Goal: Information Seeking & Learning: Learn about a topic

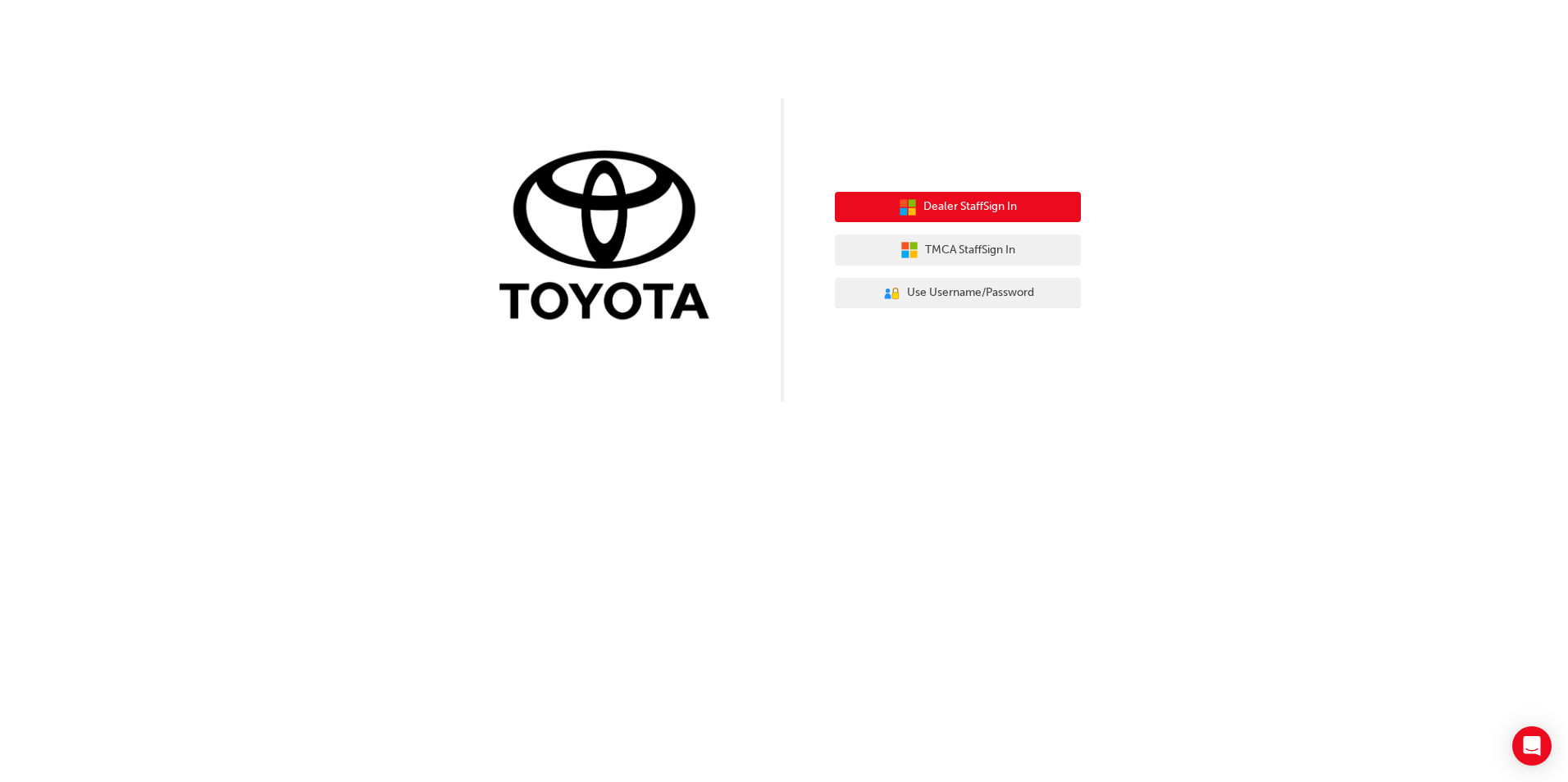
click at [973, 214] on span "Dealer Staff Sign In" at bounding box center [970, 206] width 93 height 18
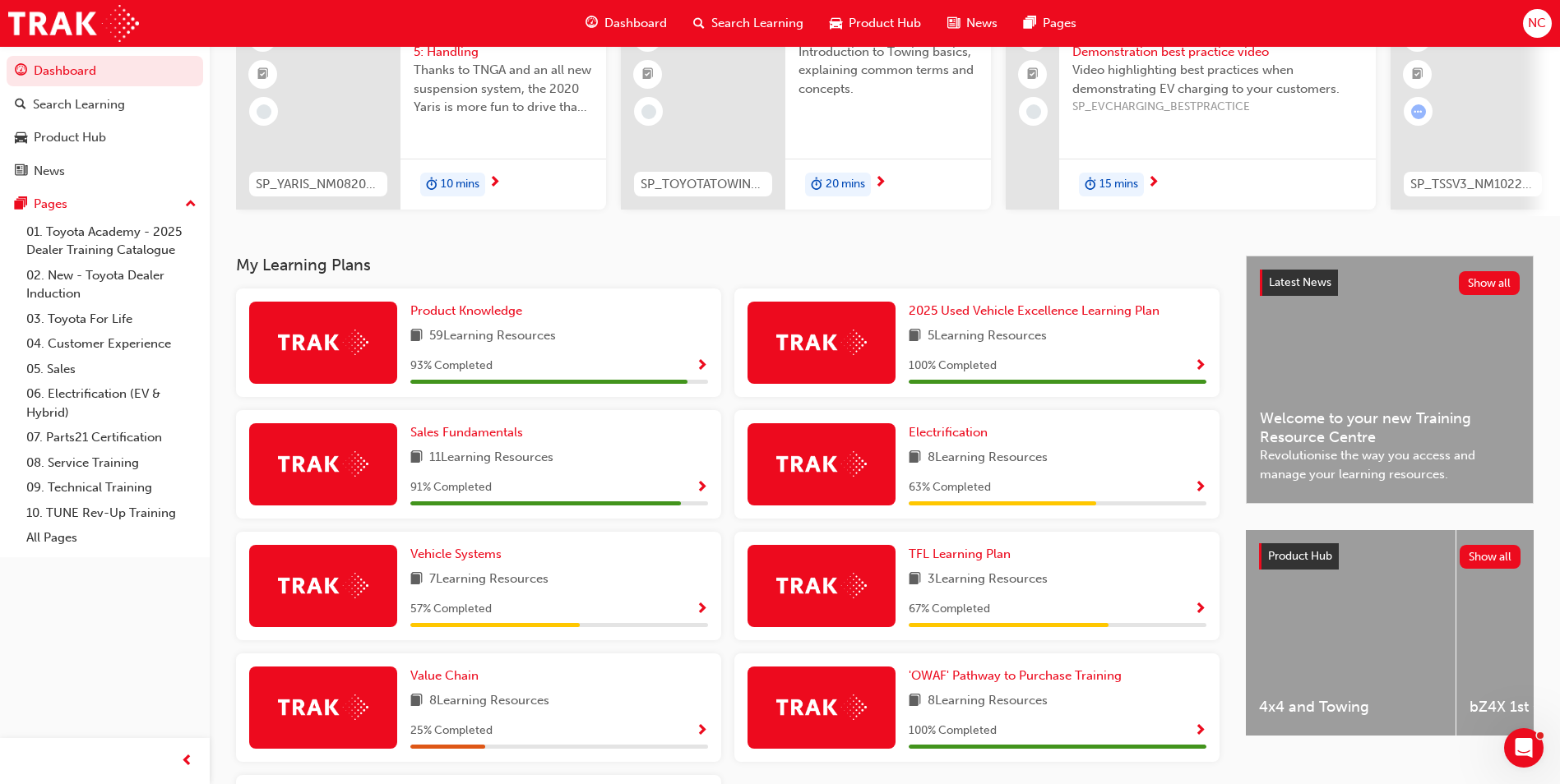
scroll to position [164, 0]
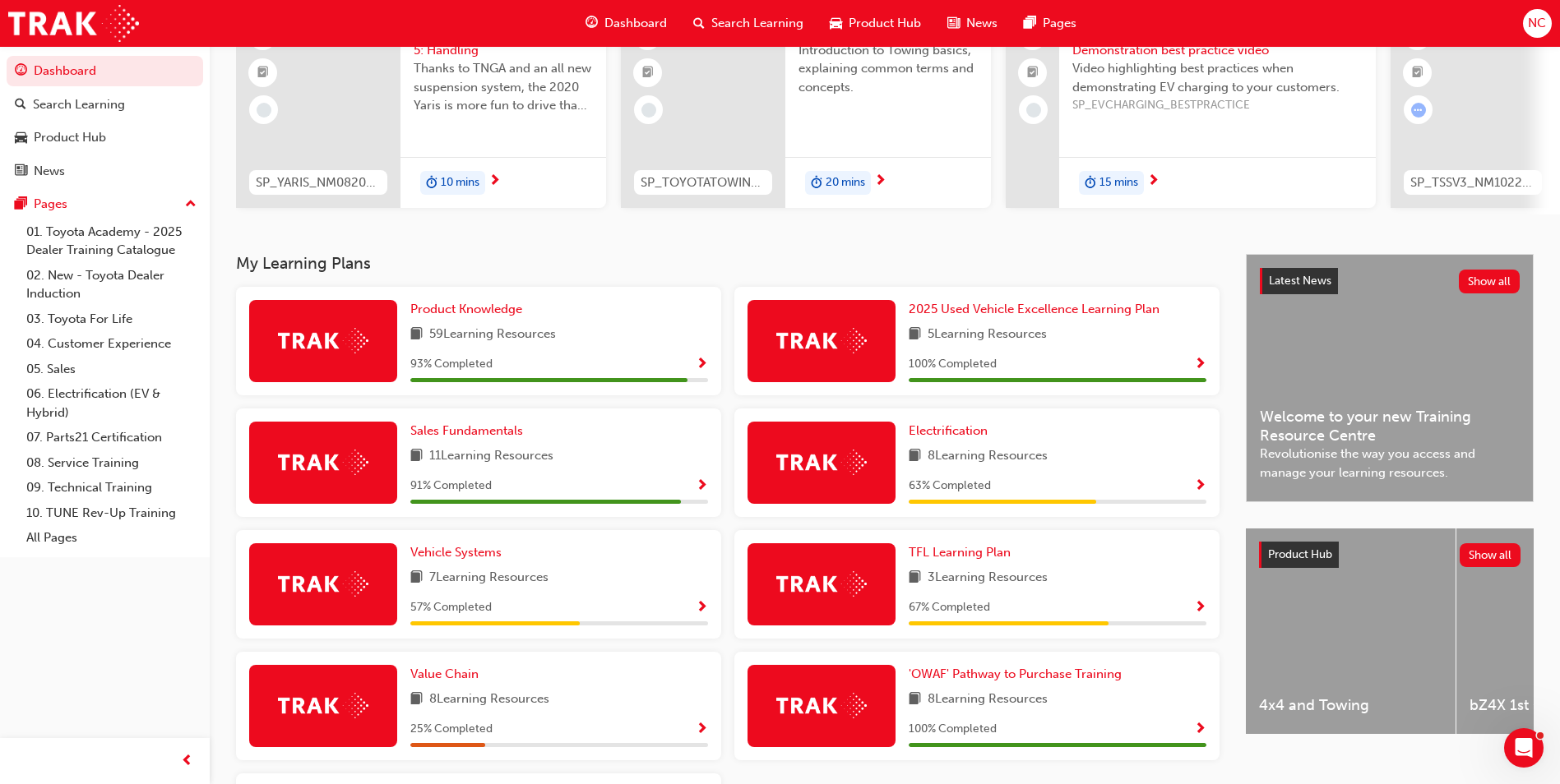
click at [702, 362] on span "Show Progress" at bounding box center [701, 365] width 12 height 15
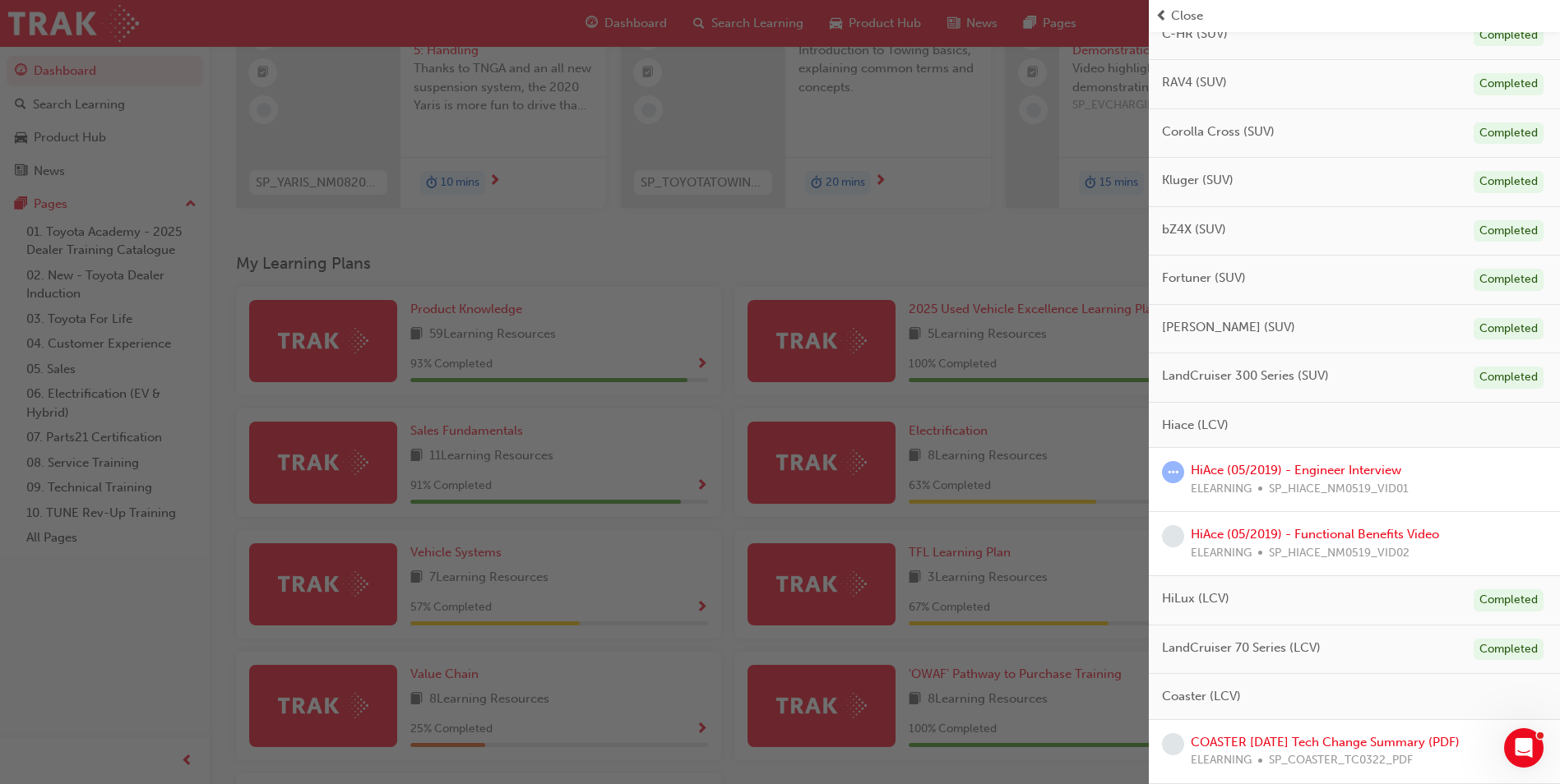
scroll to position [493, 0]
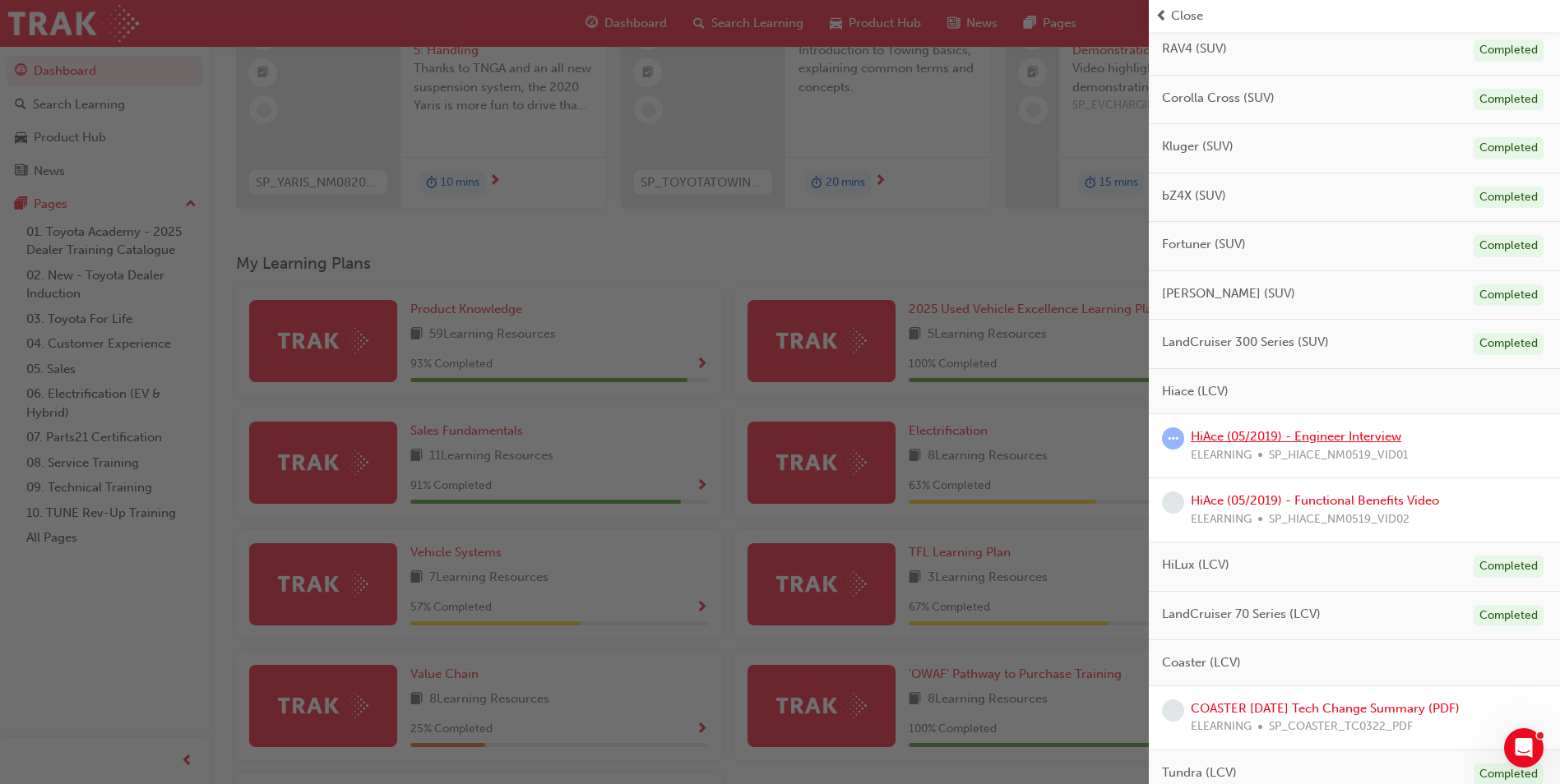
click at [1295, 434] on link "HiAce (05/2019) - Engineer Interview" at bounding box center [1296, 436] width 210 height 15
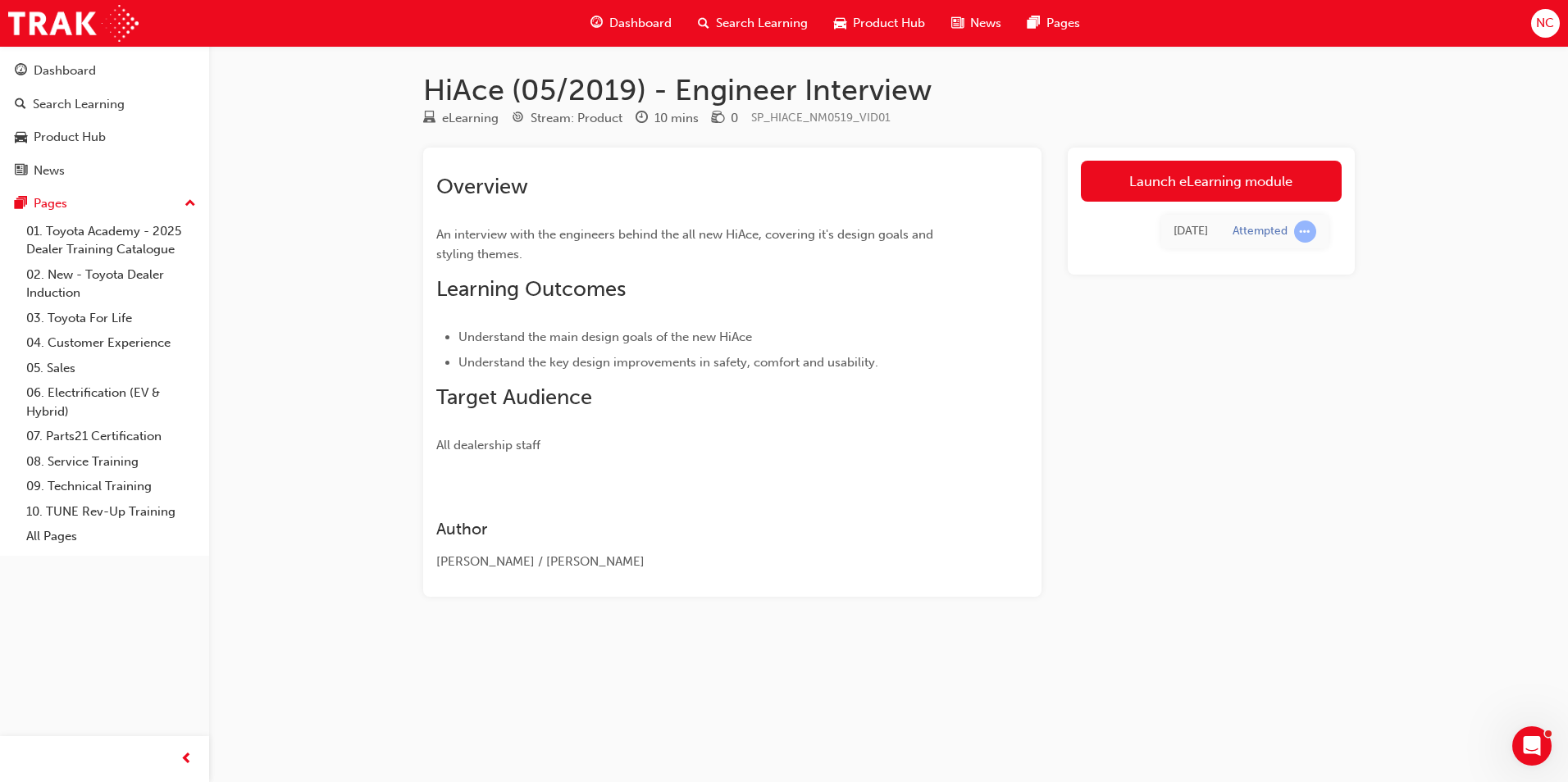
click at [1201, 159] on div "Launch eLearning module [DATE] Attempted" at bounding box center [1211, 211] width 287 height 127
click at [1192, 173] on link "Launch eLearning module" at bounding box center [1211, 181] width 261 height 41
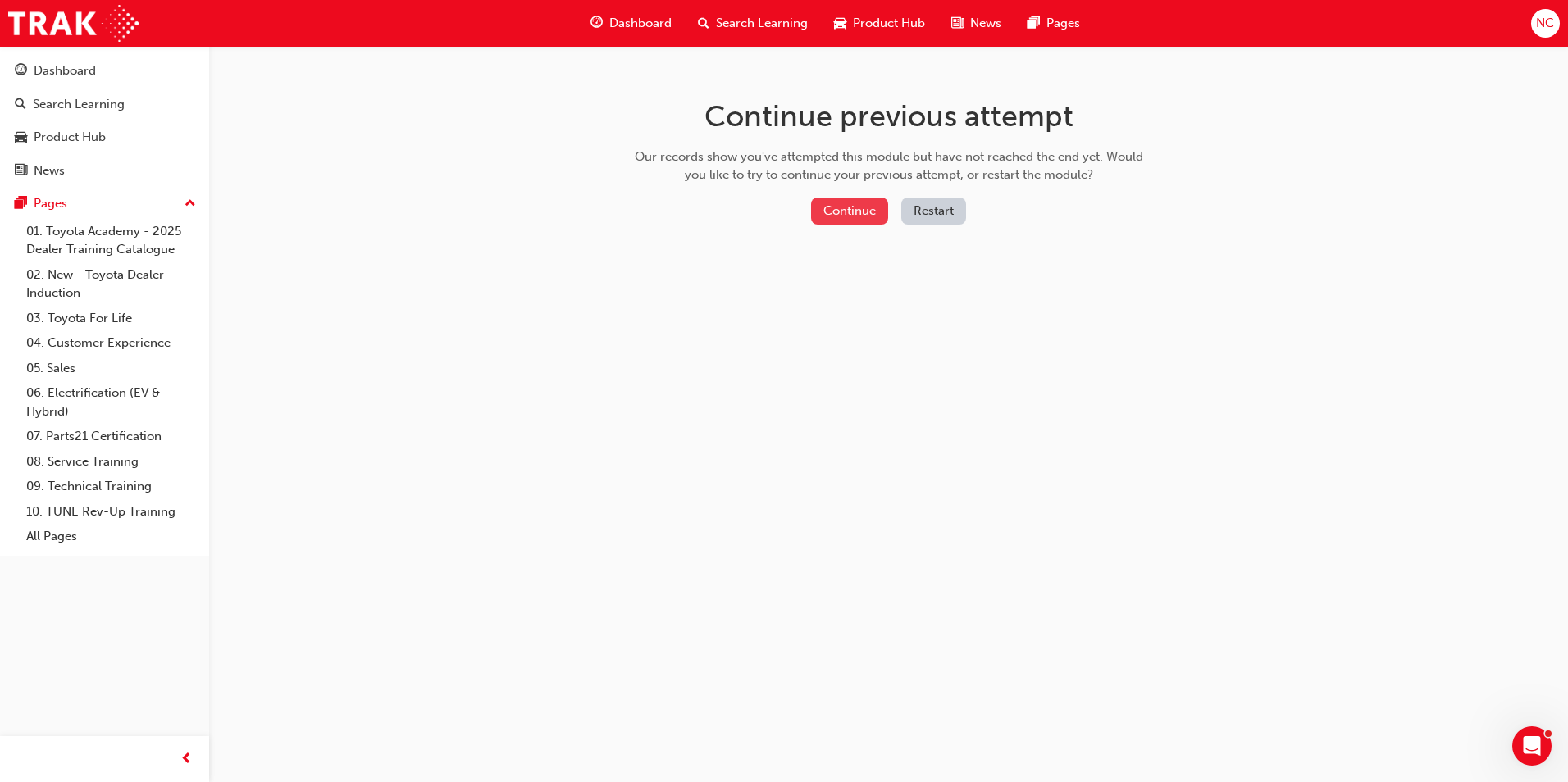
click at [846, 218] on button "Continue" at bounding box center [849, 210] width 77 height 27
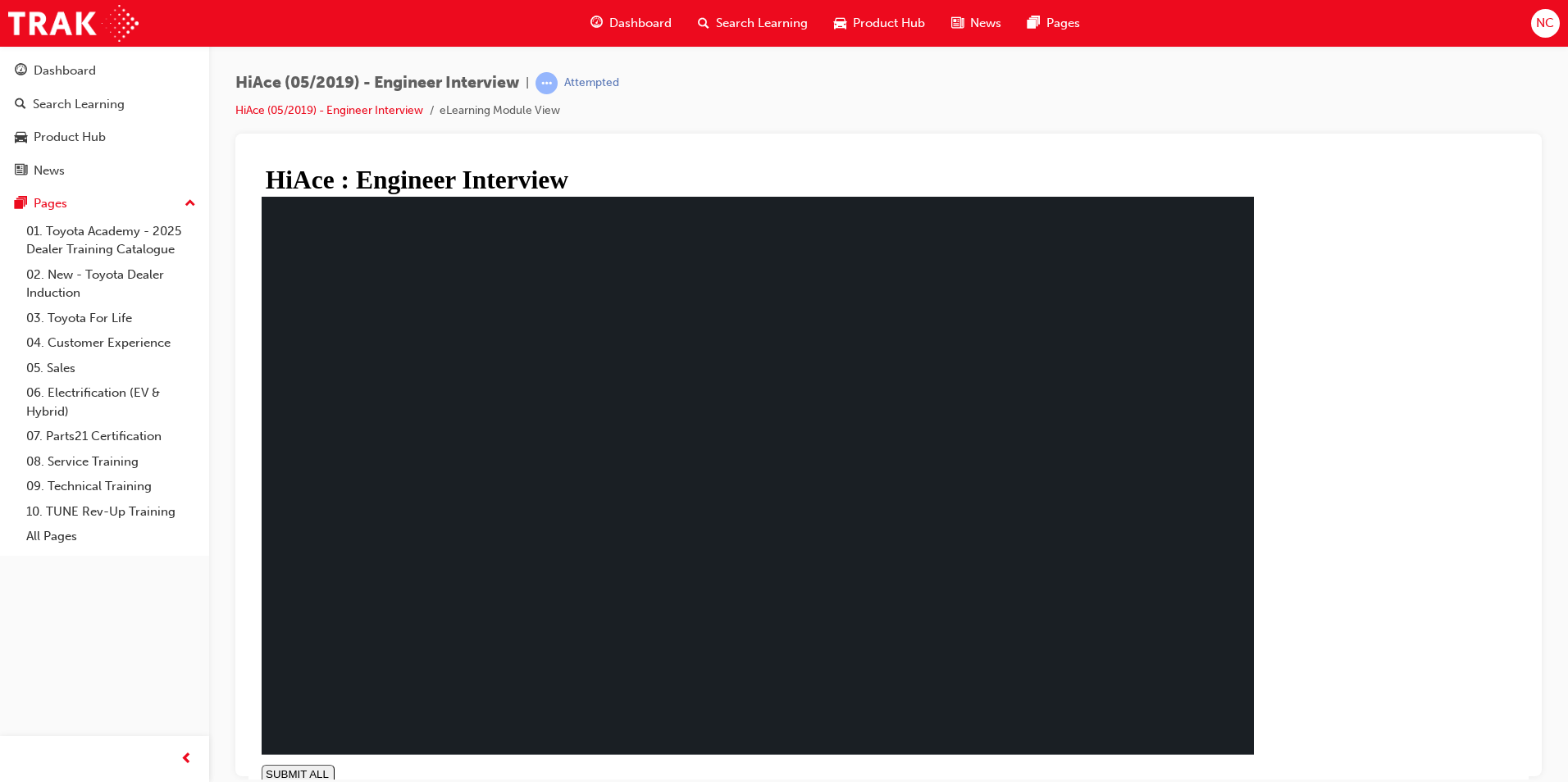
drag, startPoint x: 687, startPoint y: 760, endPoint x: 698, endPoint y: 759, distance: 11.0
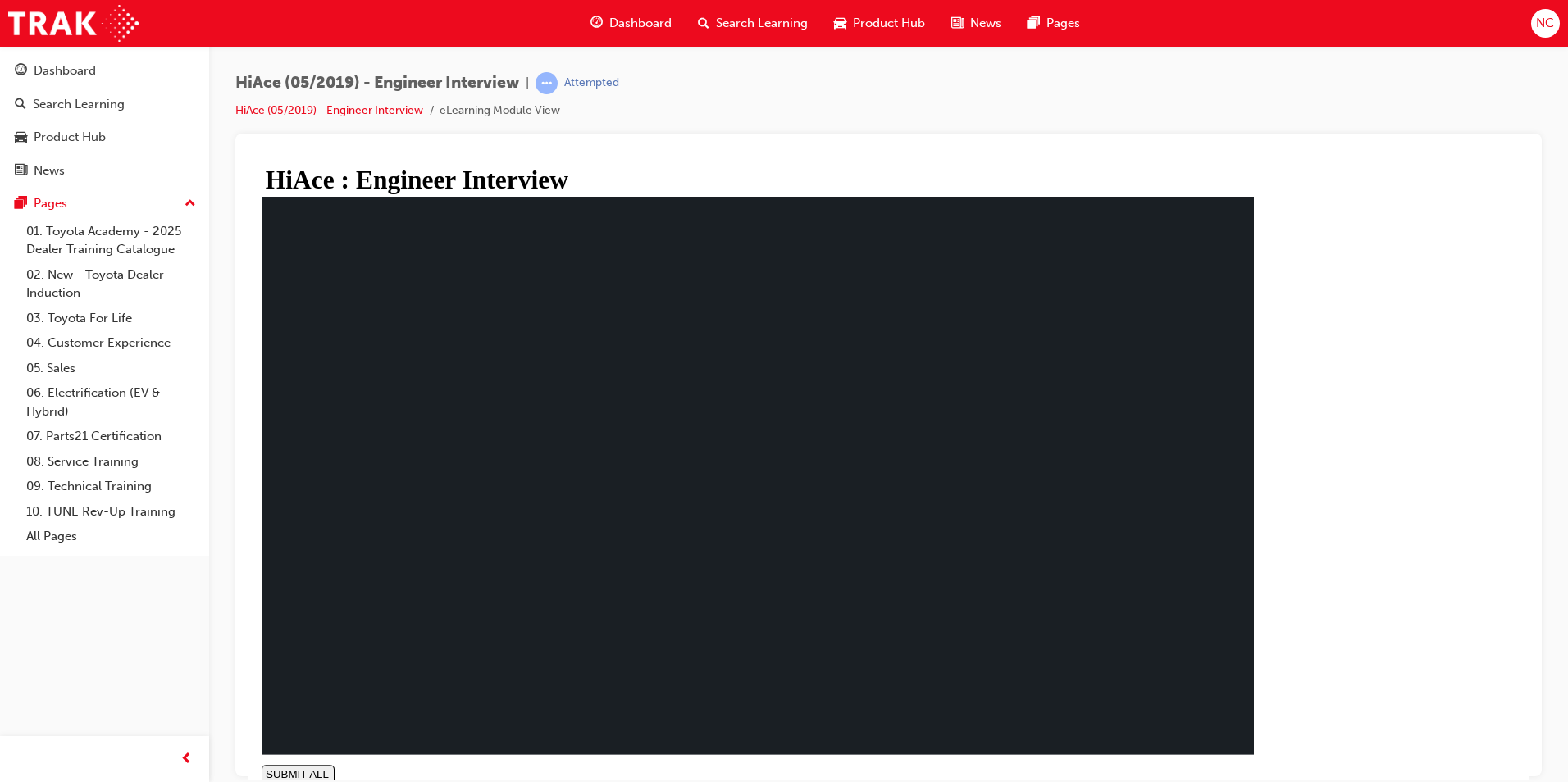
drag, startPoint x: 715, startPoint y: 759, endPoint x: 724, endPoint y: 759, distance: 9.0
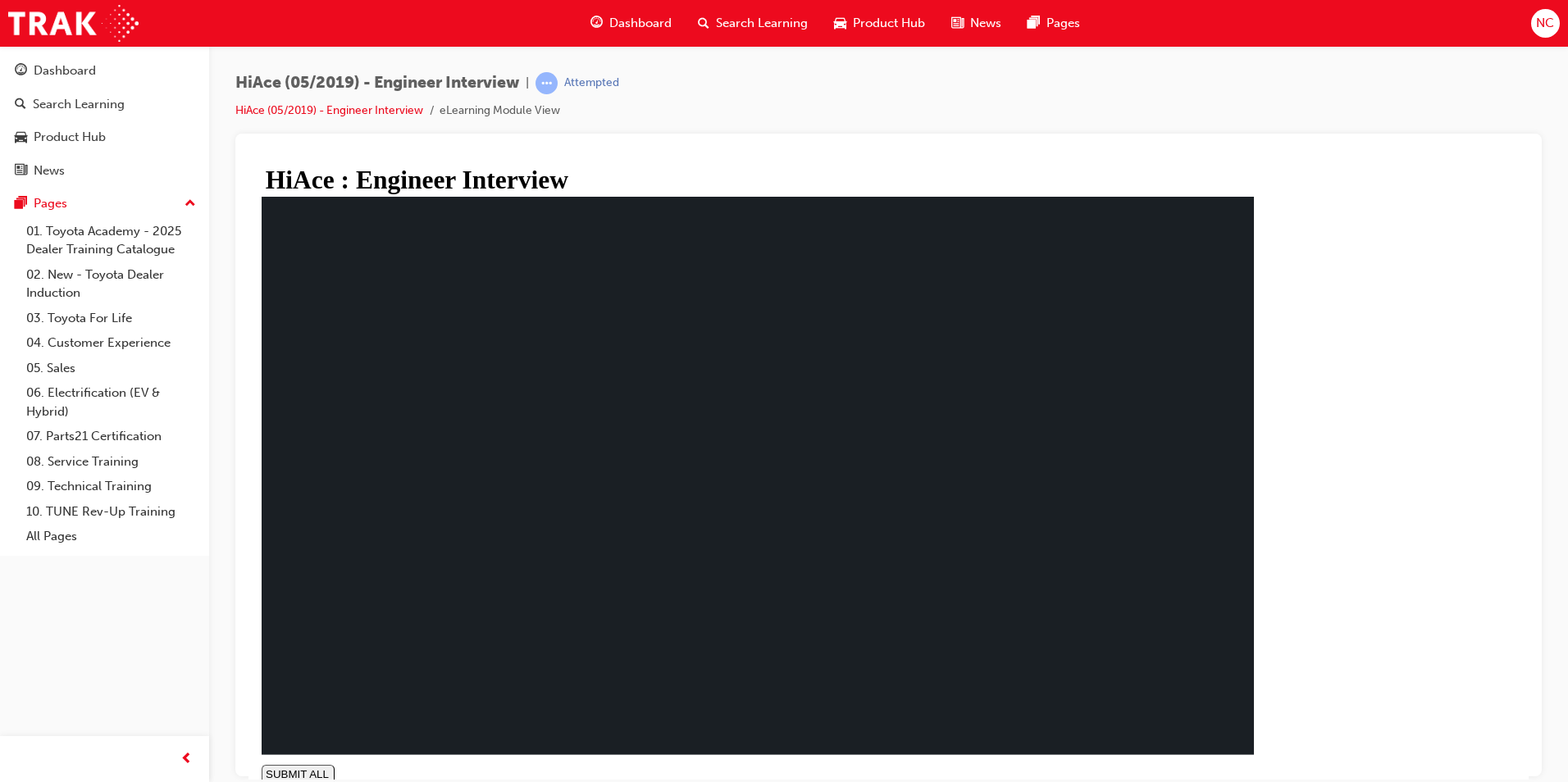
drag, startPoint x: 751, startPoint y: 761, endPoint x: 764, endPoint y: 762, distance: 13.0
drag, startPoint x: 776, startPoint y: 759, endPoint x: 785, endPoint y: 758, distance: 9.1
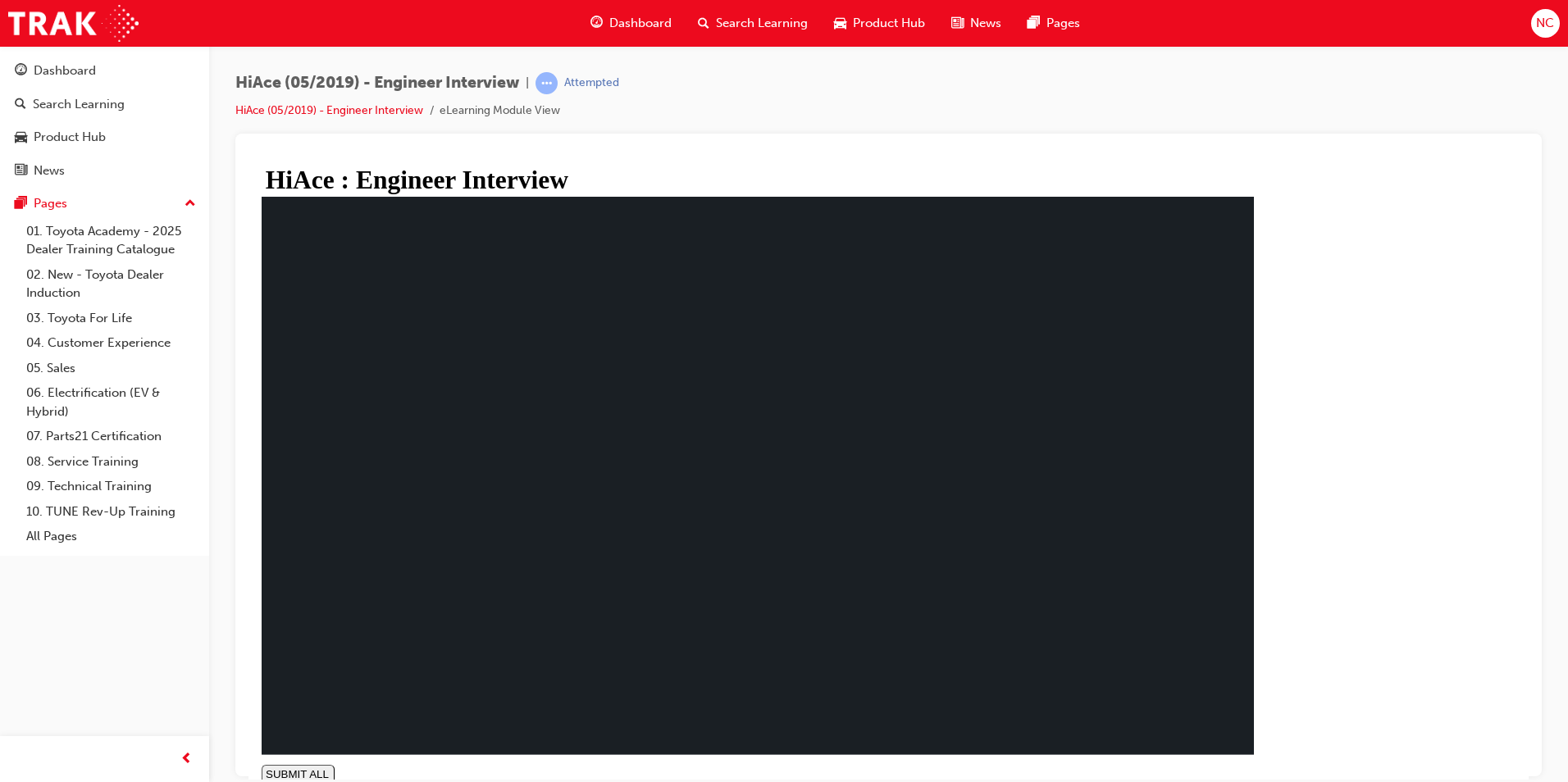
type input "0.979"
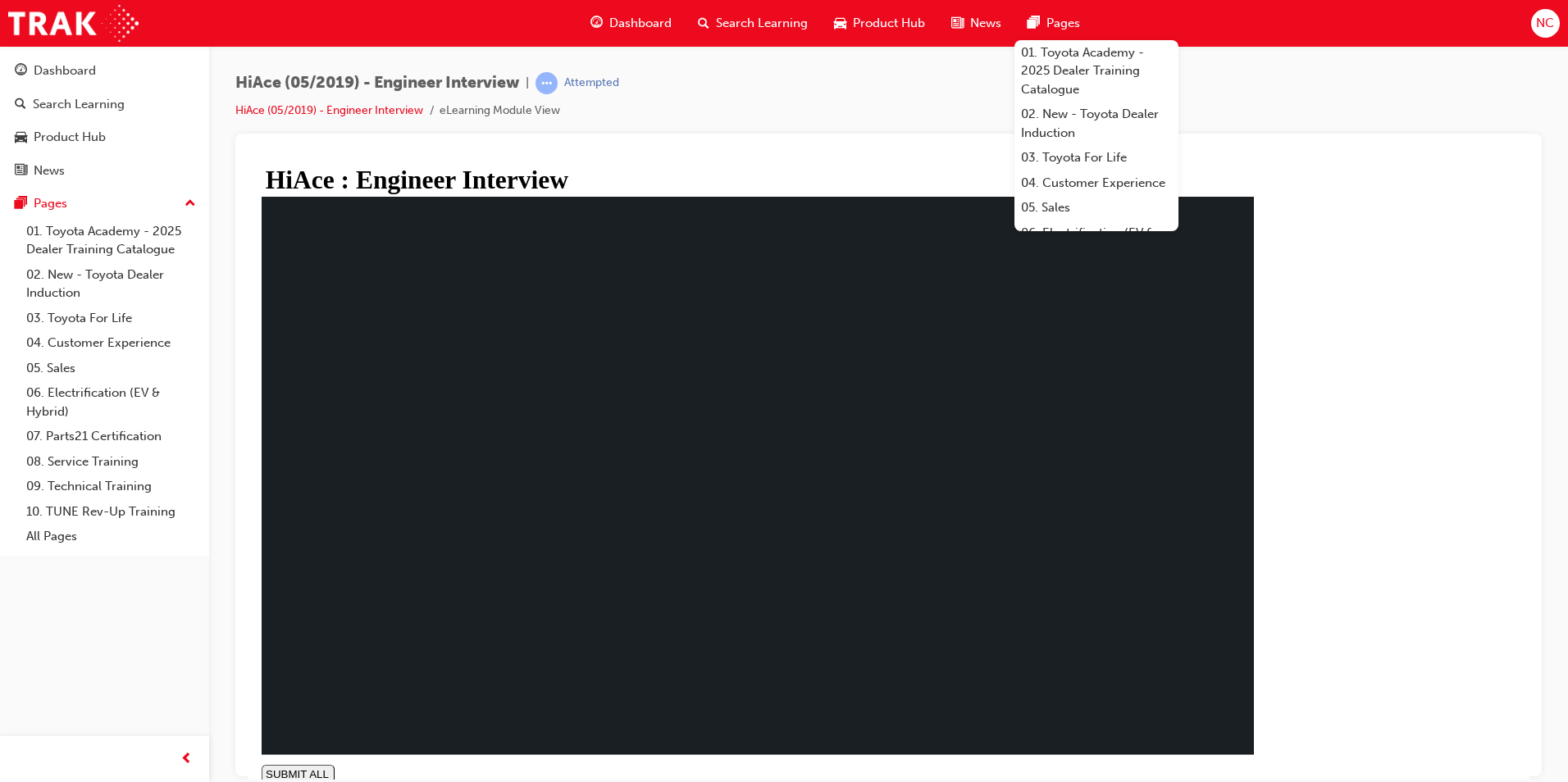
click at [429, 374] on rect at bounding box center [758, 475] width 992 height 558
drag, startPoint x: 507, startPoint y: 491, endPoint x: 464, endPoint y: 476, distance: 45.5
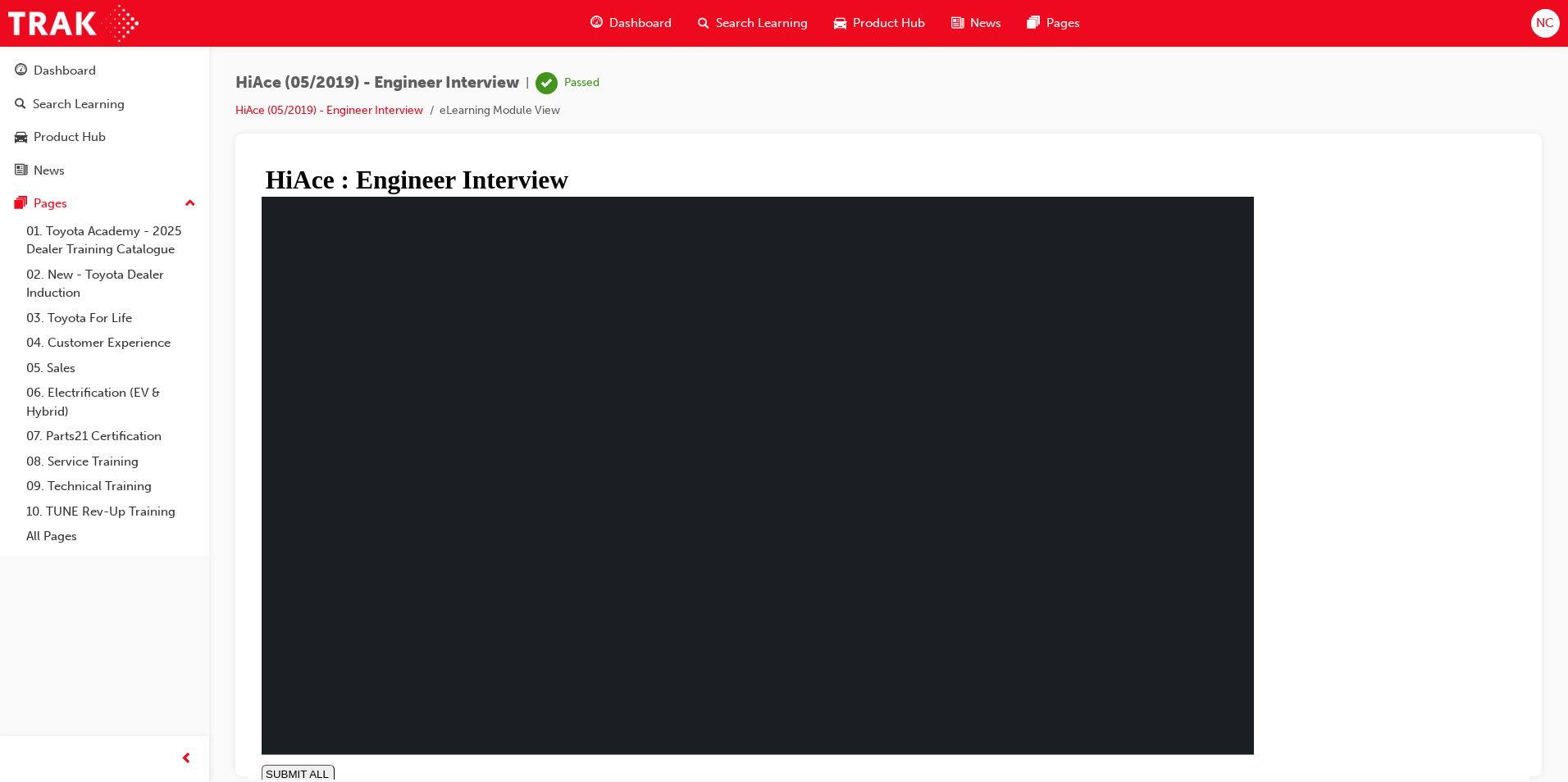
drag, startPoint x: 460, startPoint y: 525, endPoint x: 504, endPoint y: 594, distance: 81.8
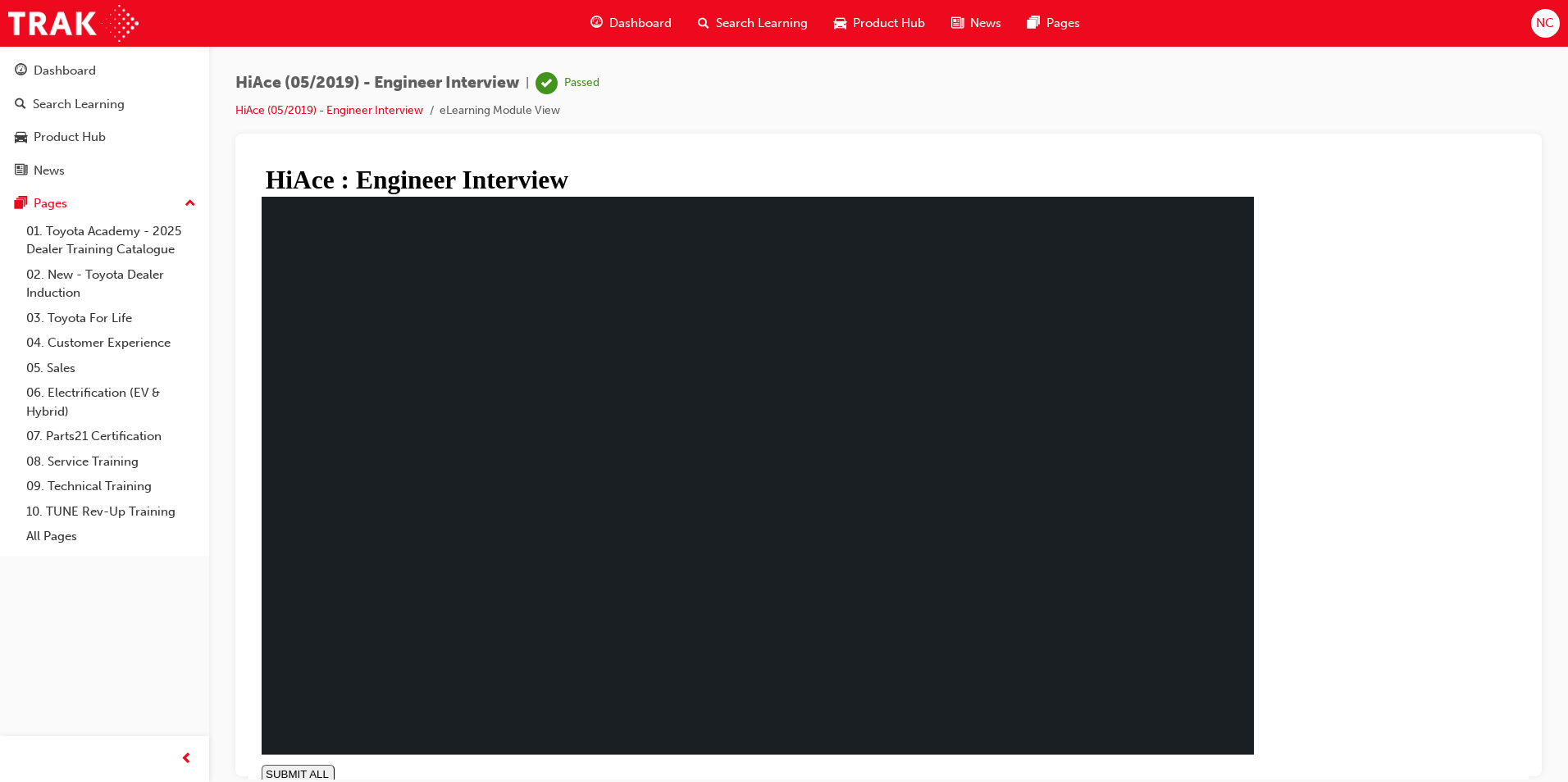
drag, startPoint x: 54, startPoint y: 26, endPoint x: 64, endPoint y: 29, distance: 10.4
click at [54, 26] on img at bounding box center [73, 24] width 130 height 37
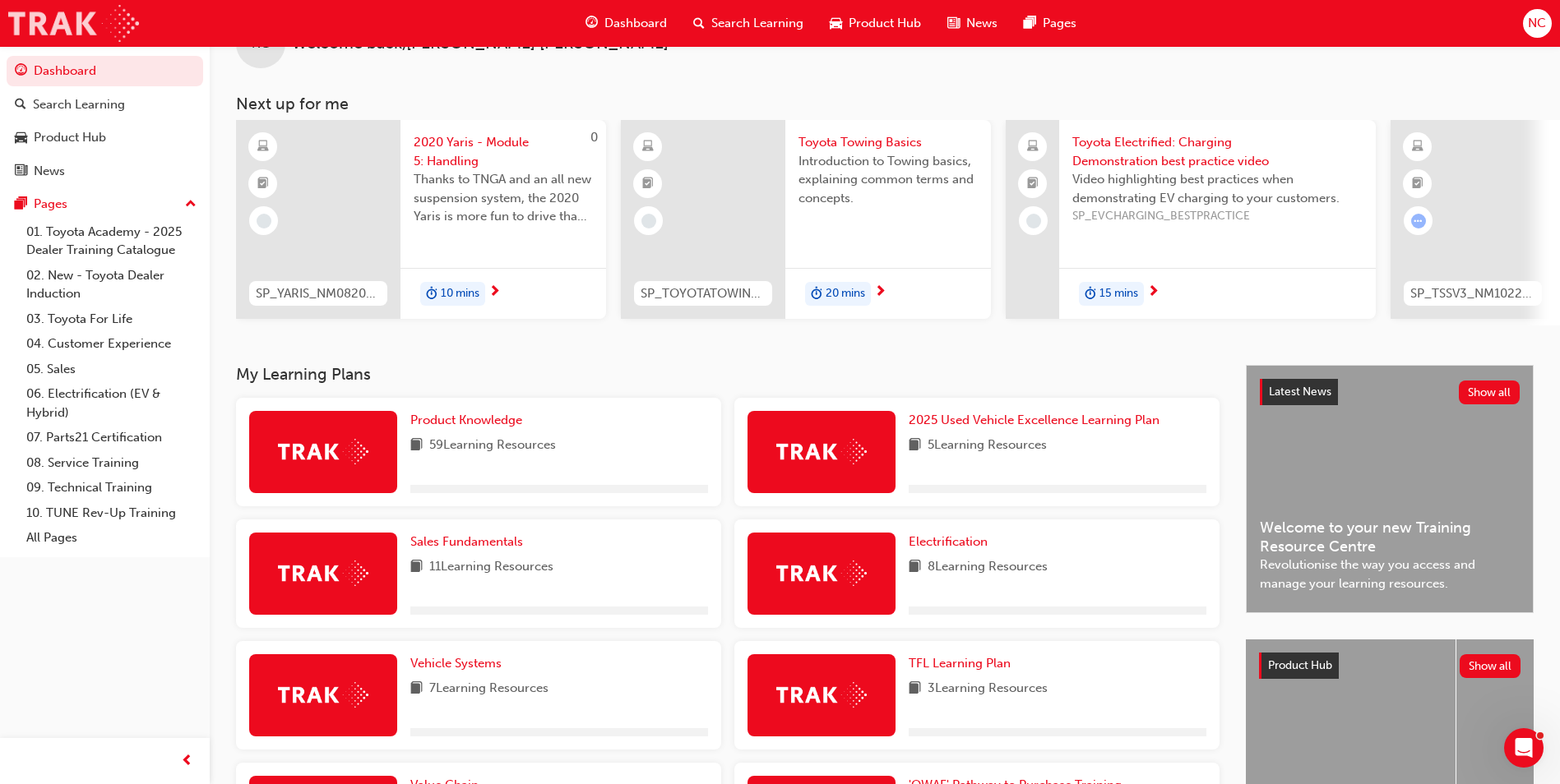
scroll to position [82, 0]
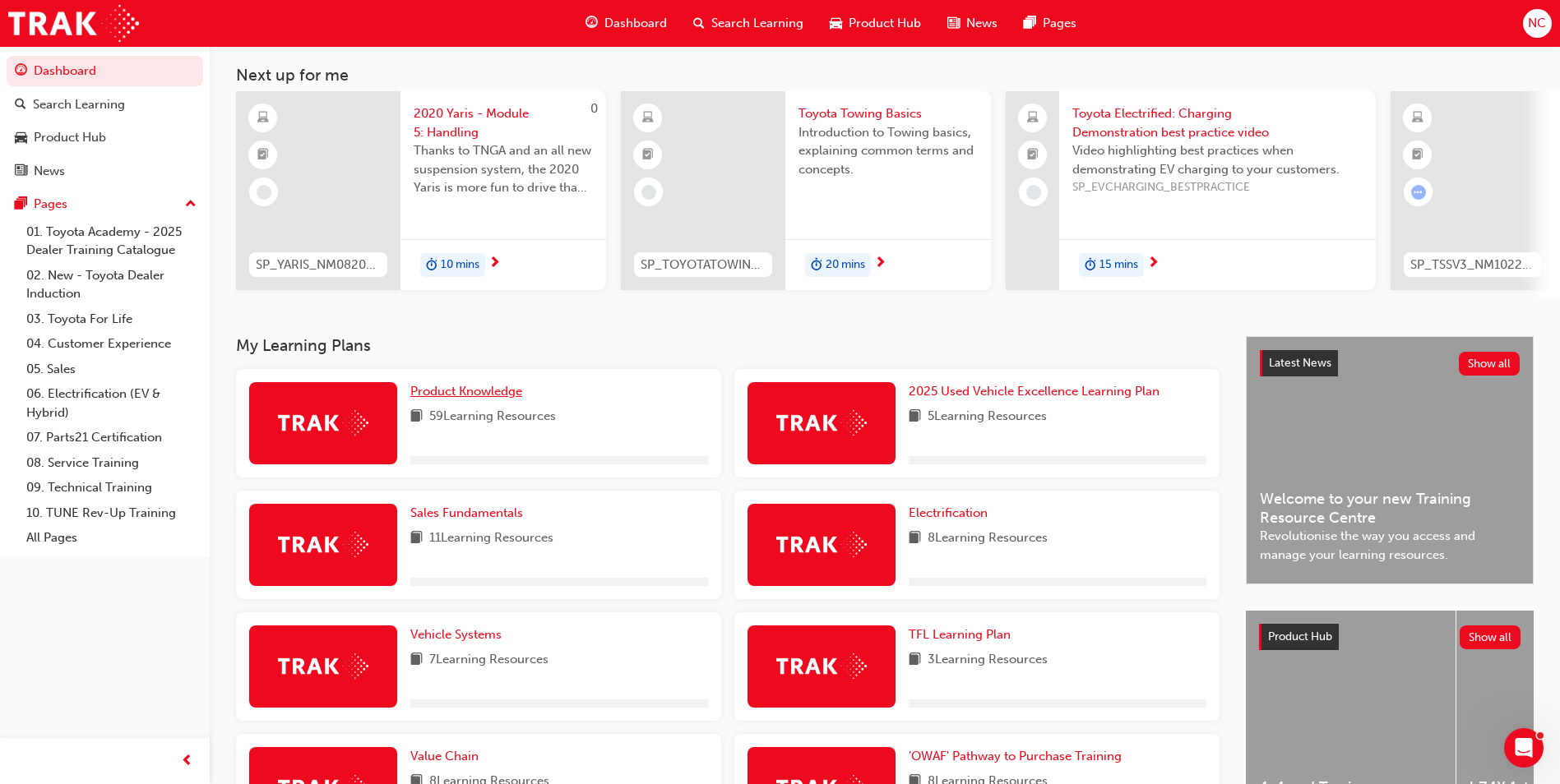
click at [485, 393] on span "Product Knowledge" at bounding box center [466, 391] width 112 height 15
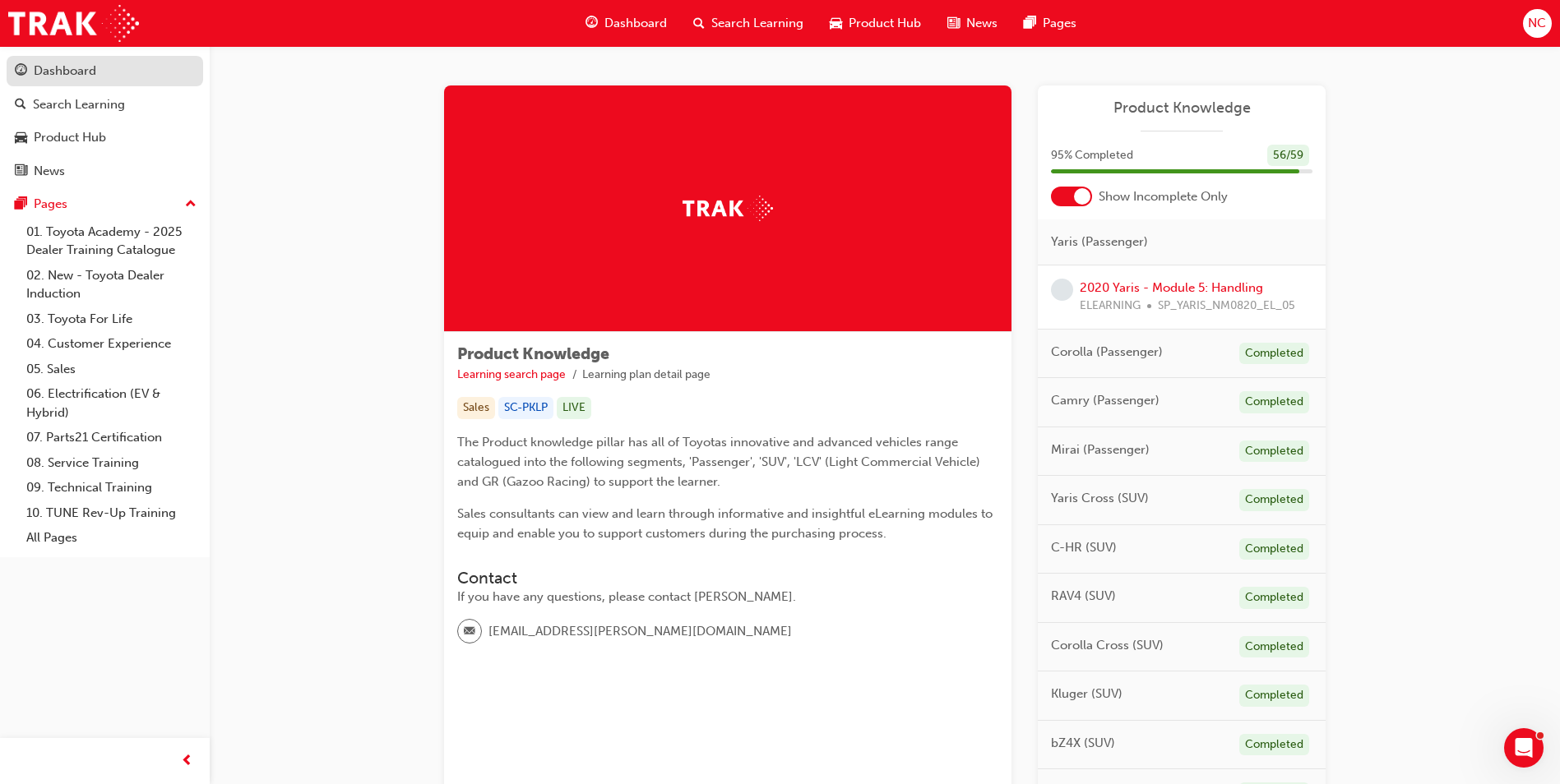
click at [77, 86] on link "Dashboard" at bounding box center [104, 71] width 196 height 30
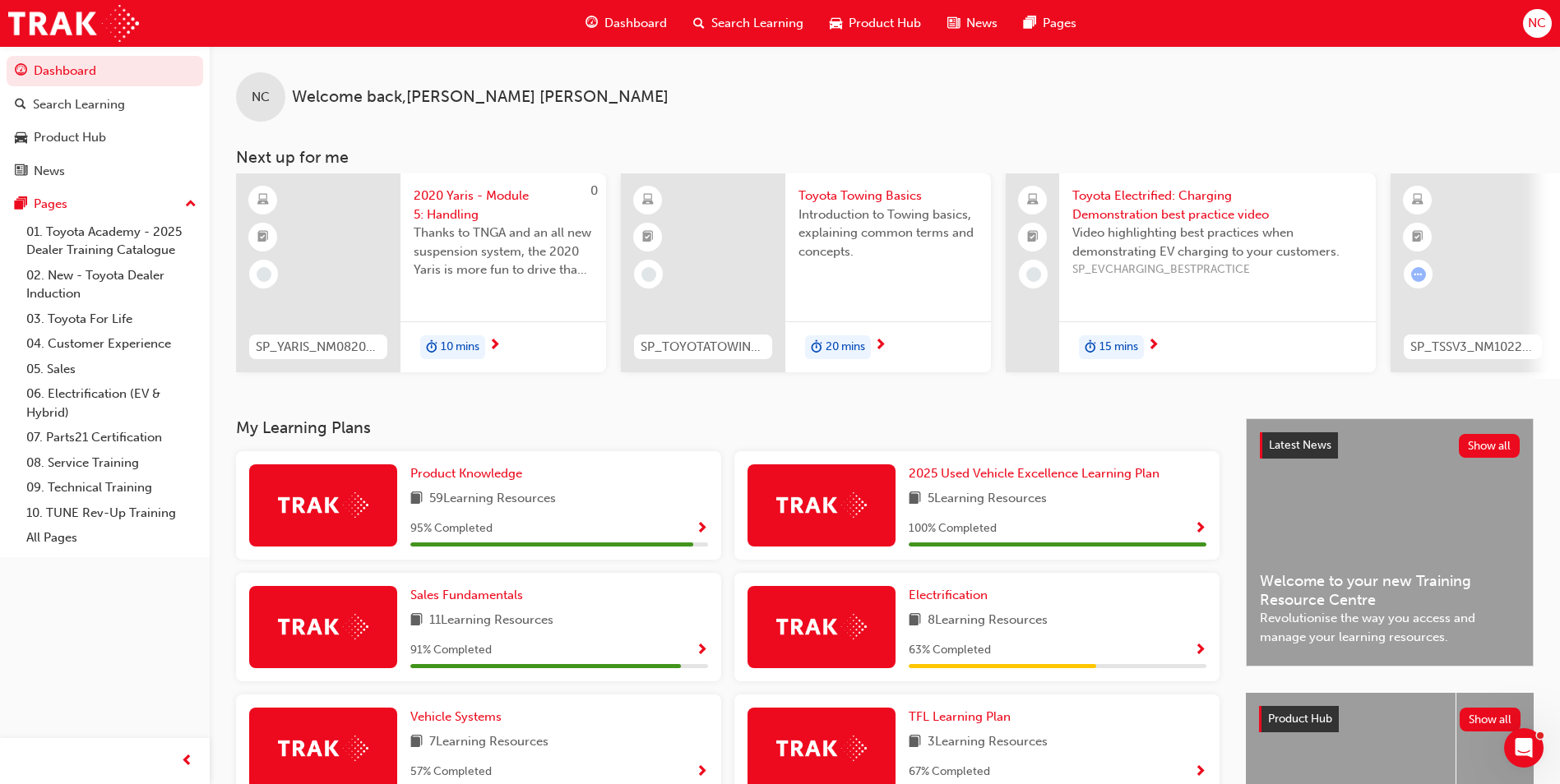
click at [698, 537] on span "Show Progress" at bounding box center [701, 529] width 12 height 15
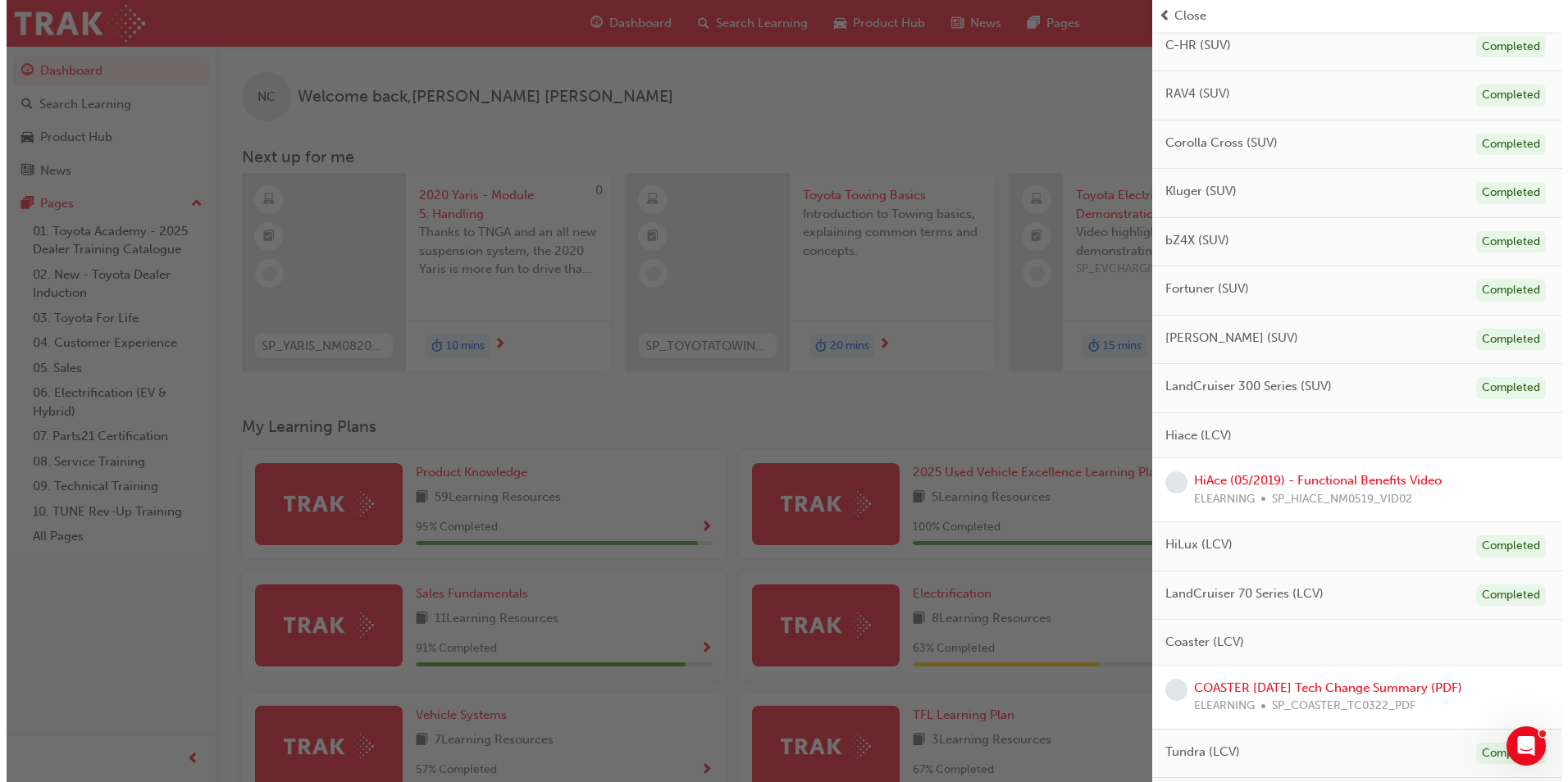
scroll to position [441, 0]
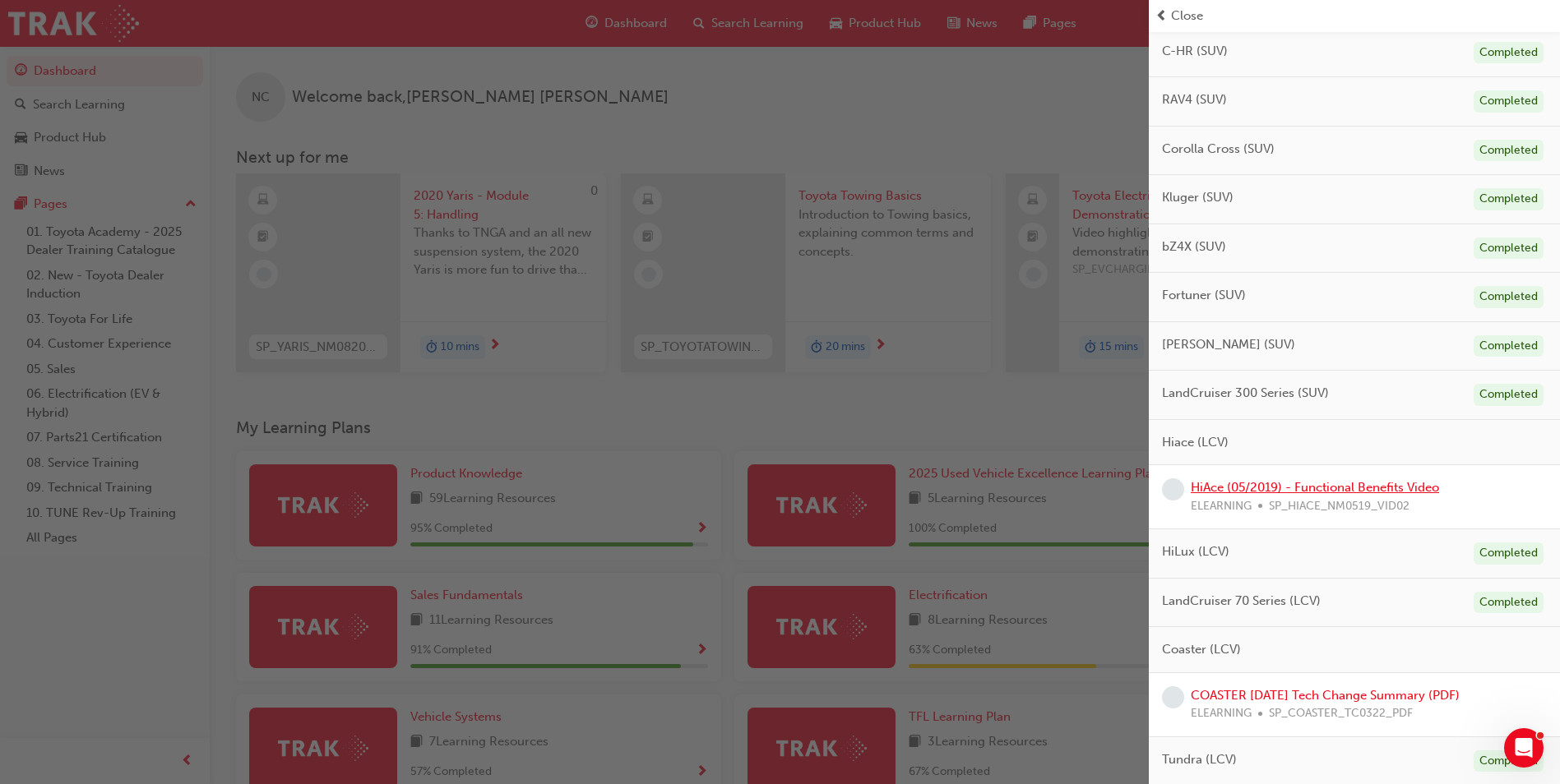
click at [1262, 486] on link "HiAce (05/2019) - Functional Benefits Video" at bounding box center [1314, 487] width 248 height 15
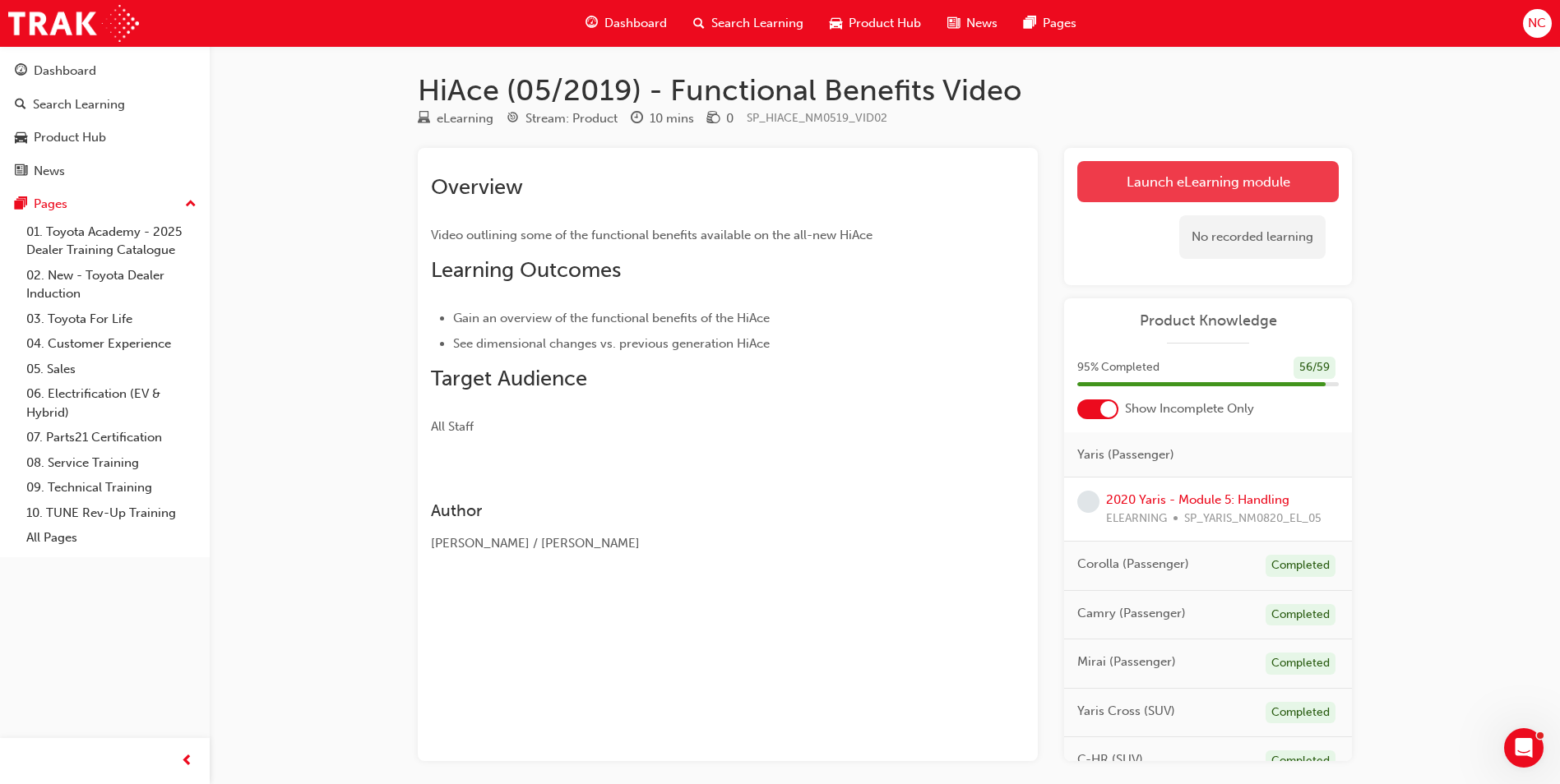
click at [1197, 185] on link "Launch eLearning module" at bounding box center [1208, 181] width 261 height 41
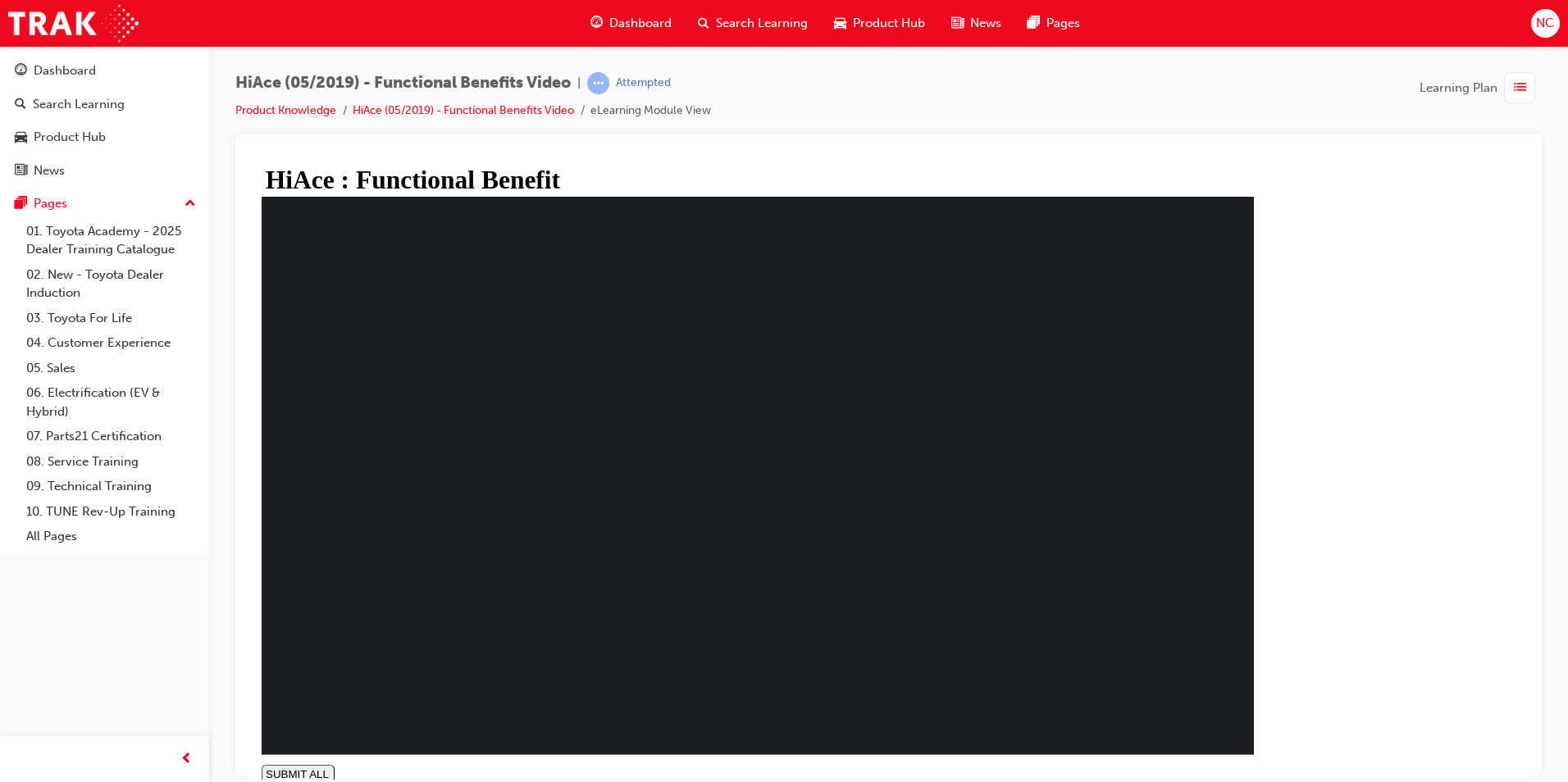
type input "0.011"
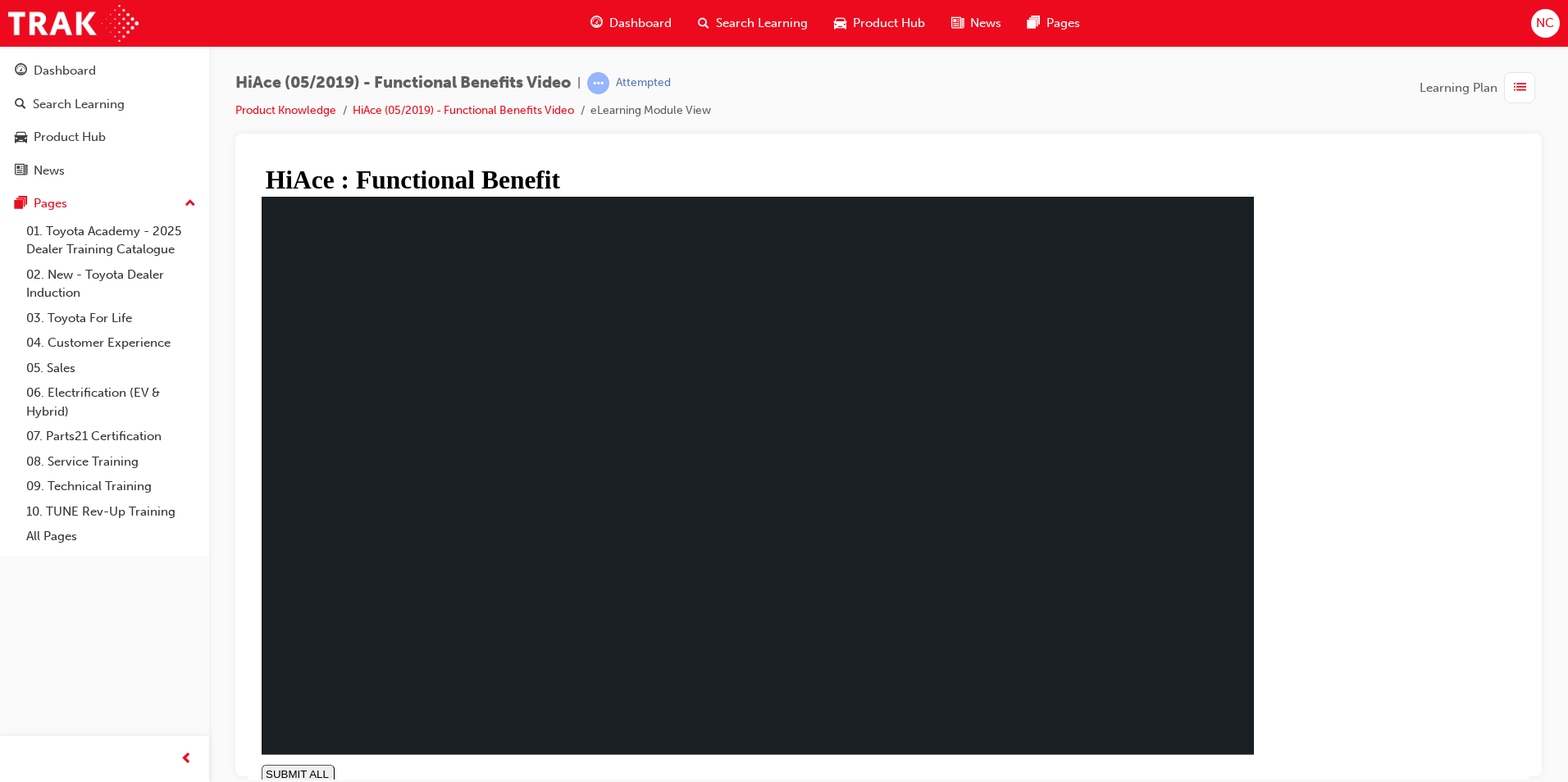
drag, startPoint x: 480, startPoint y: 387, endPoint x: 480, endPoint y: 436, distance: 49.0
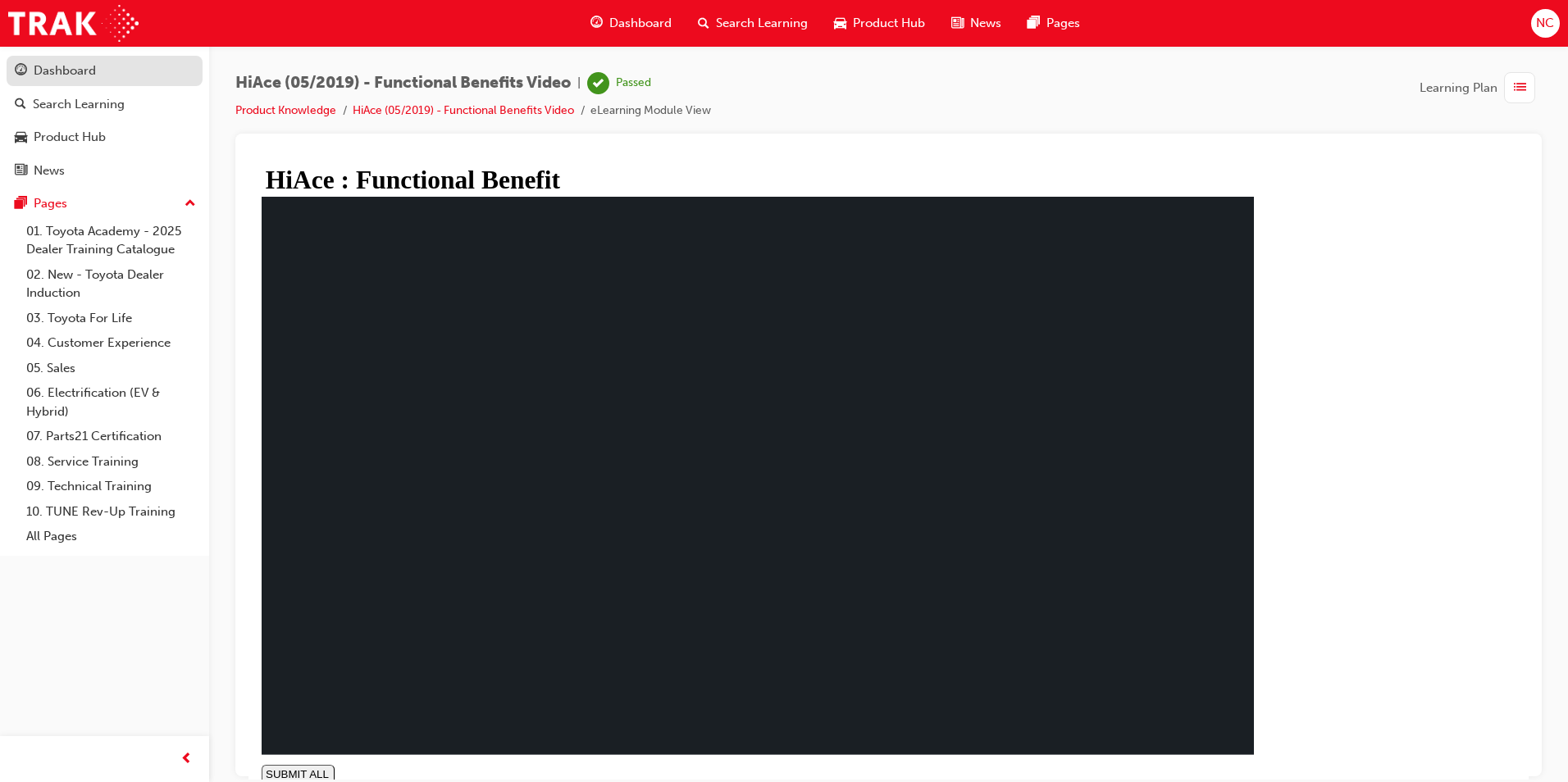
click at [100, 65] on div "Dashboard" at bounding box center [105, 70] width 180 height 20
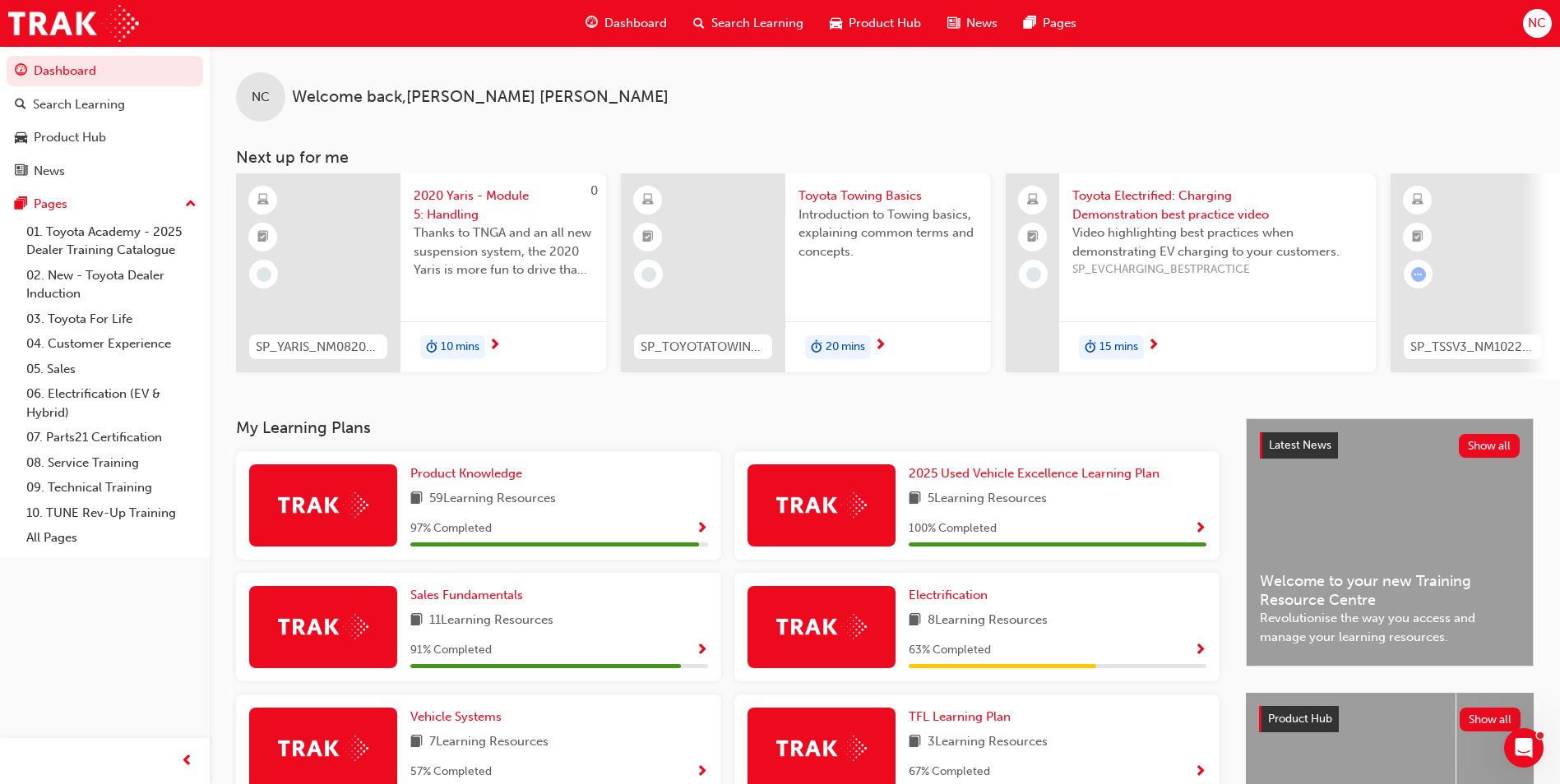
click at [700, 532] on span "Show Progress" at bounding box center [701, 529] width 12 height 15
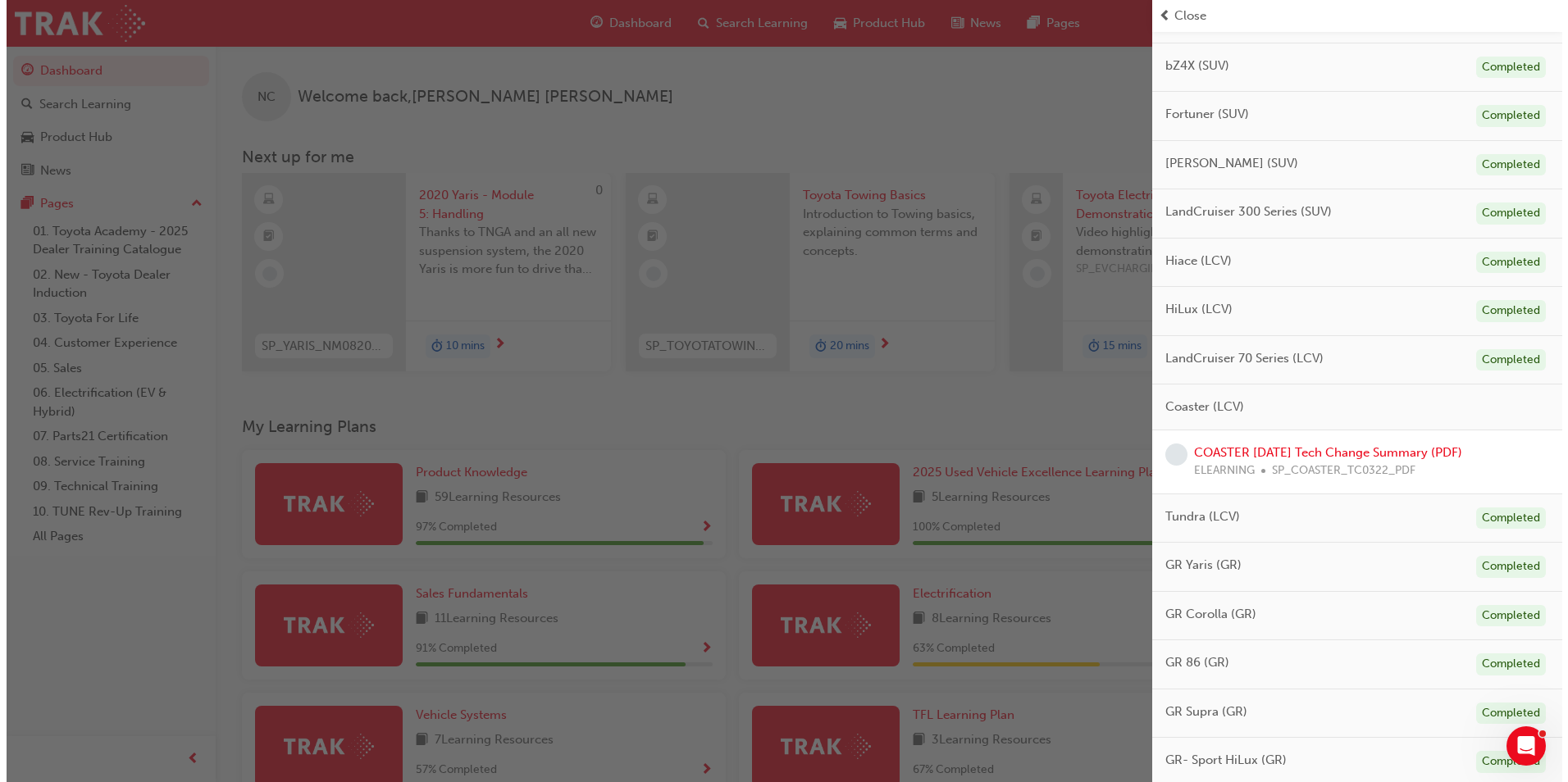
scroll to position [626, 0]
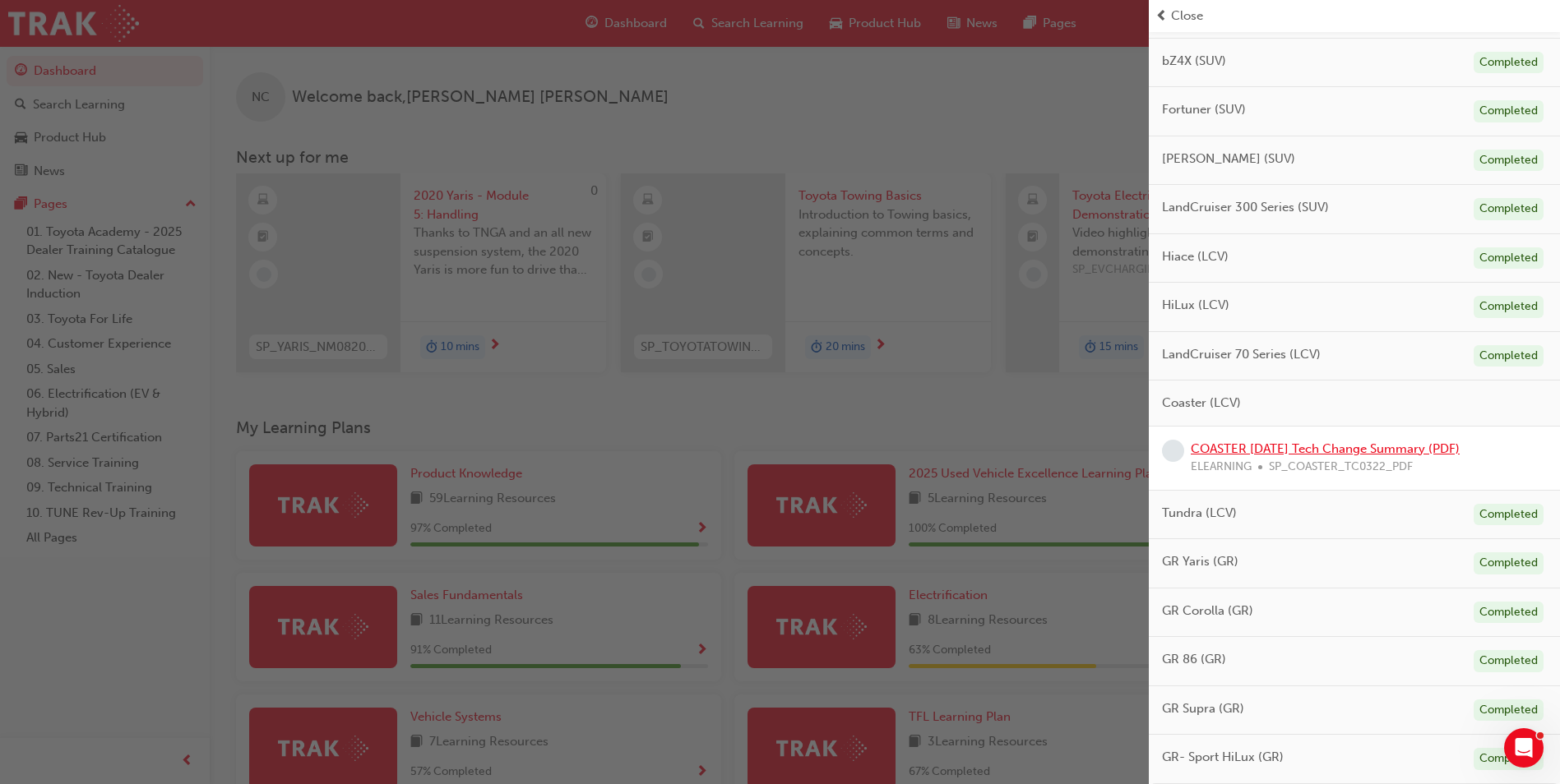
click at [1299, 449] on link "COASTER [DATE] Tech Change Summary (PDF)" at bounding box center [1325, 449] width 269 height 15
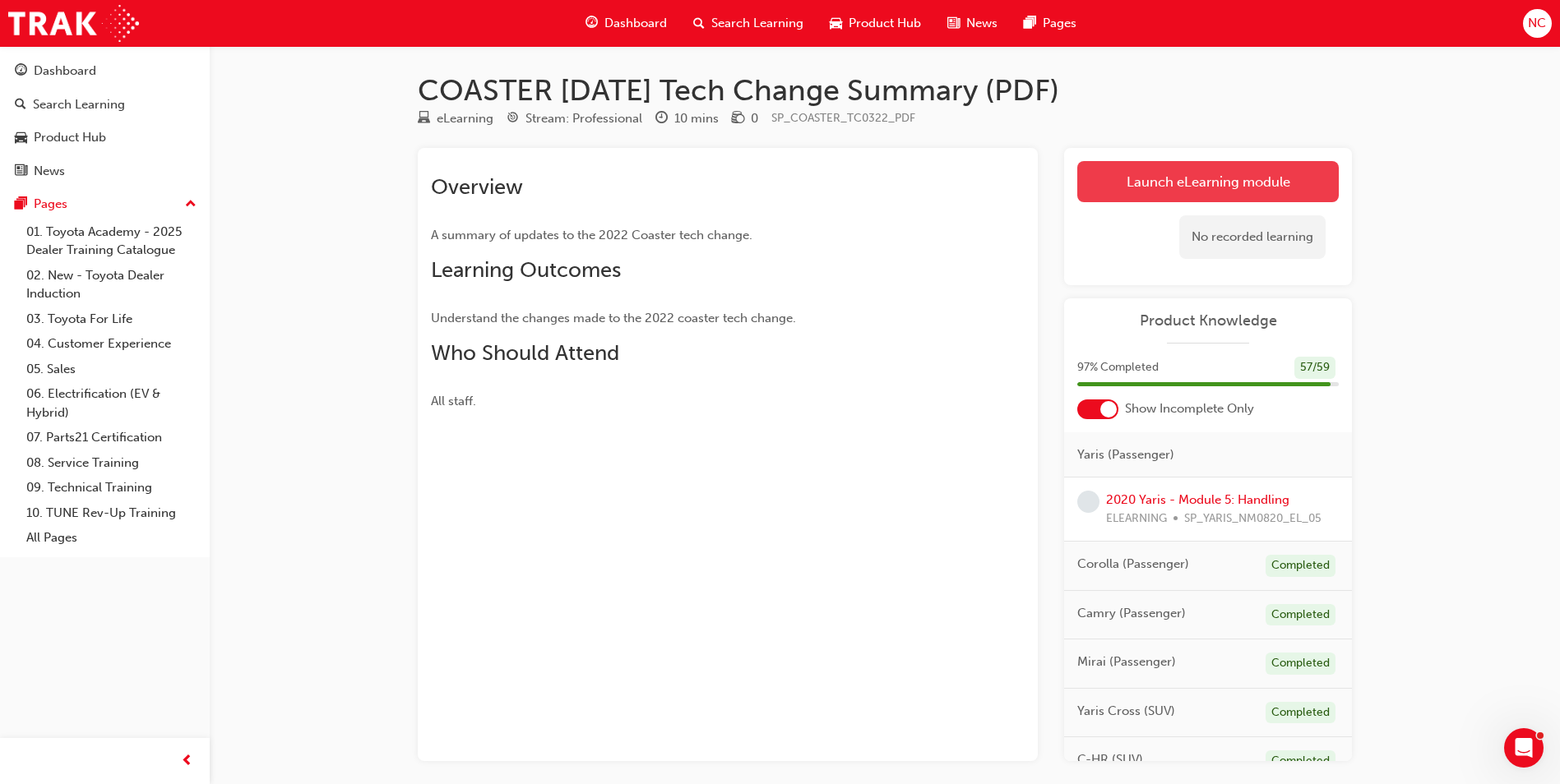
click at [1150, 170] on link "Launch eLearning module" at bounding box center [1208, 181] width 261 height 41
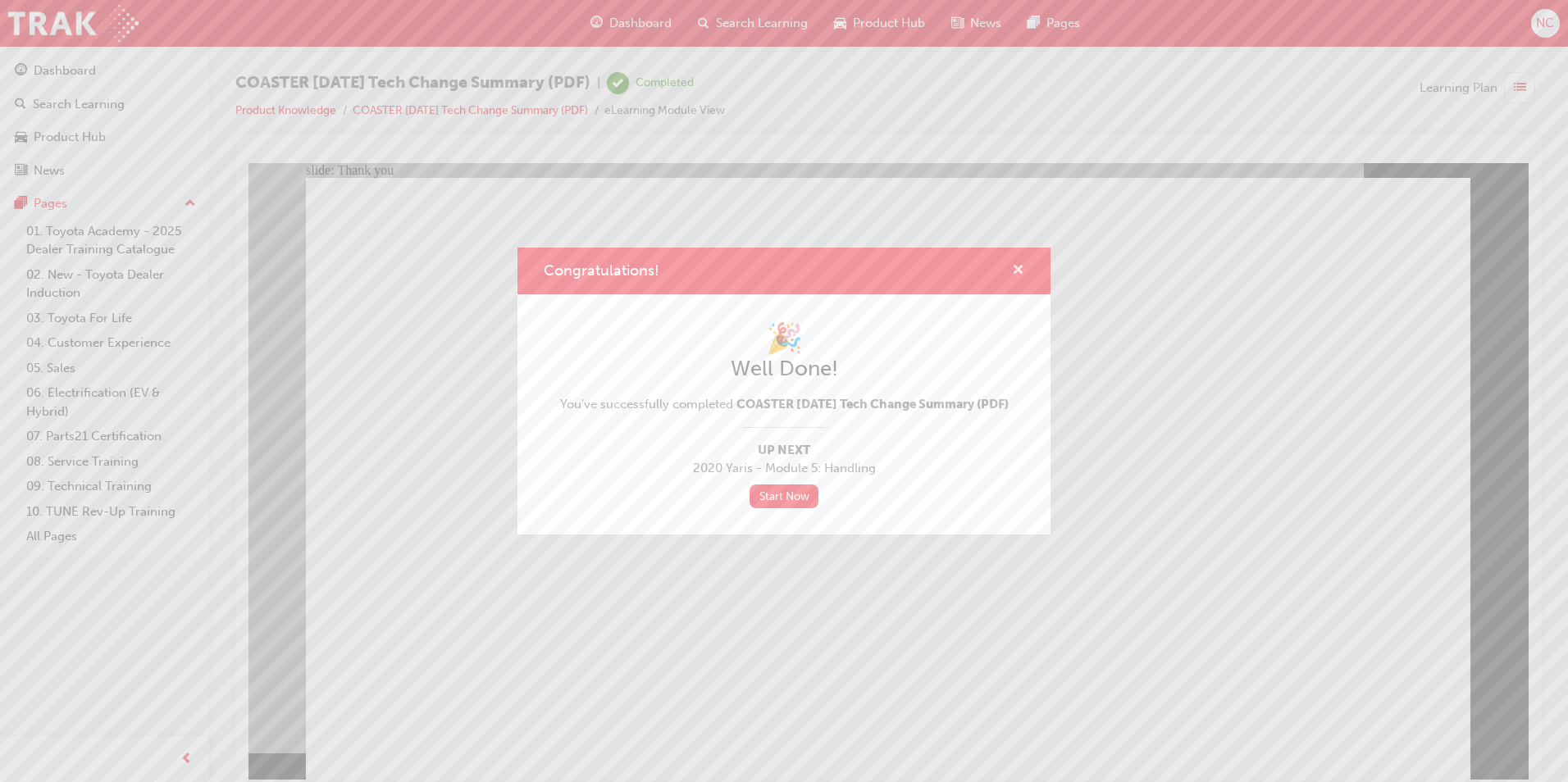
click at [1023, 264] on span "cross-icon" at bounding box center [1018, 271] width 12 height 15
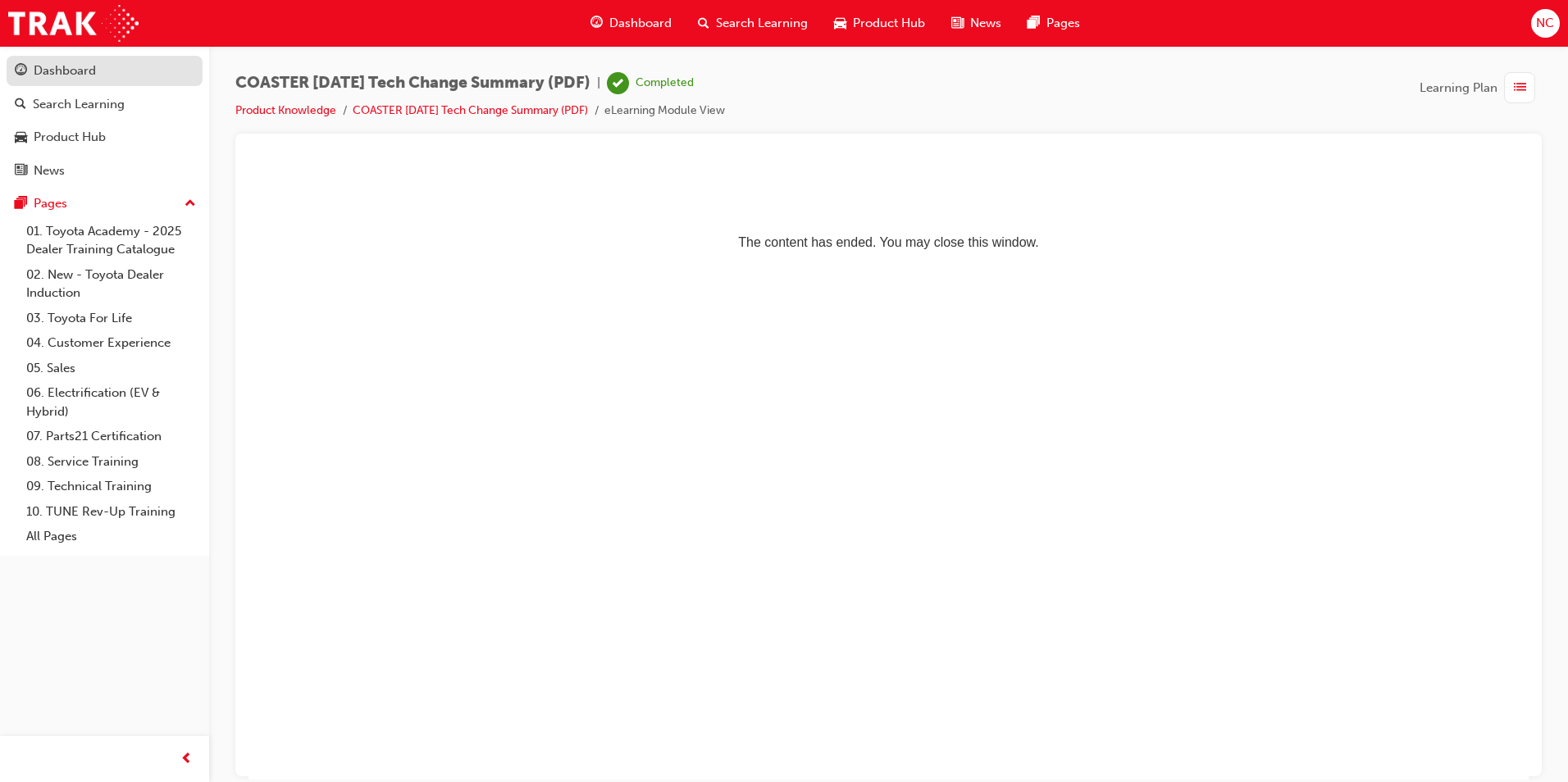
click at [67, 57] on link "Dashboard" at bounding box center [104, 70] width 196 height 30
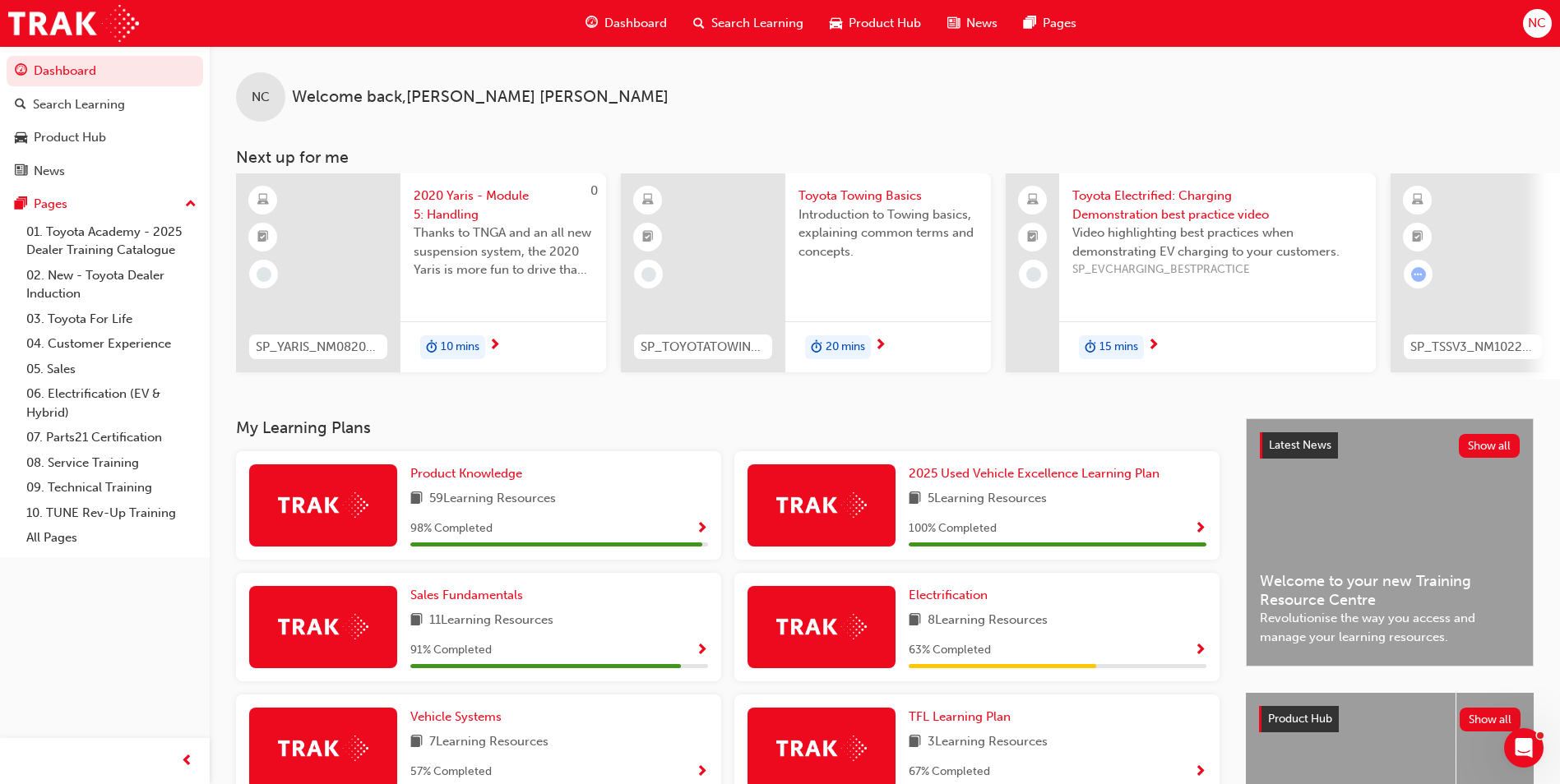
click at [699, 529] on span "Show Progress" at bounding box center [701, 529] width 12 height 15
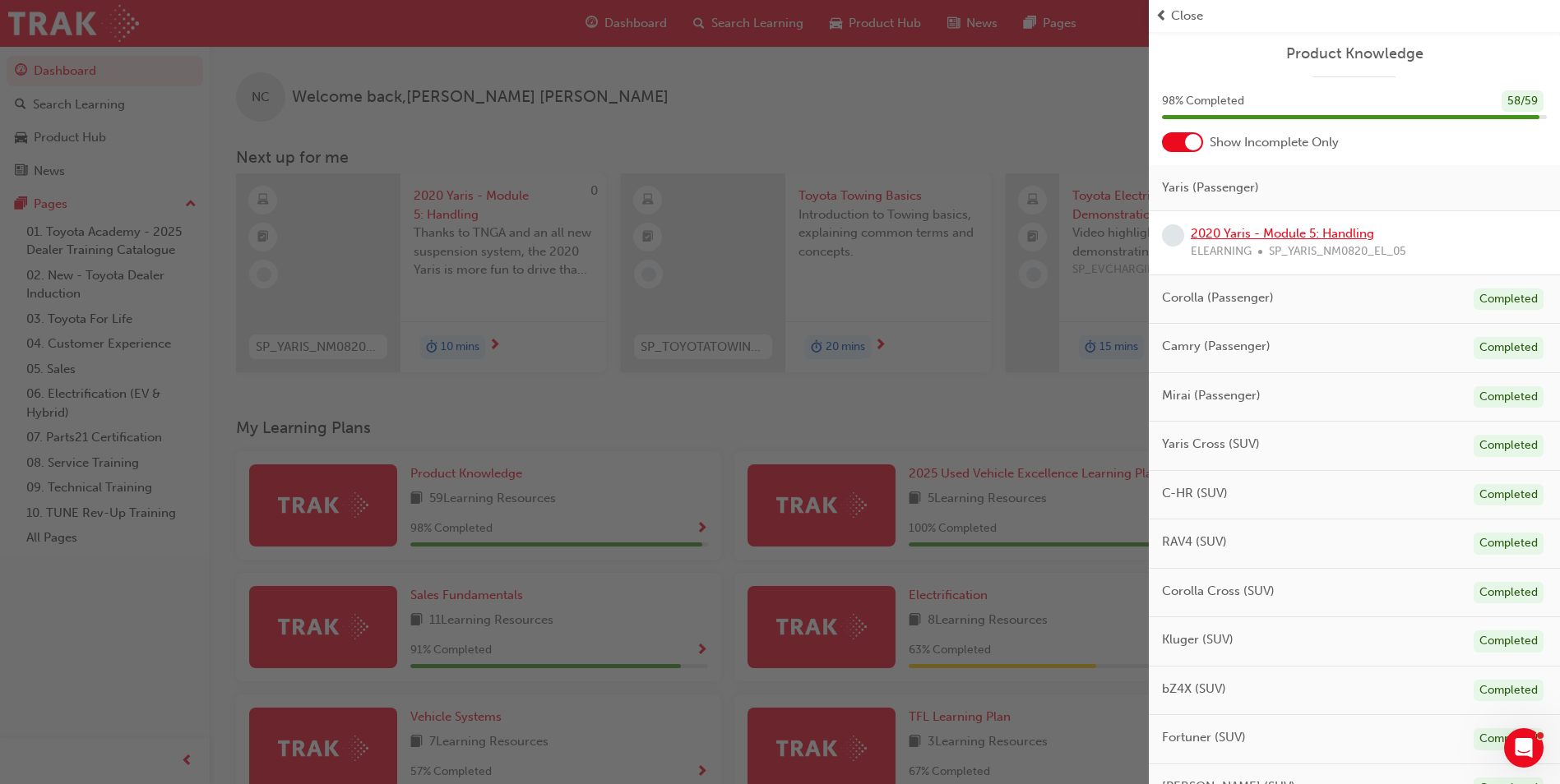
click at [1304, 234] on link "2020 Yaris - Module 5: Handling" at bounding box center [1283, 233] width 184 height 15
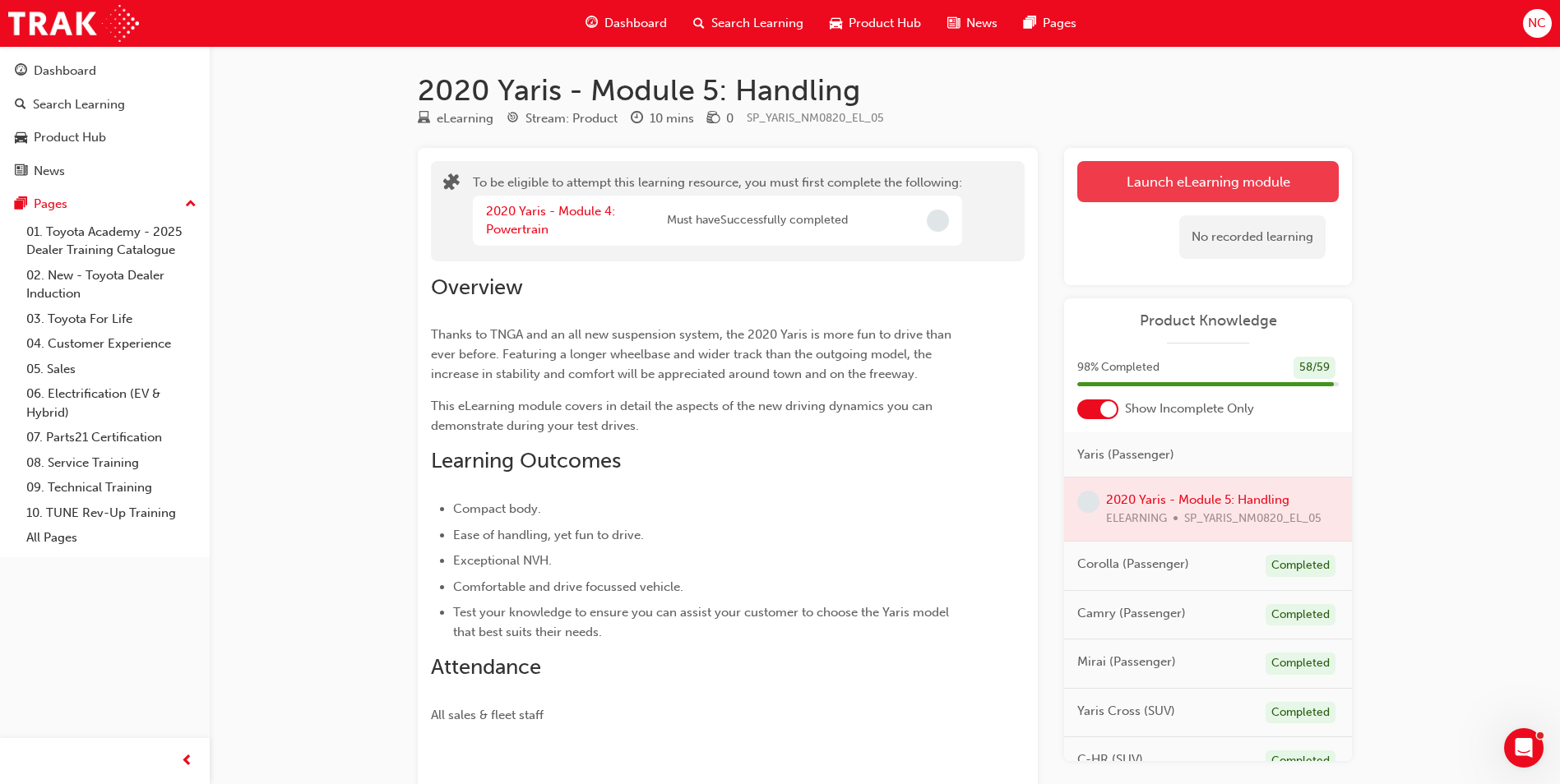
click at [1142, 182] on button "Launch eLearning module" at bounding box center [1208, 181] width 261 height 41
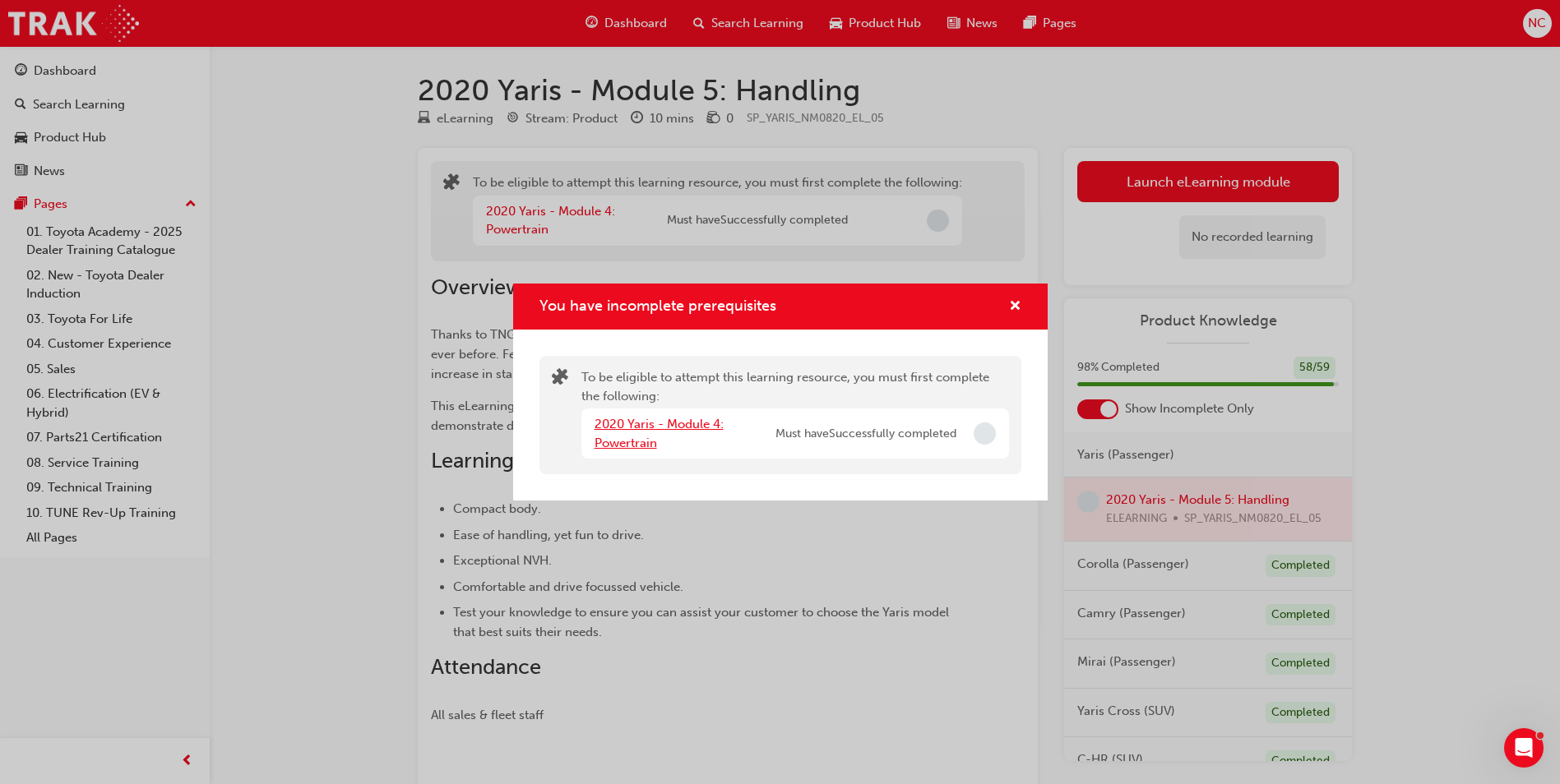
click at [647, 440] on link "2020 Yaris - Module 4: Powertrain" at bounding box center [659, 433] width 129 height 34
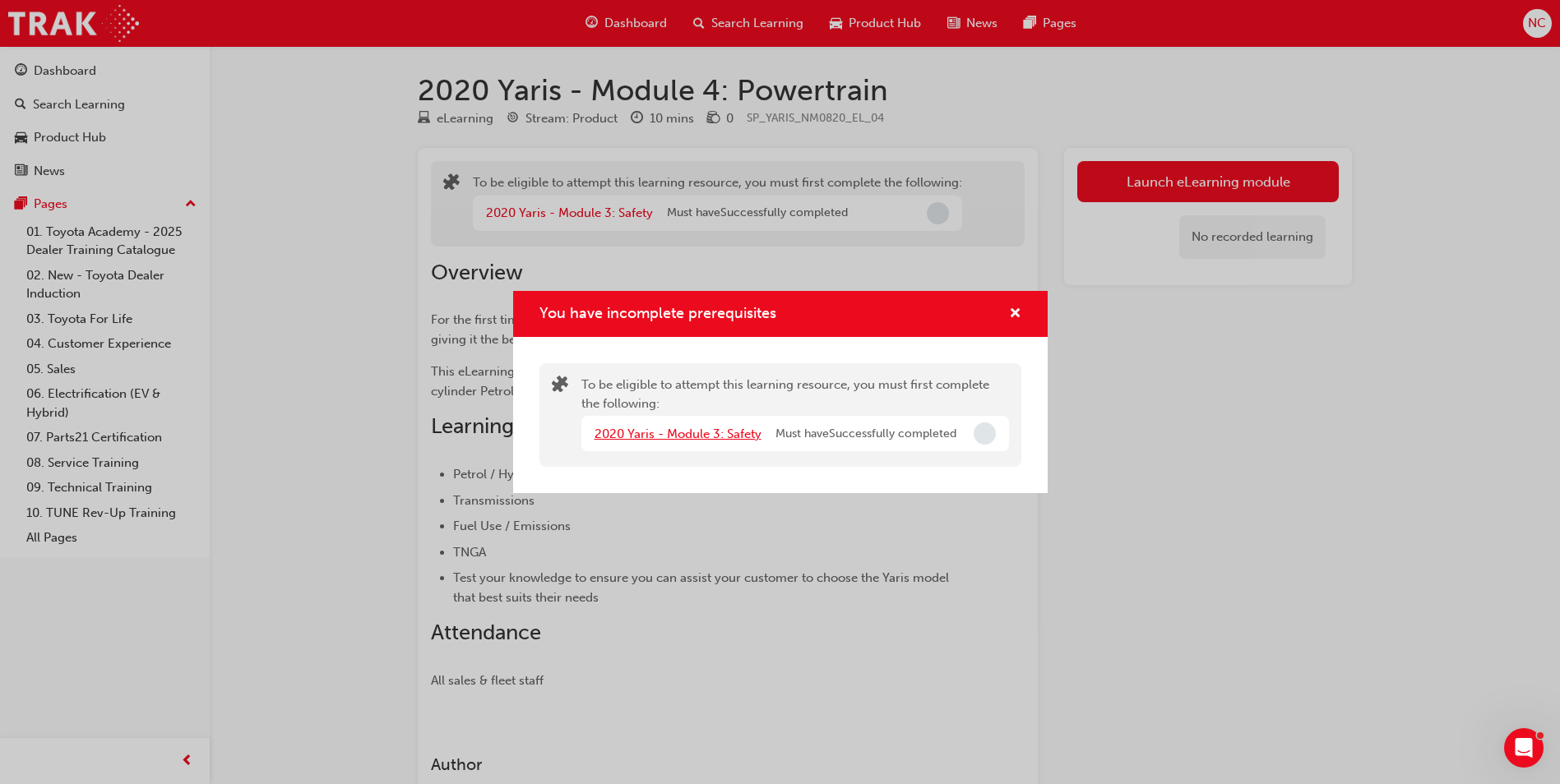
click at [713, 433] on link "2020 Yaris - Module 3: Safety" at bounding box center [678, 433] width 167 height 15
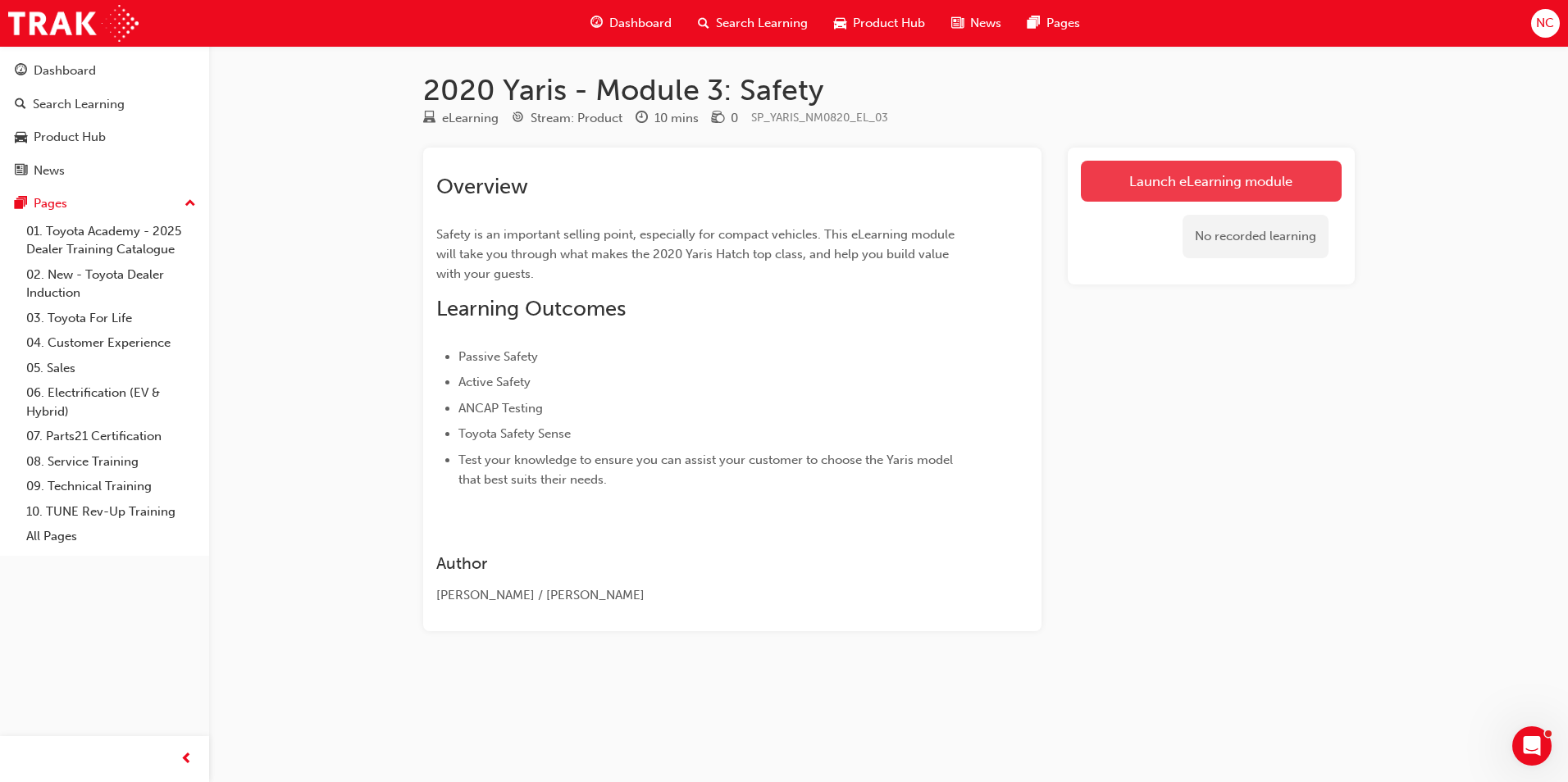
click at [1248, 188] on link "Launch eLearning module" at bounding box center [1211, 181] width 261 height 41
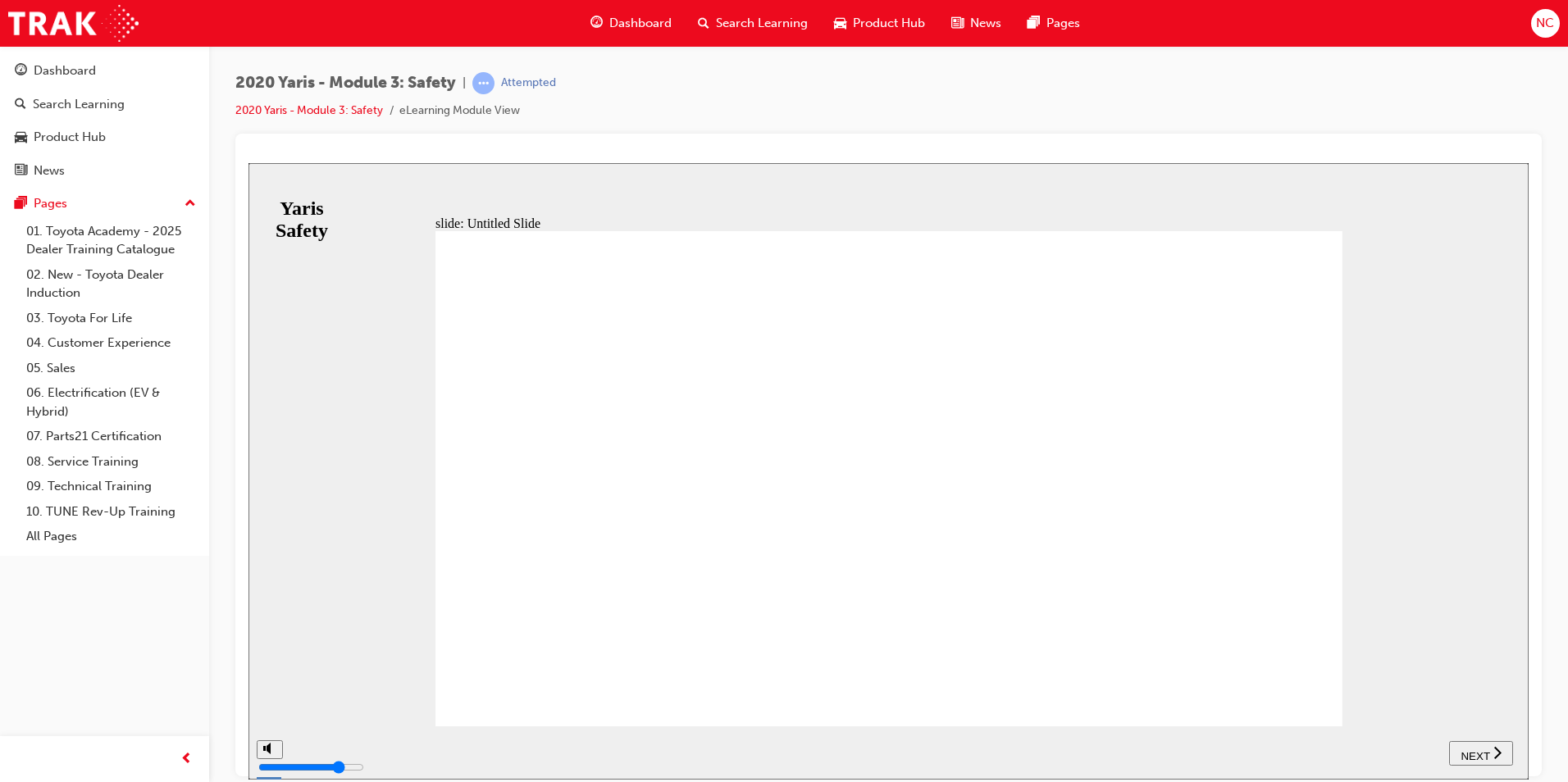
click at [1503, 749] on div "NEXT" at bounding box center [1481, 753] width 51 height 18
click at [1486, 752] on span "NEXT" at bounding box center [1475, 756] width 29 height 12
click at [1485, 749] on span "NEXT" at bounding box center [1475, 756] width 29 height 12
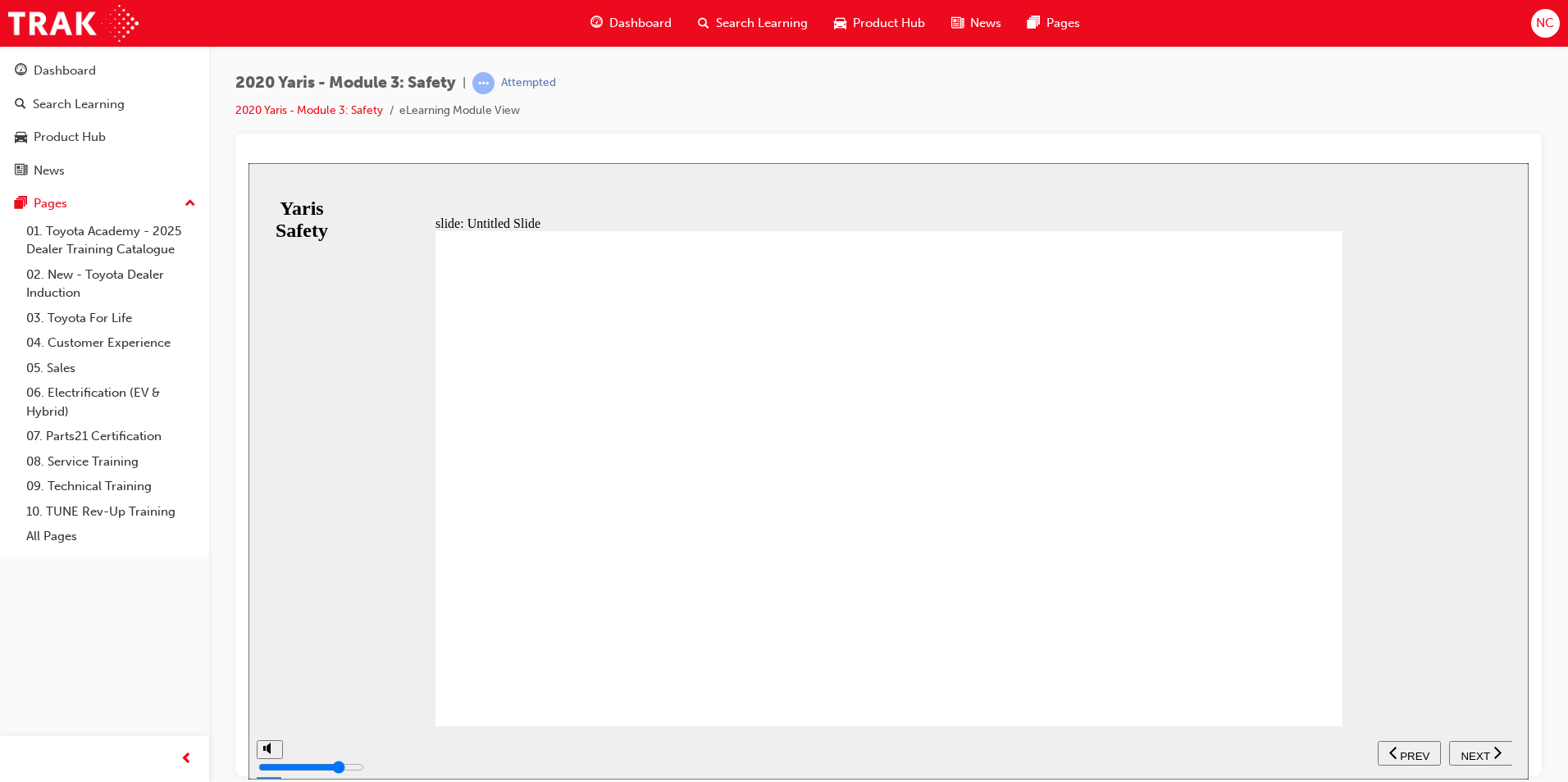
click at [1486, 749] on span "NEXT" at bounding box center [1475, 756] width 29 height 12
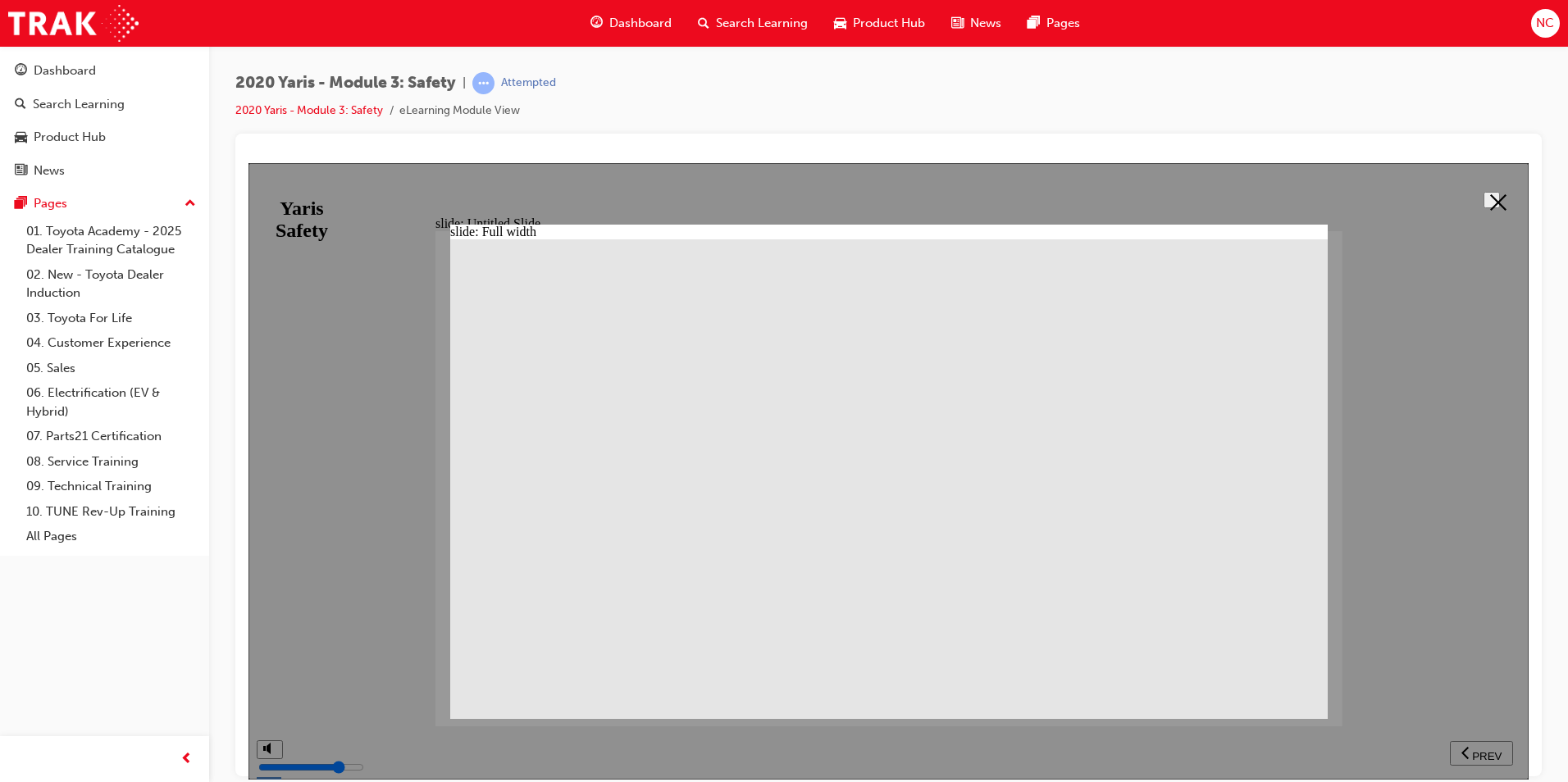
drag, startPoint x: 1493, startPoint y: 201, endPoint x: 1273, endPoint y: 278, distance: 233.1
click at [1490, 201] on polygon at bounding box center [1498, 202] width 17 height 17
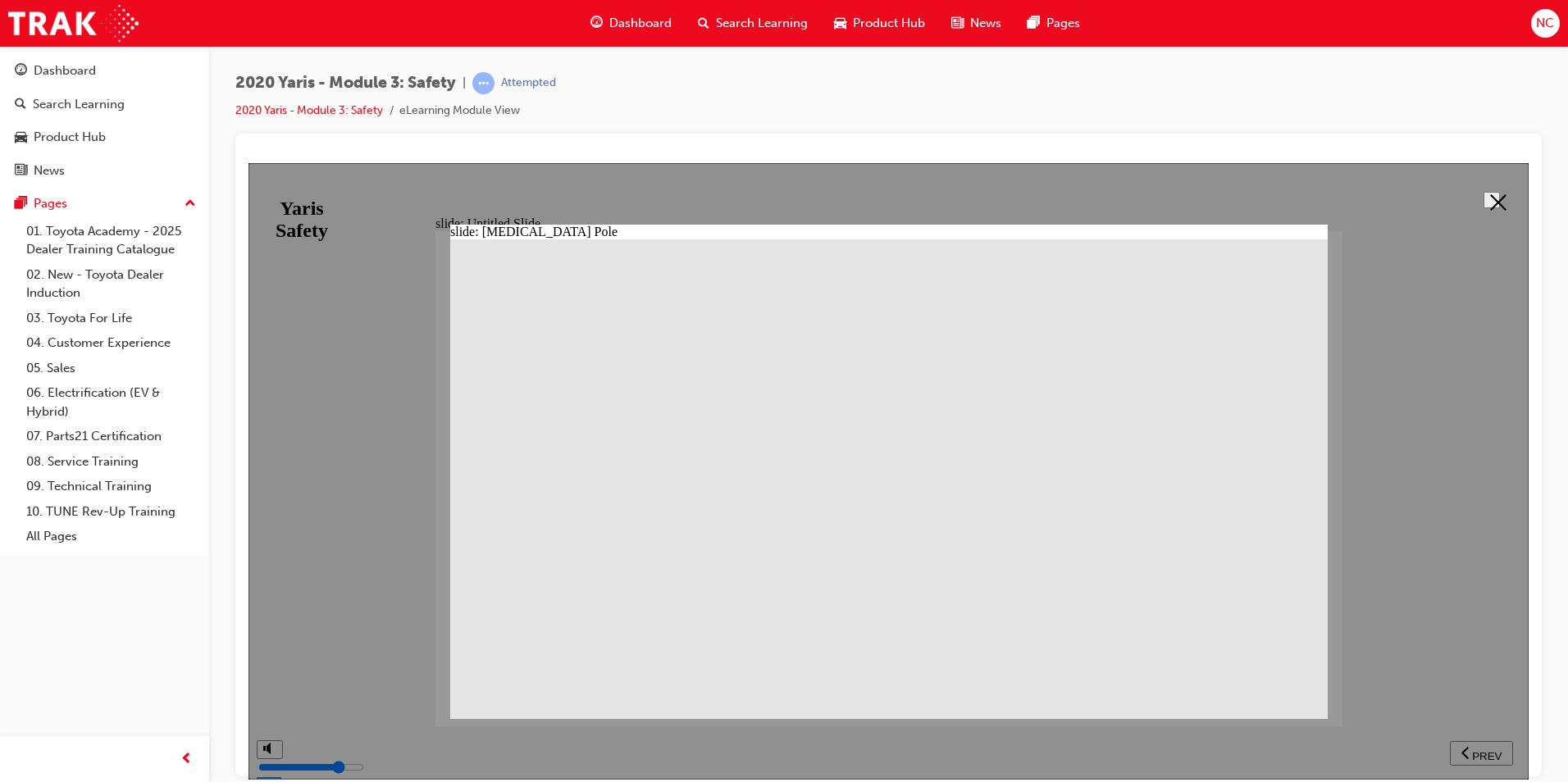
click at [1496, 196] on polygon at bounding box center [1498, 202] width 17 height 17
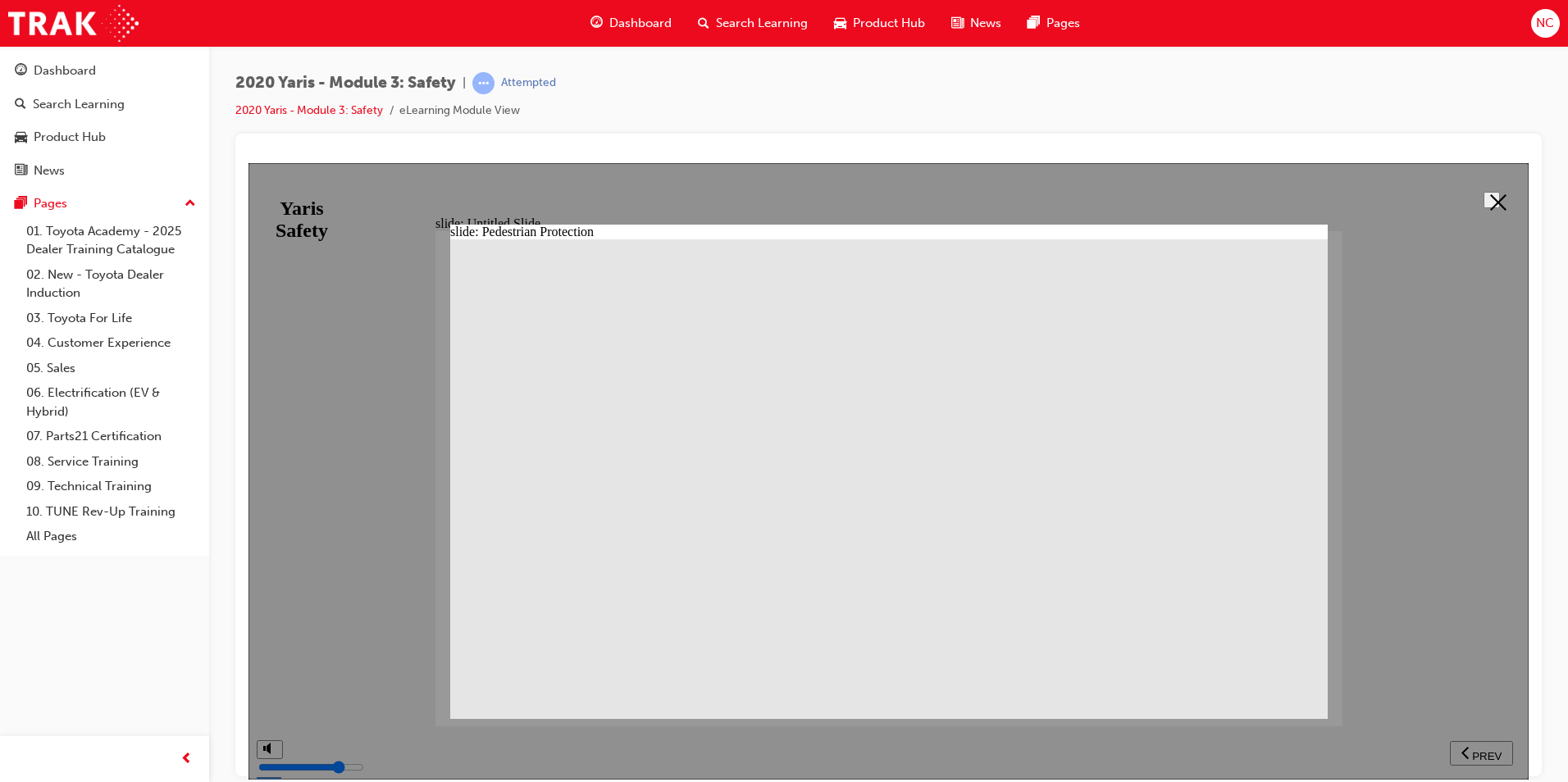
click at [1496, 197] on icon at bounding box center [1498, 202] width 17 height 17
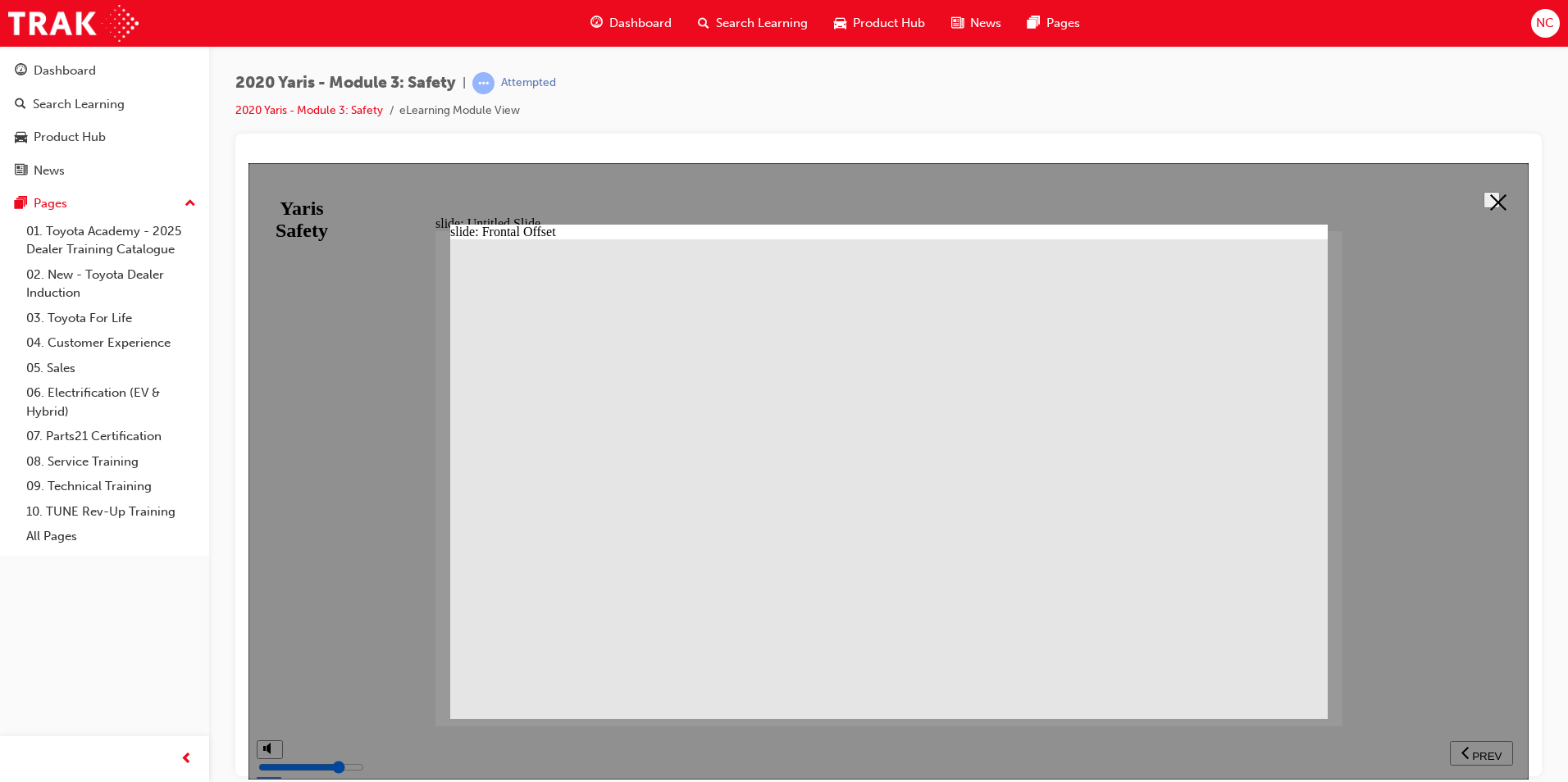
click at [1497, 198] on icon at bounding box center [1498, 202] width 17 height 17
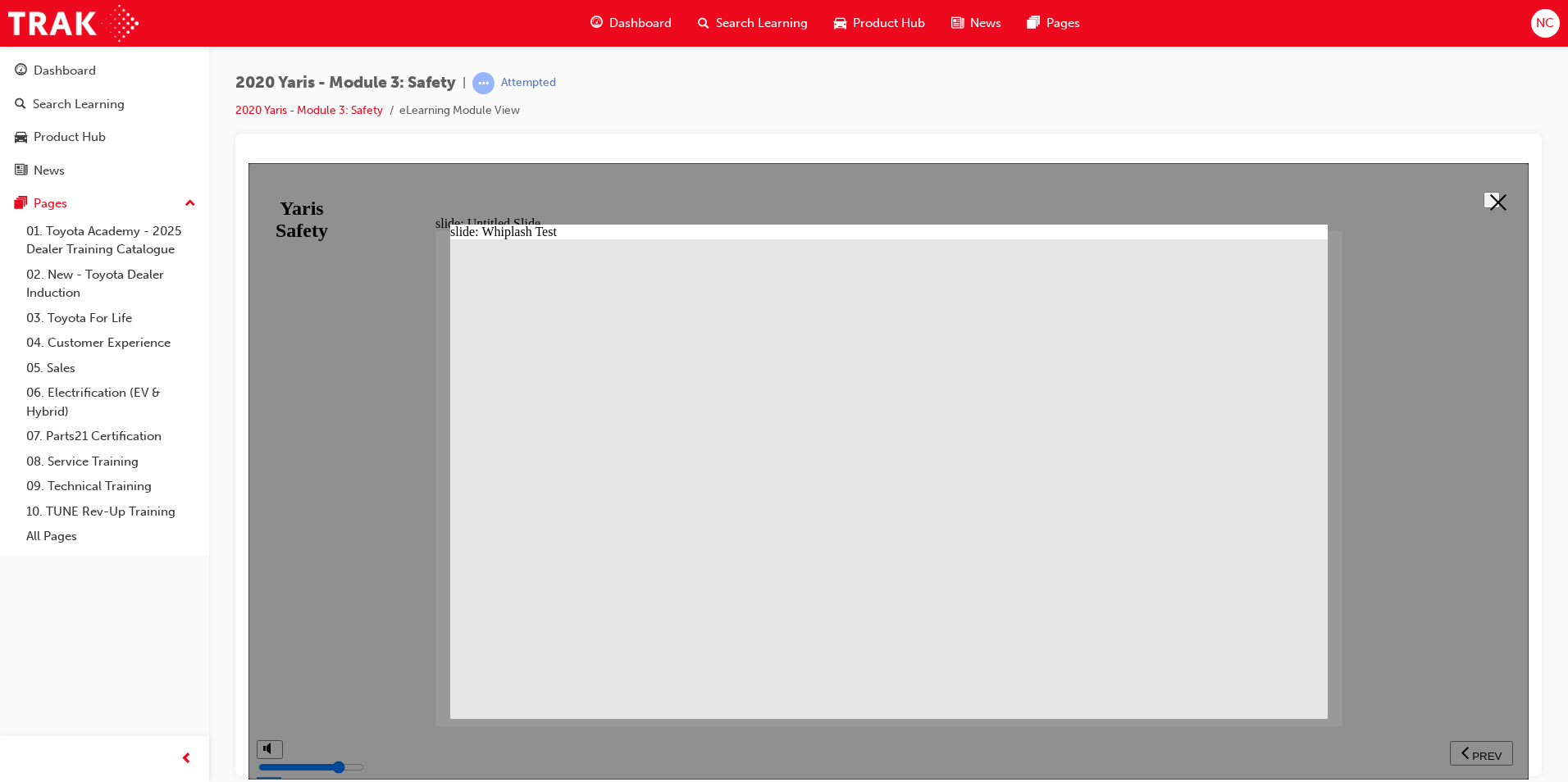
drag, startPoint x: 1473, startPoint y: 217, endPoint x: 1491, endPoint y: 205, distance: 21.6
click at [1475, 216] on div at bounding box center [888, 470] width 1280 height 616
click at [1491, 205] on icon at bounding box center [1498, 202] width 17 height 17
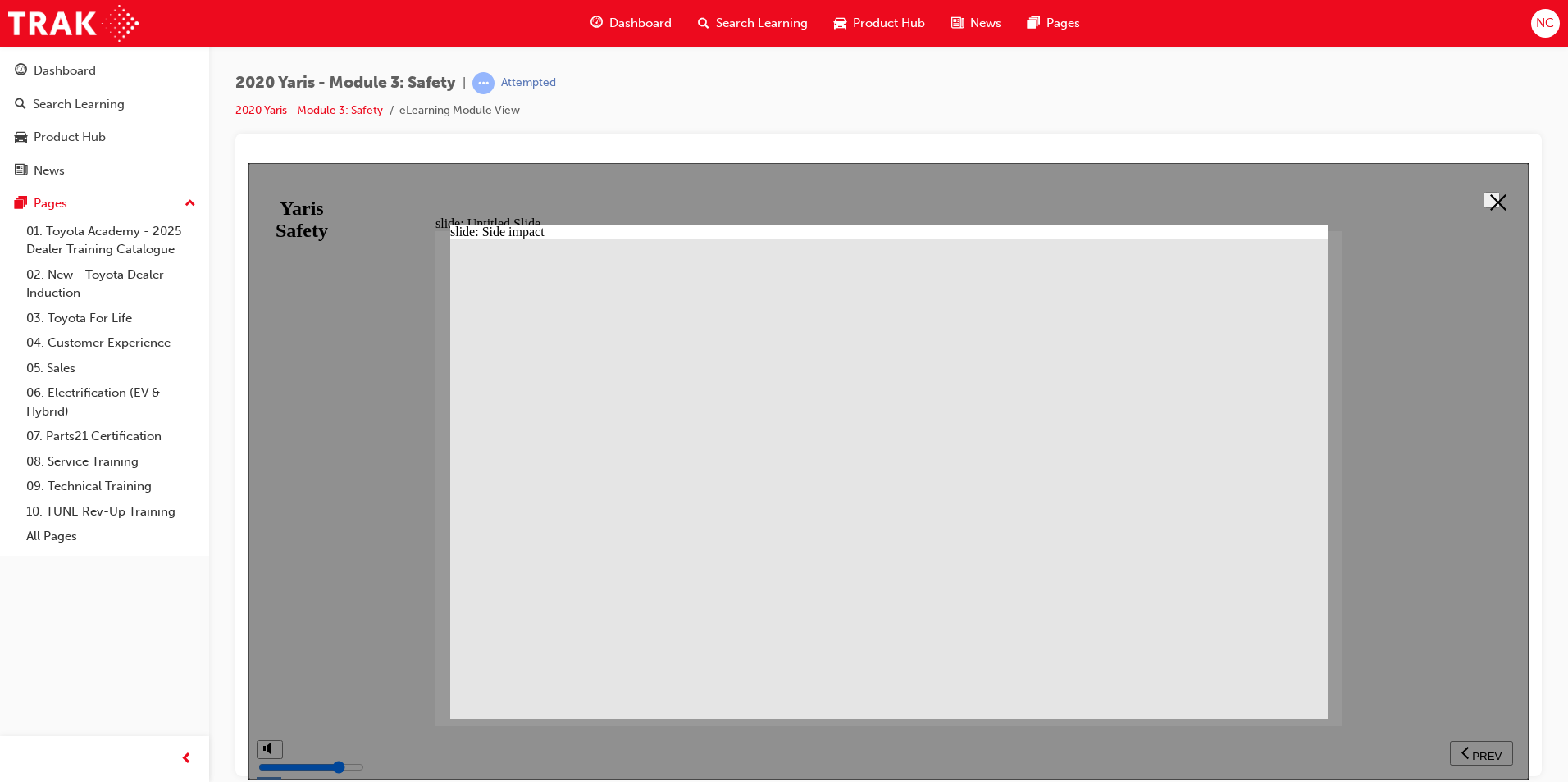
click at [1499, 203] on button at bounding box center [1491, 199] width 17 height 17
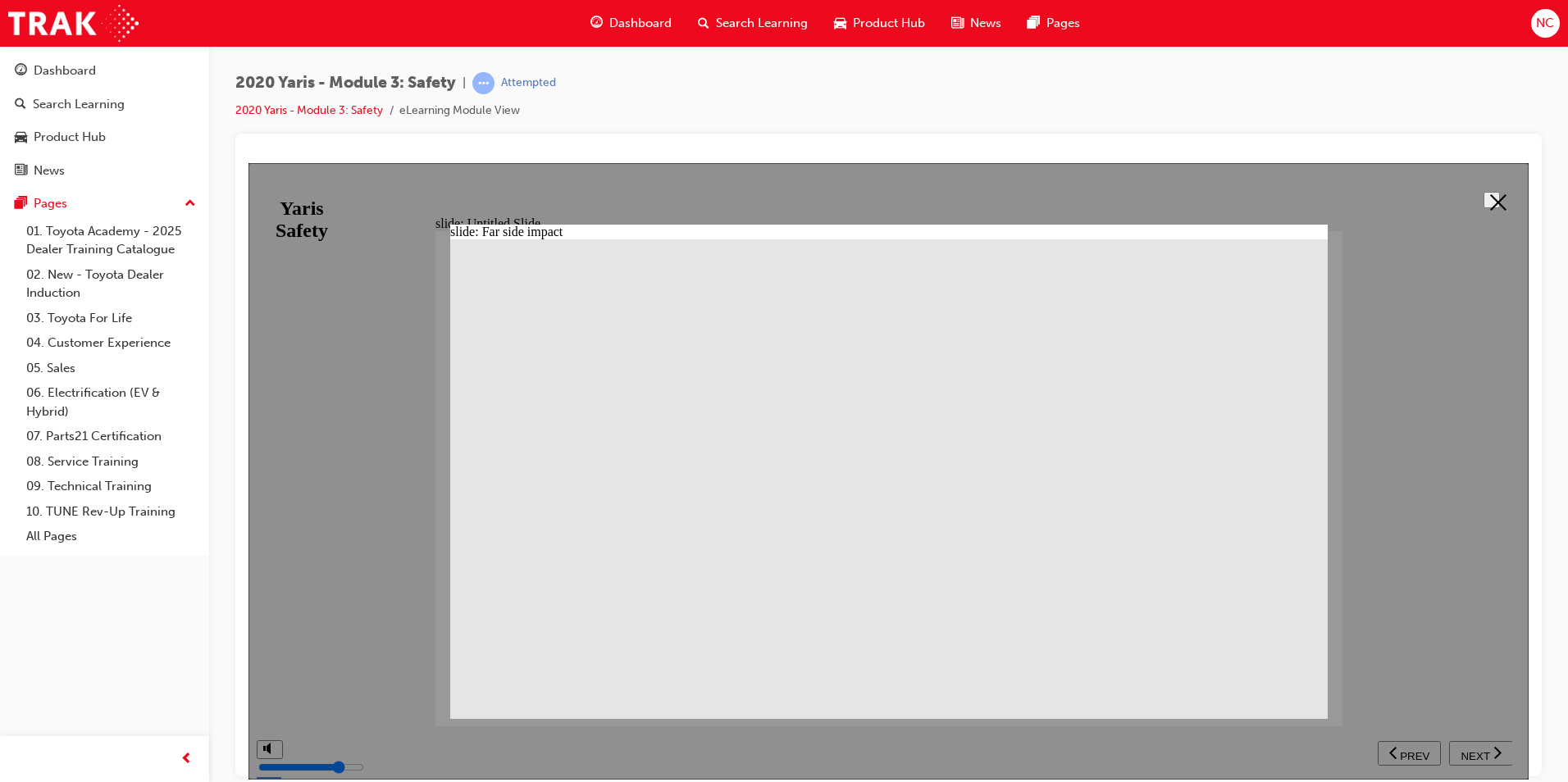
click at [1490, 195] on icon at bounding box center [1498, 202] width 17 height 17
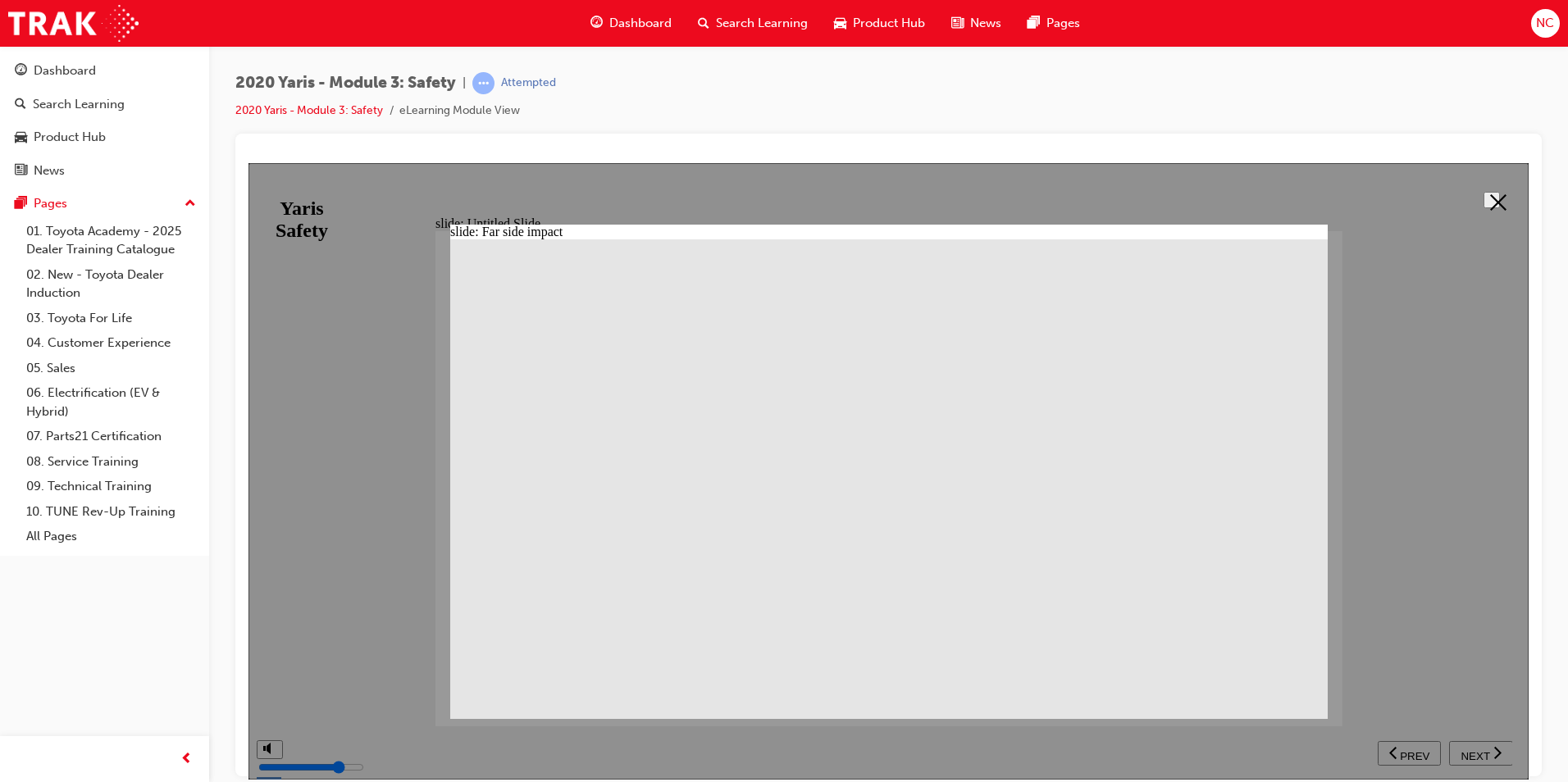
click at [1487, 191] on button at bounding box center [1491, 199] width 17 height 17
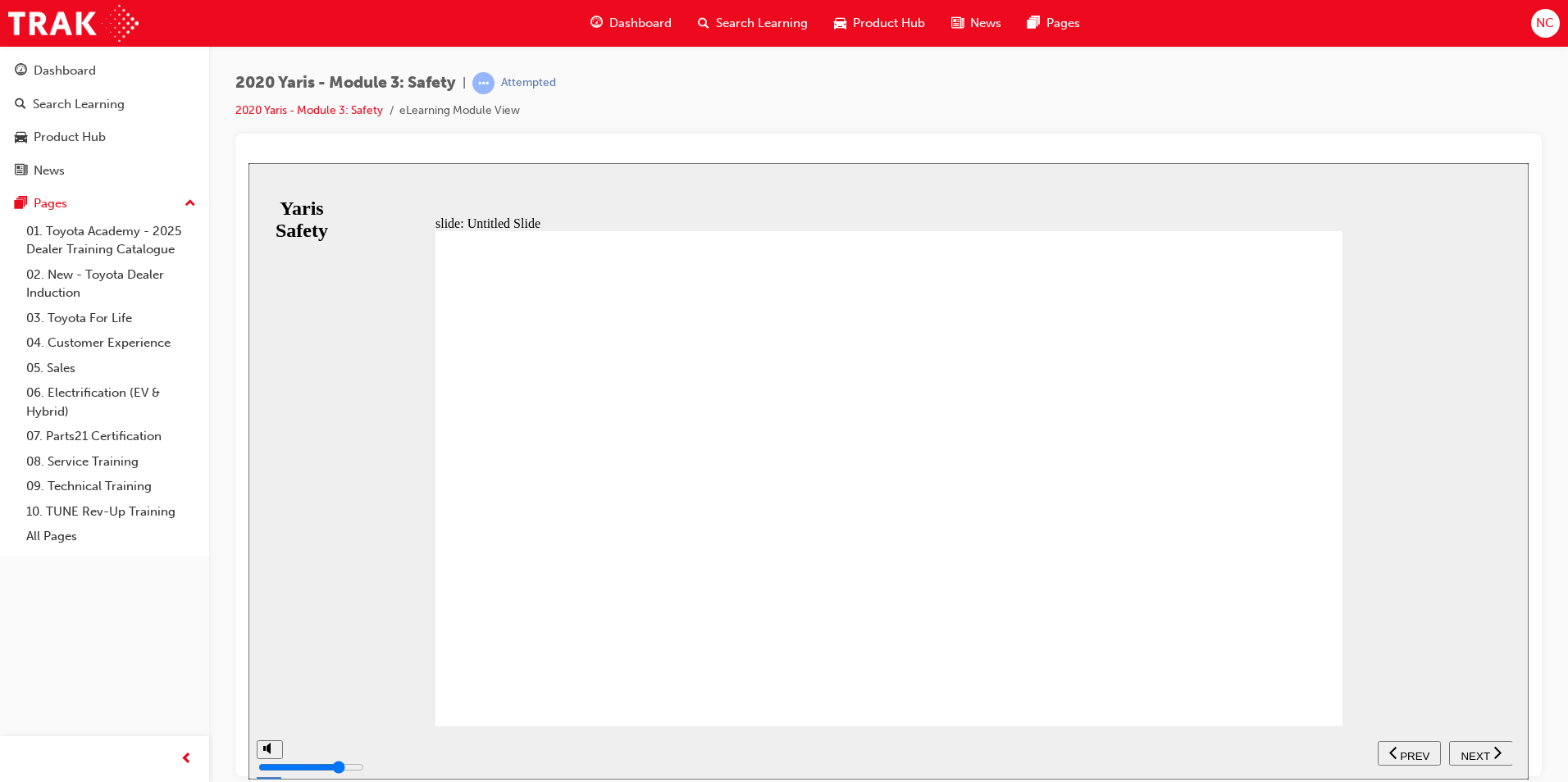
click at [1493, 752] on icon "next" at bounding box center [1497, 751] width 8 height 15
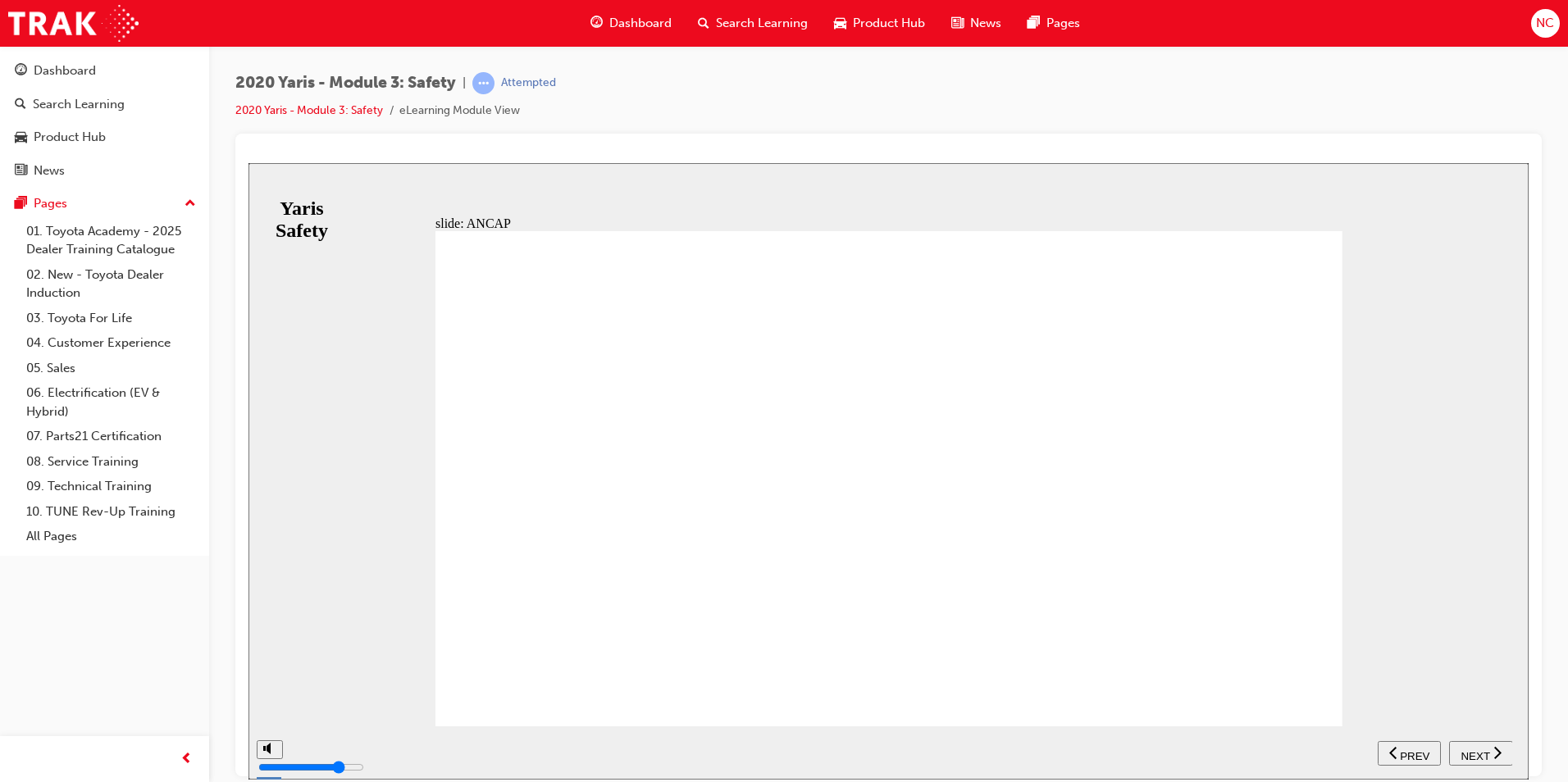
click at [1493, 750] on icon "next" at bounding box center [1497, 751] width 8 height 15
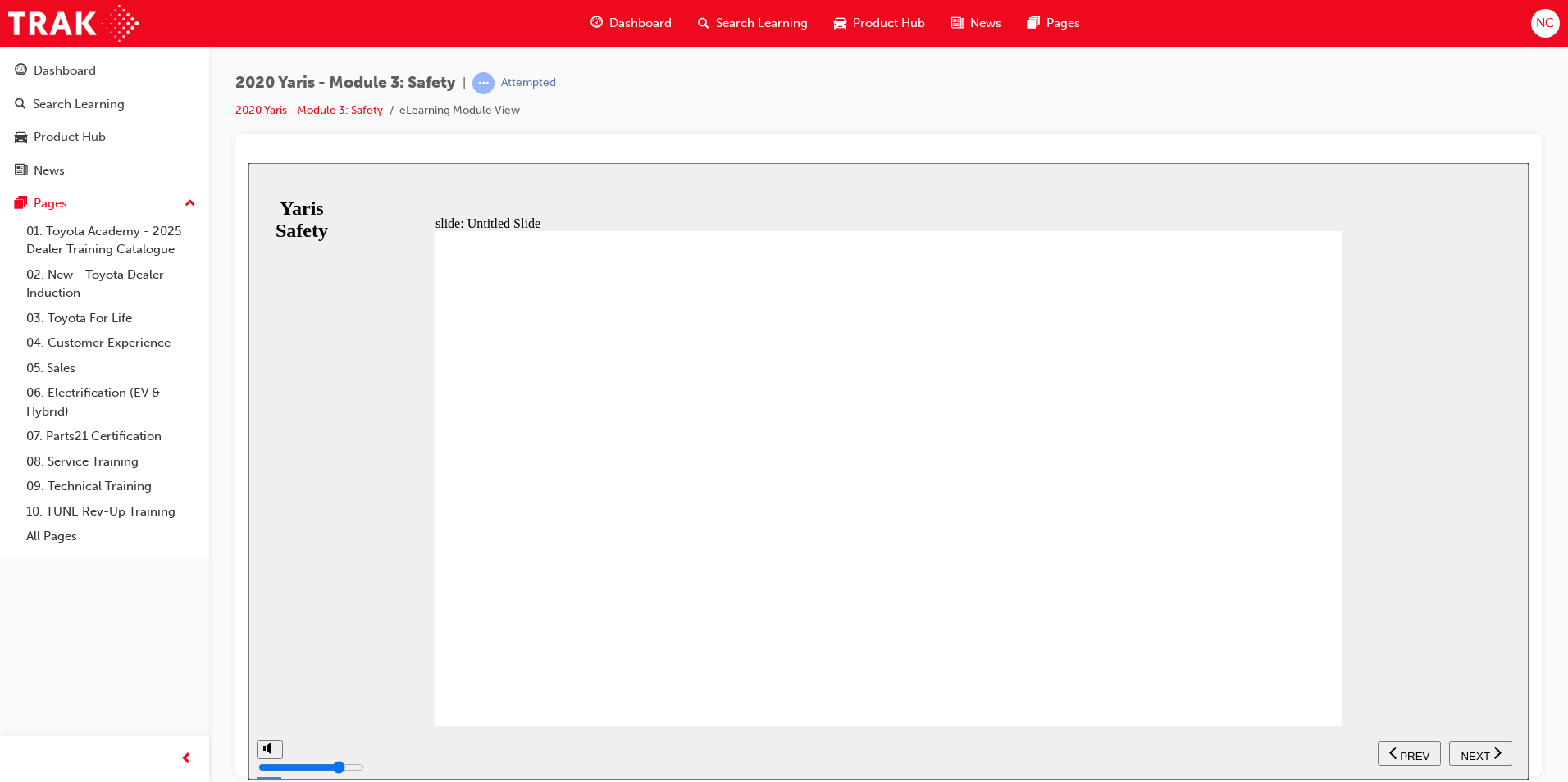
drag, startPoint x: 923, startPoint y: 480, endPoint x: 1013, endPoint y: 456, distance: 93.1
drag, startPoint x: 1174, startPoint y: 449, endPoint x: 1231, endPoint y: 433, distance: 59.2
click at [1486, 743] on button "NEXT" at bounding box center [1481, 752] width 64 height 25
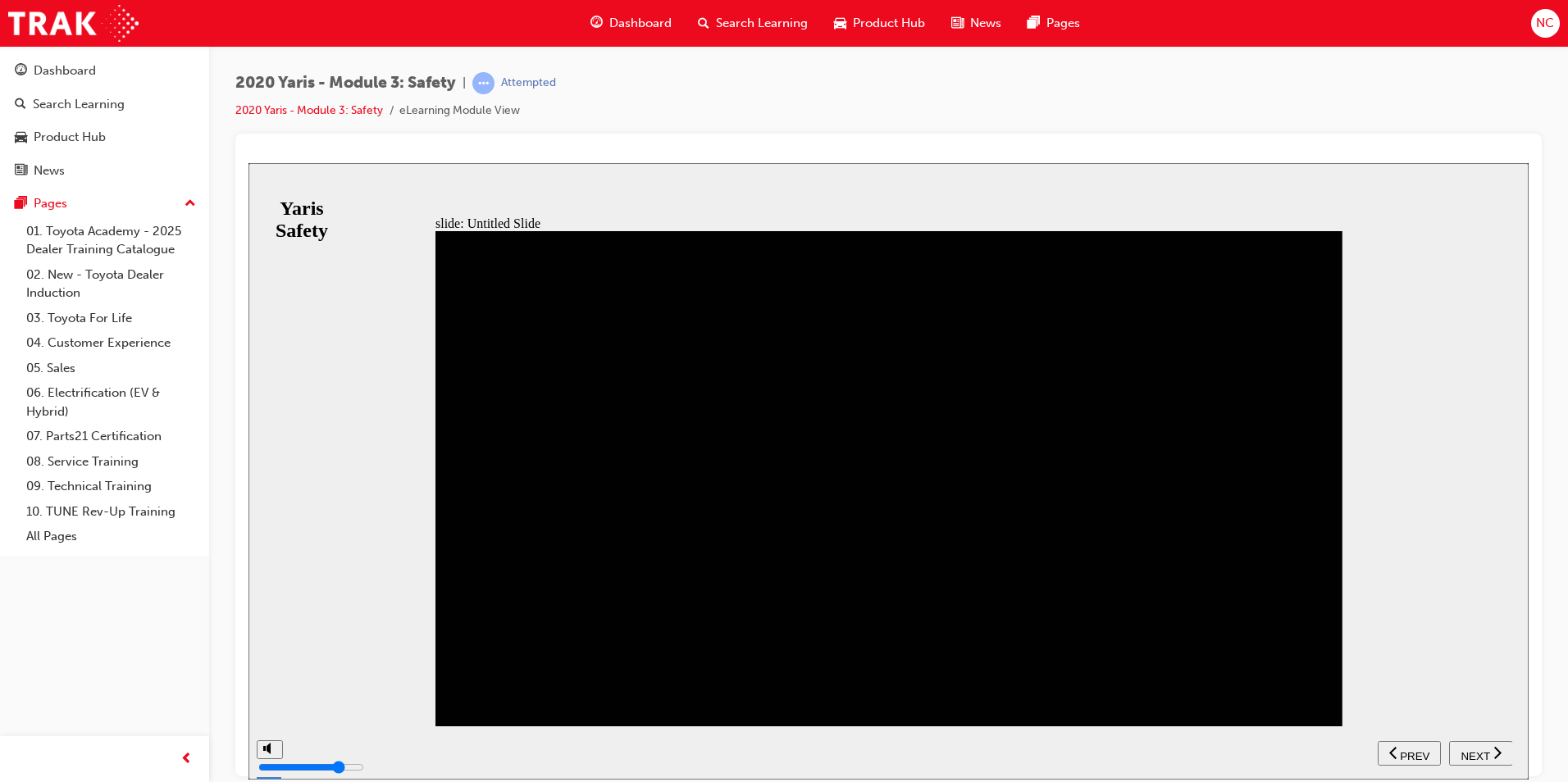
drag, startPoint x: 590, startPoint y: 328, endPoint x: 610, endPoint y: 328, distance: 20.0
drag, startPoint x: 1117, startPoint y: 337, endPoint x: 1155, endPoint y: 380, distance: 57.4
click at [1498, 754] on icon "next" at bounding box center [1497, 751] width 8 height 15
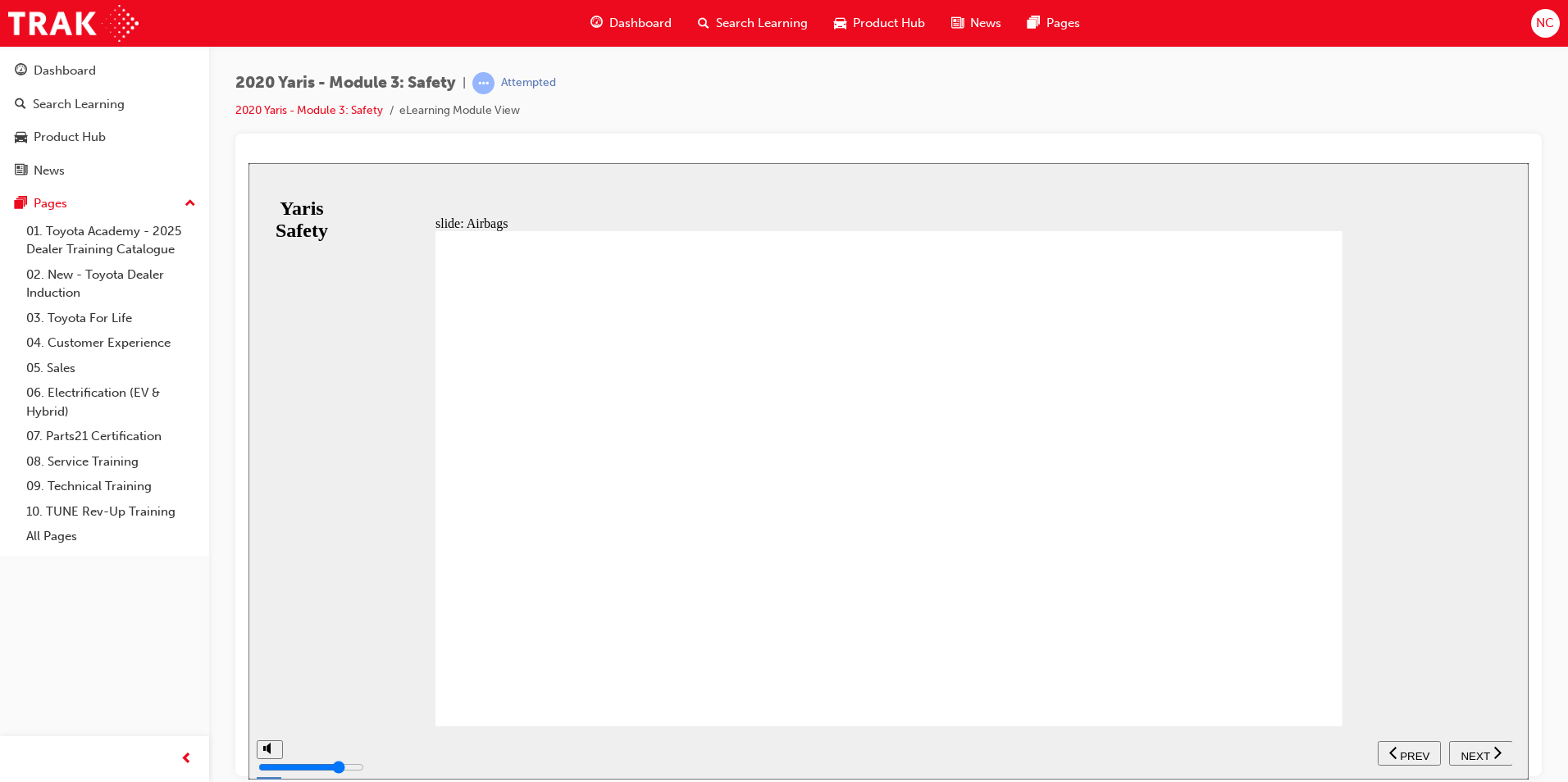
click at [1485, 755] on span "NEXT" at bounding box center [1475, 756] width 29 height 12
drag, startPoint x: 633, startPoint y: 307, endPoint x: 491, endPoint y: 307, distance: 142.0
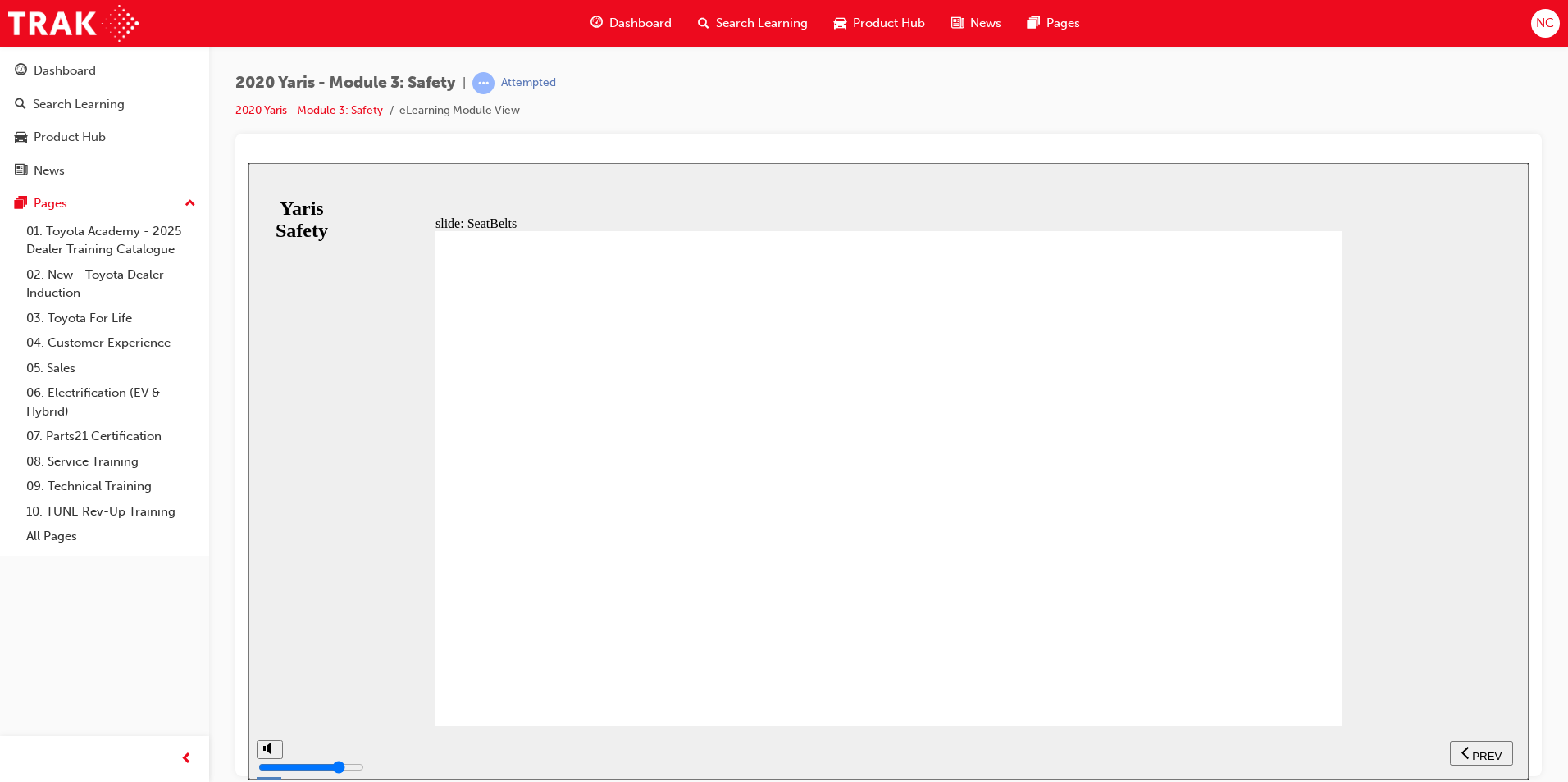
drag, startPoint x: 923, startPoint y: 335, endPoint x: 614, endPoint y: 400, distance: 315.8
drag, startPoint x: 500, startPoint y: 638, endPoint x: 503, endPoint y: 656, distance: 18.2
drag, startPoint x: 503, startPoint y: 662, endPoint x: 558, endPoint y: 665, distance: 55.1
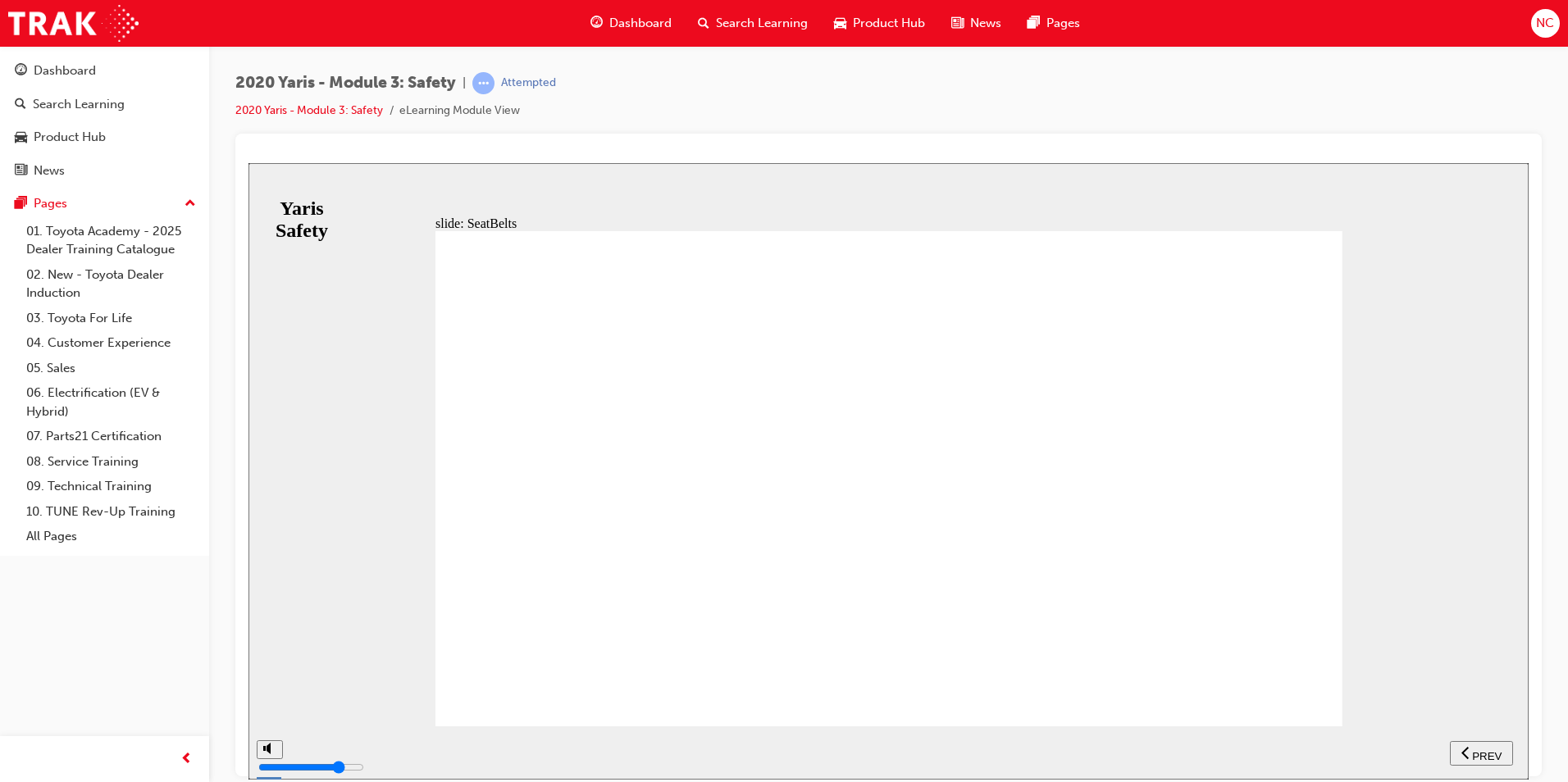
click at [1494, 757] on icon "next" at bounding box center [1497, 751] width 8 height 15
drag, startPoint x: 776, startPoint y: 485, endPoint x: 785, endPoint y: 480, distance: 10.3
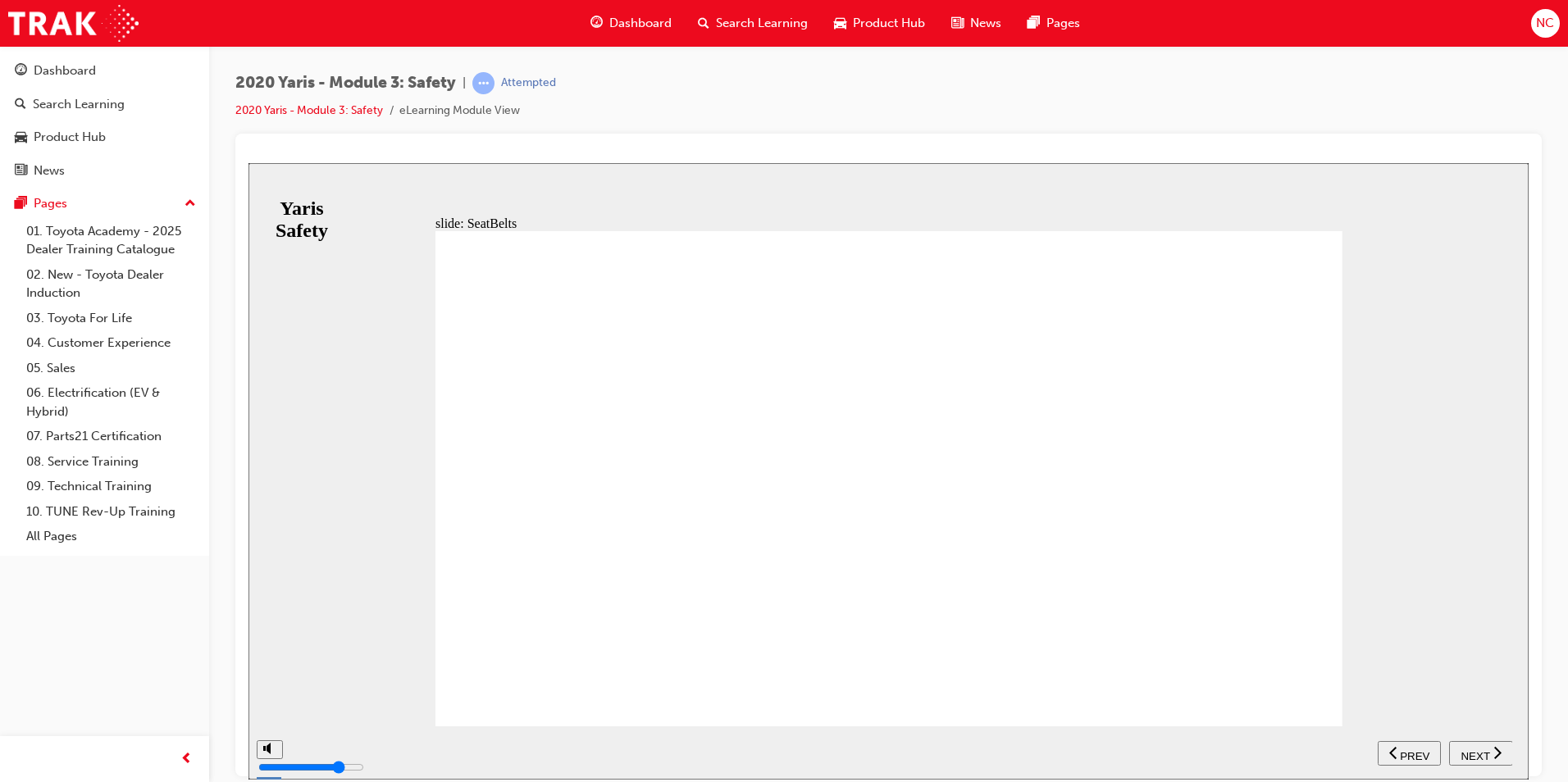
drag, startPoint x: 1076, startPoint y: 351, endPoint x: 1101, endPoint y: 364, distance: 28.2
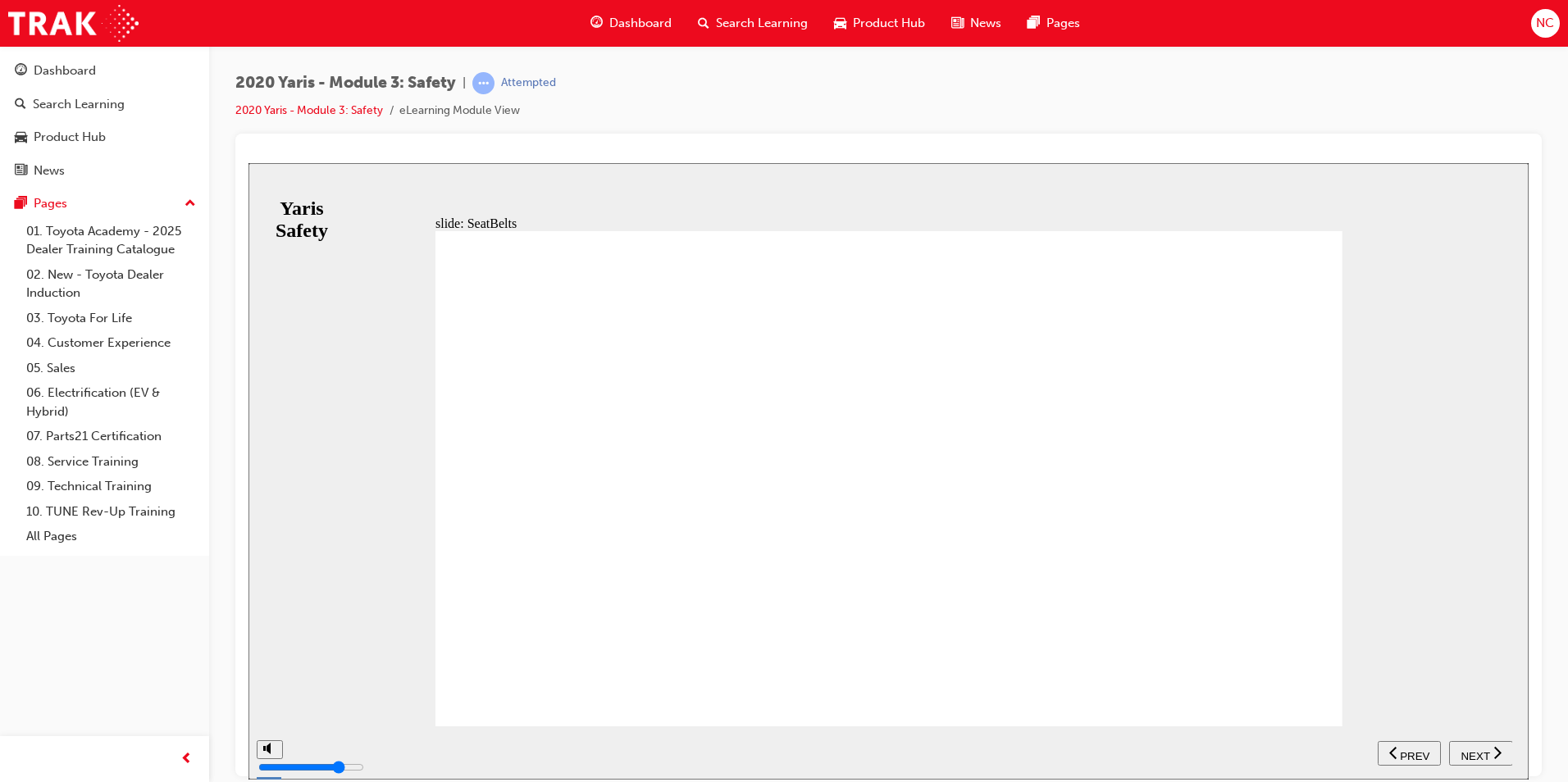
click at [1484, 752] on span "NEXT" at bounding box center [1475, 756] width 29 height 12
click at [1487, 749] on span "NEXT" at bounding box center [1475, 756] width 29 height 12
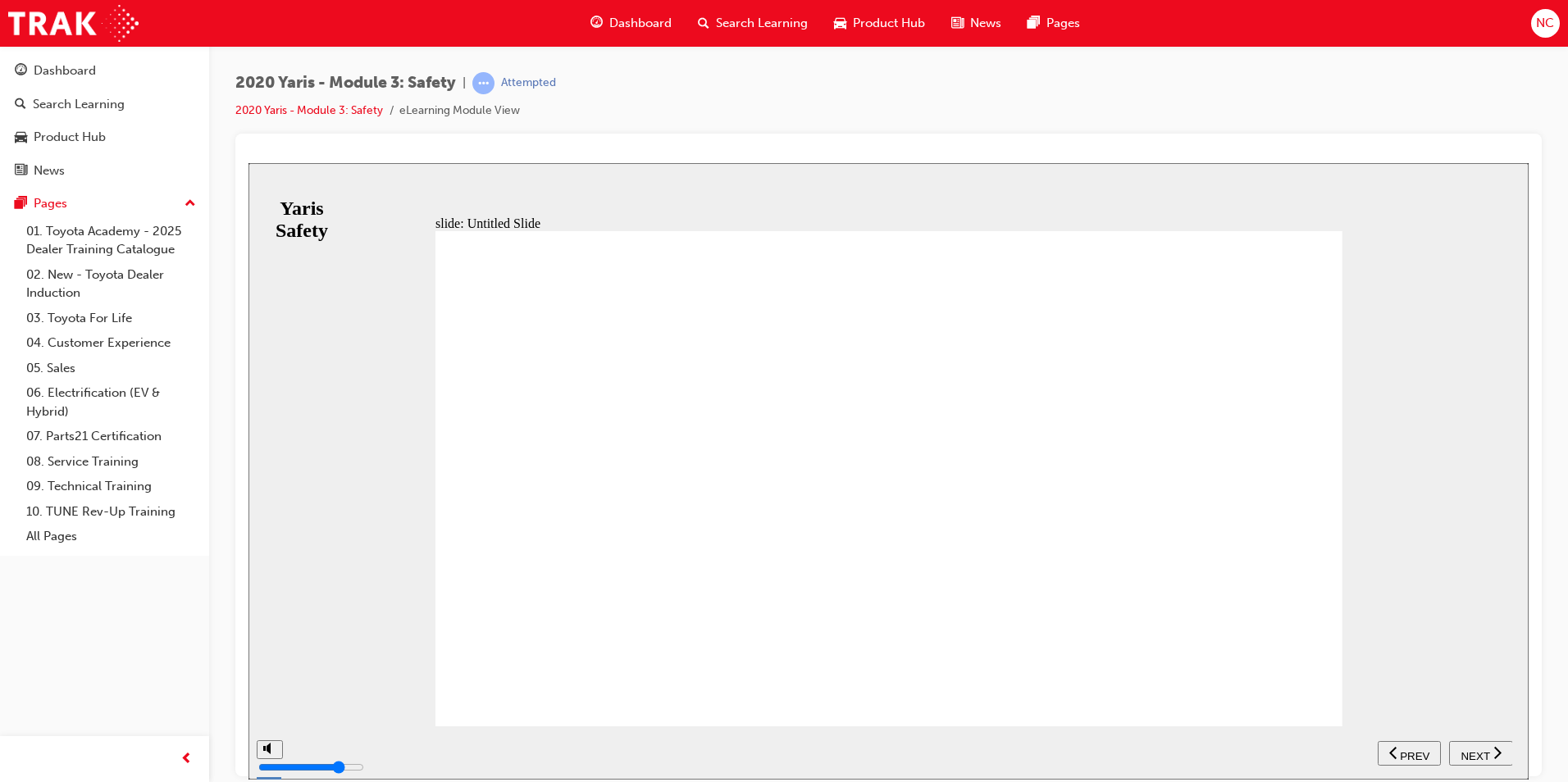
click at [1487, 749] on span "NEXT" at bounding box center [1475, 756] width 29 height 12
click at [1487, 749] on span "PREV" at bounding box center [1487, 756] width 30 height 12
click at [1487, 749] on span "NEXT" at bounding box center [1475, 756] width 29 height 12
click at [1487, 749] on span "PREV" at bounding box center [1487, 756] width 30 height 12
click at [1487, 749] on span "NEXT" at bounding box center [1475, 756] width 29 height 12
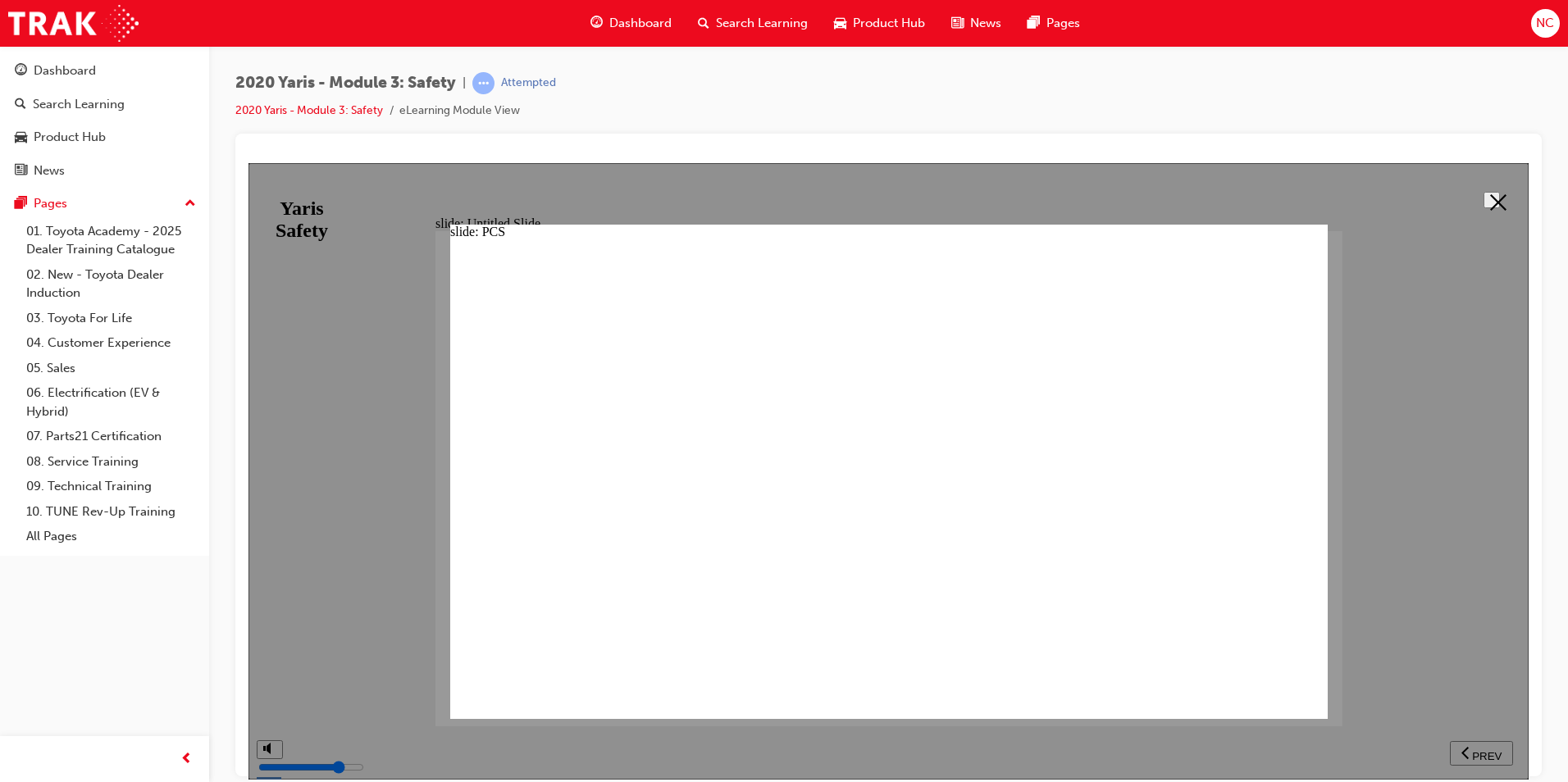
click at [1490, 195] on icon at bounding box center [1498, 202] width 17 height 17
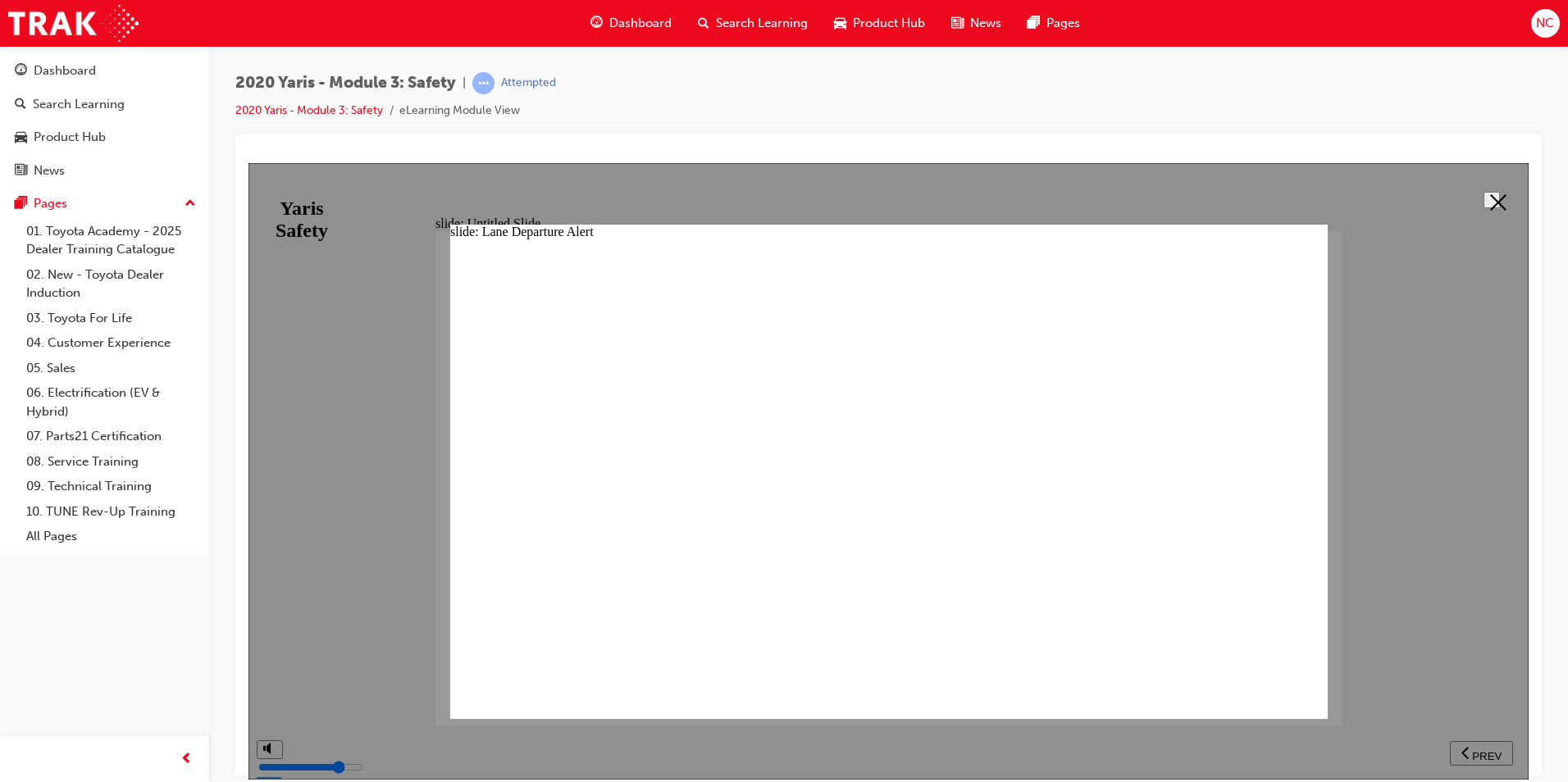
click at [1486, 191] on button at bounding box center [1491, 199] width 17 height 17
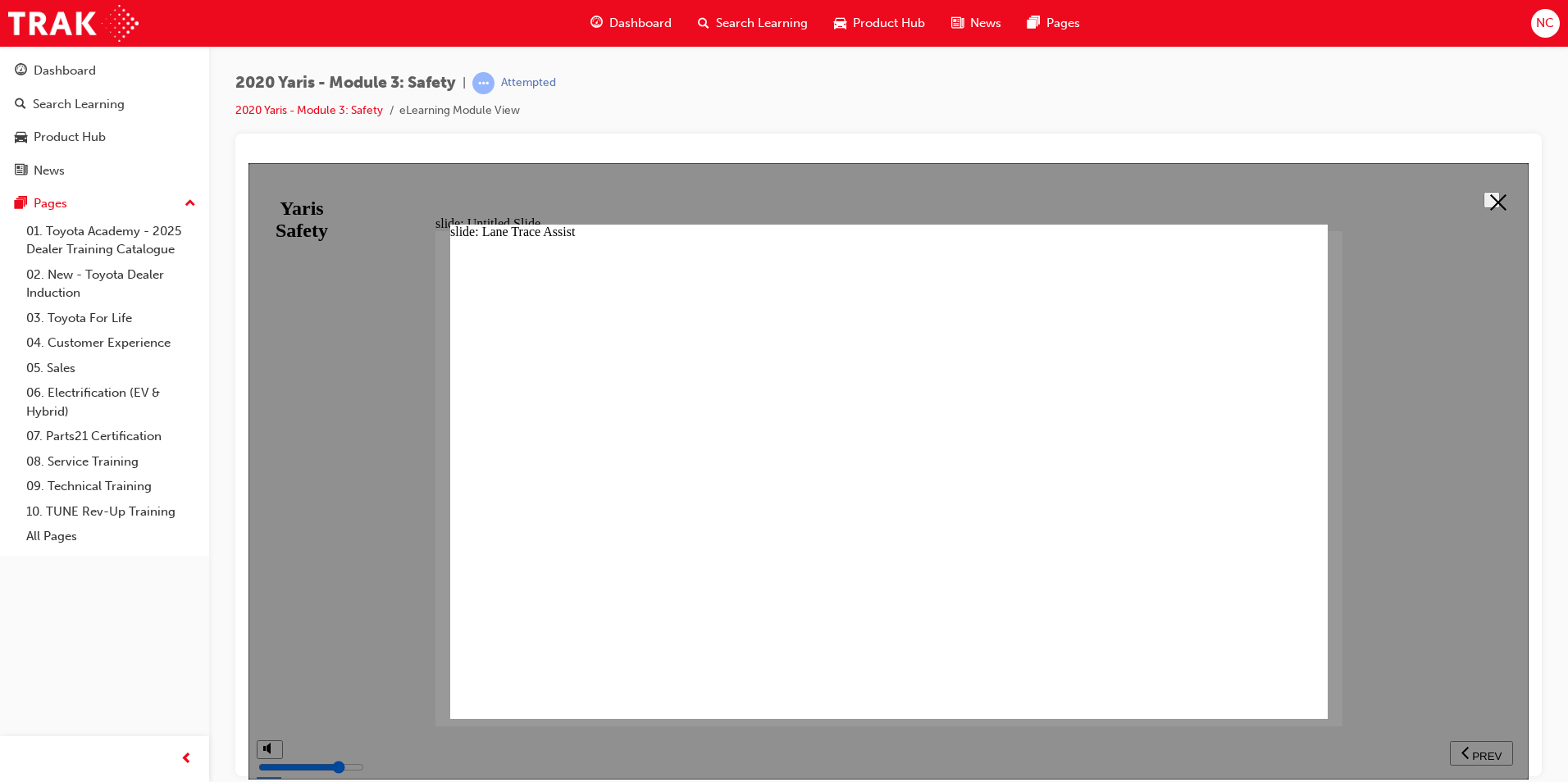
click at [1498, 198] on icon at bounding box center [1498, 202] width 17 height 17
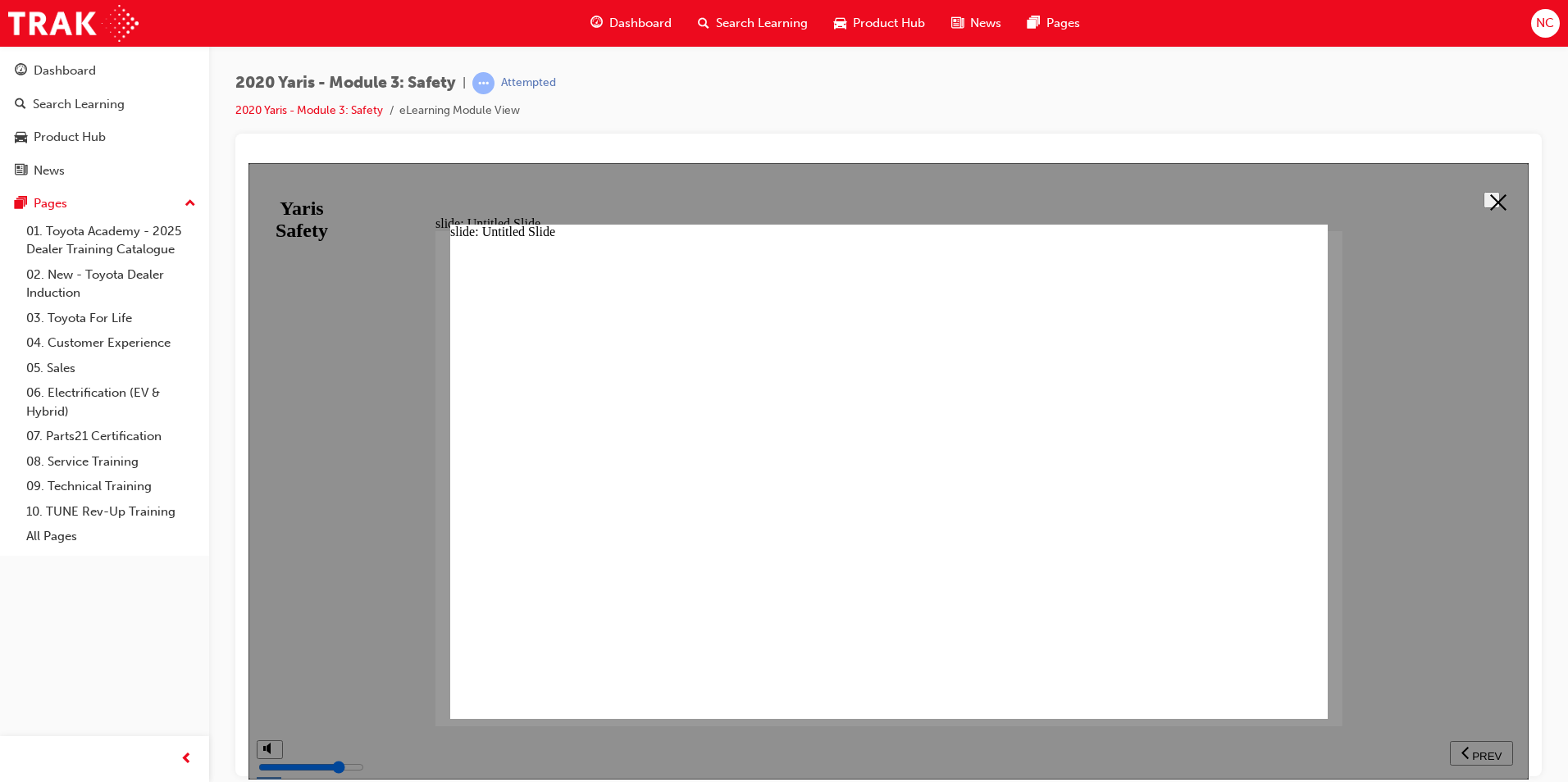
click at [1499, 207] on button at bounding box center [1491, 199] width 17 height 17
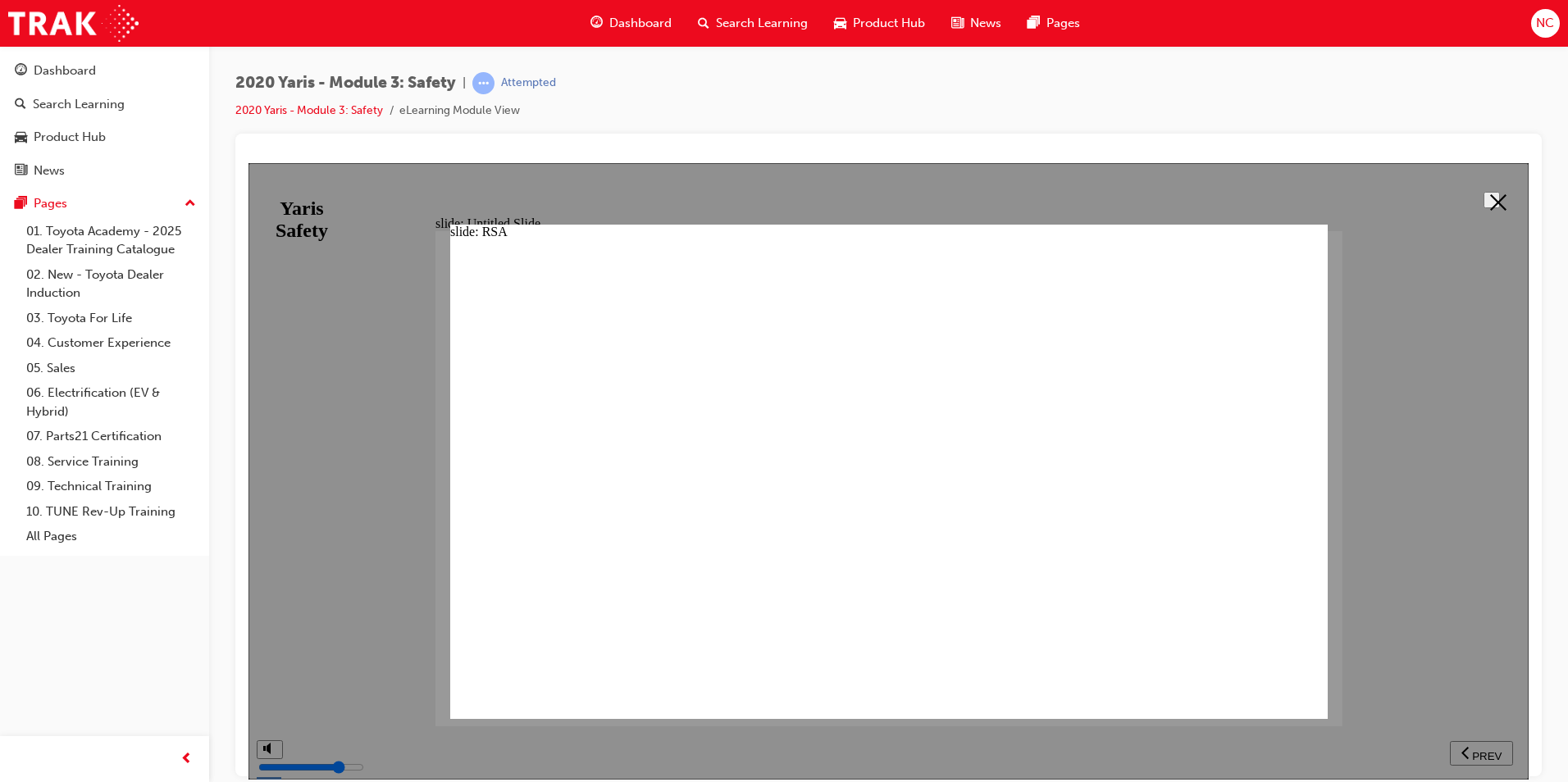
click at [1496, 191] on button at bounding box center [1491, 199] width 17 height 17
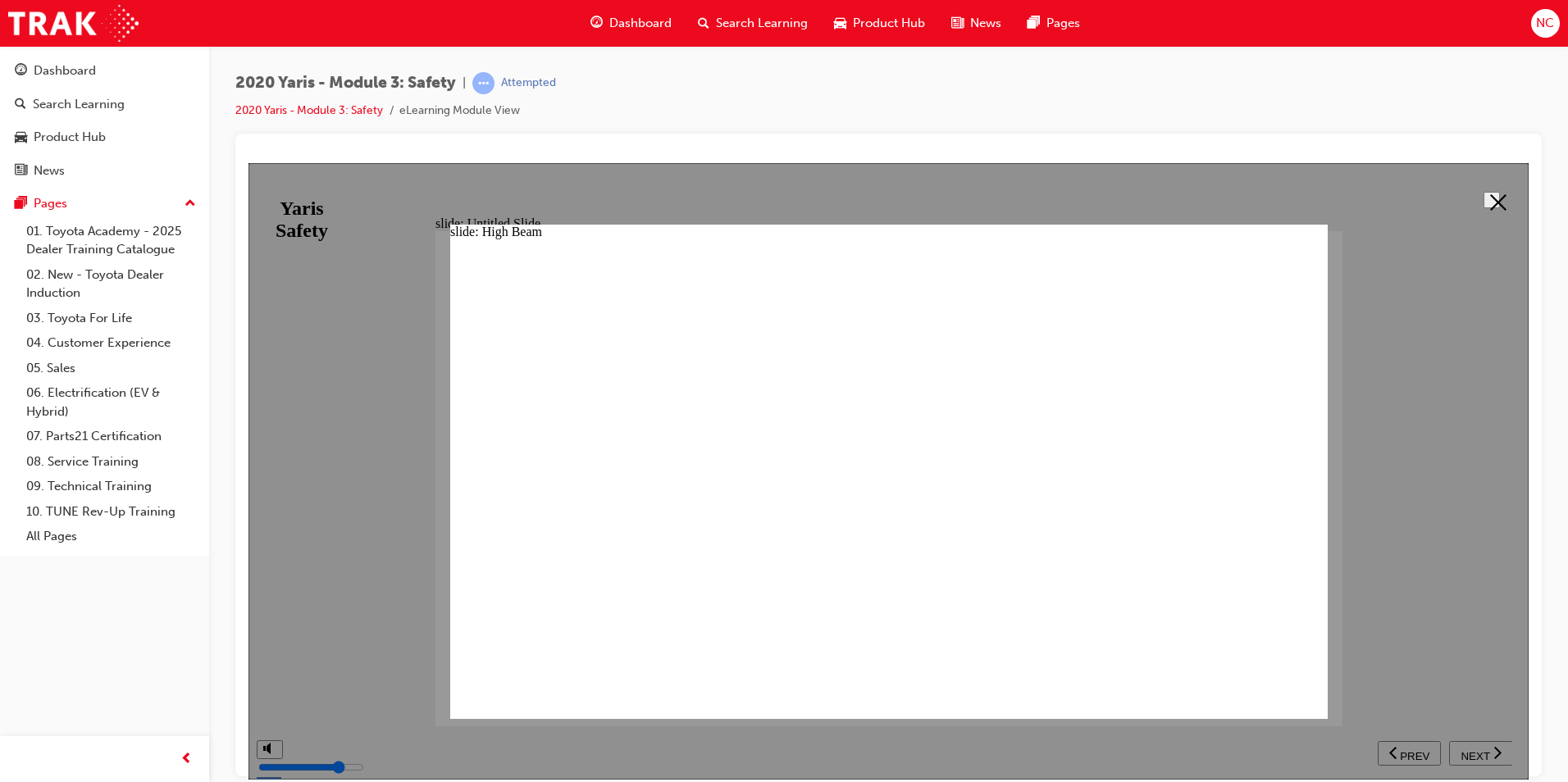
click at [1490, 196] on polygon at bounding box center [1498, 202] width 17 height 17
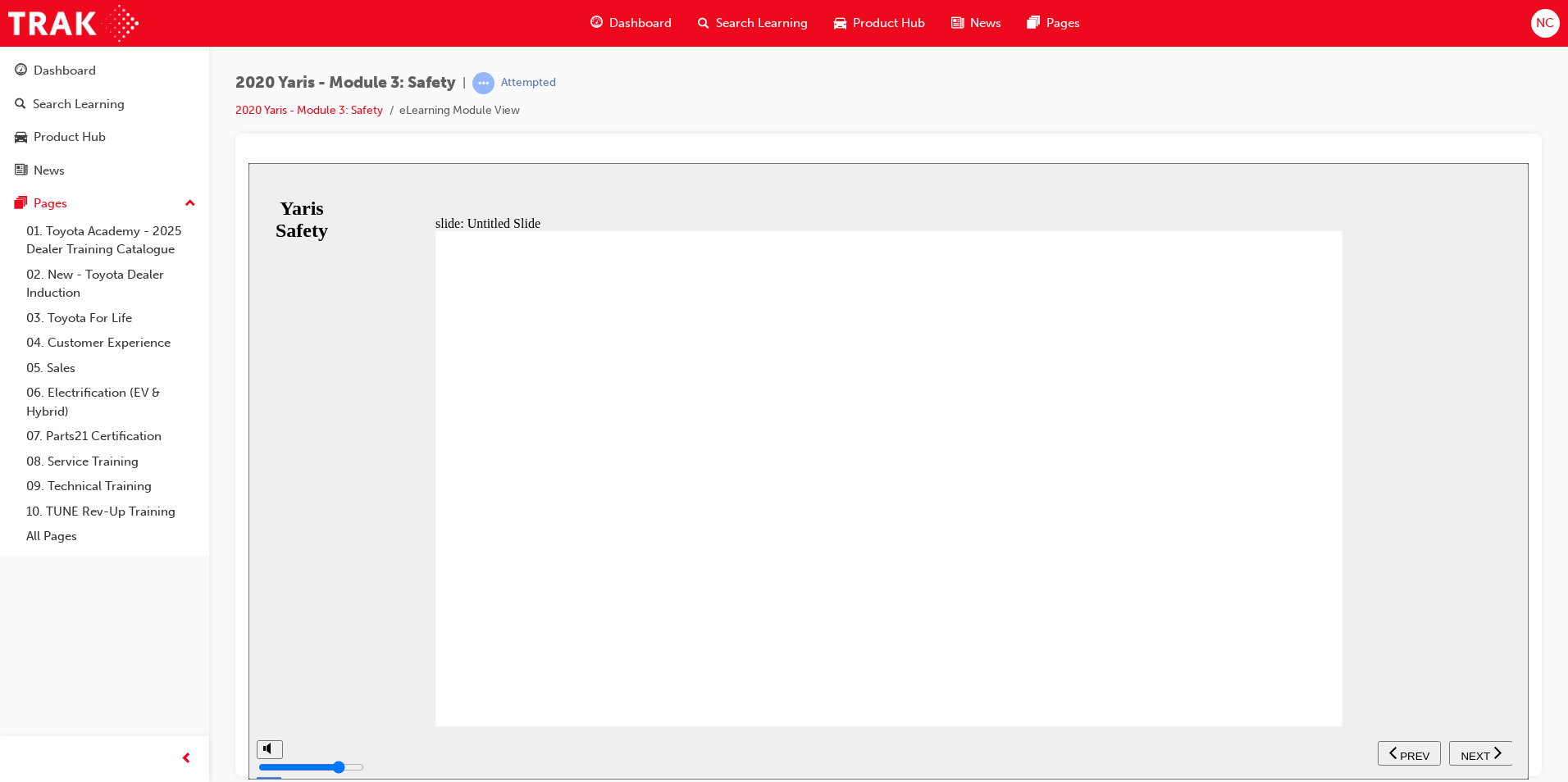
click at [1475, 751] on span "NEXT" at bounding box center [1475, 756] width 29 height 12
click at [1495, 751] on icon "next" at bounding box center [1497, 751] width 8 height 15
click at [1490, 749] on div "NEXT" at bounding box center [1481, 753] width 51 height 18
click at [1506, 754] on div "NEXT" at bounding box center [1481, 753] width 51 height 18
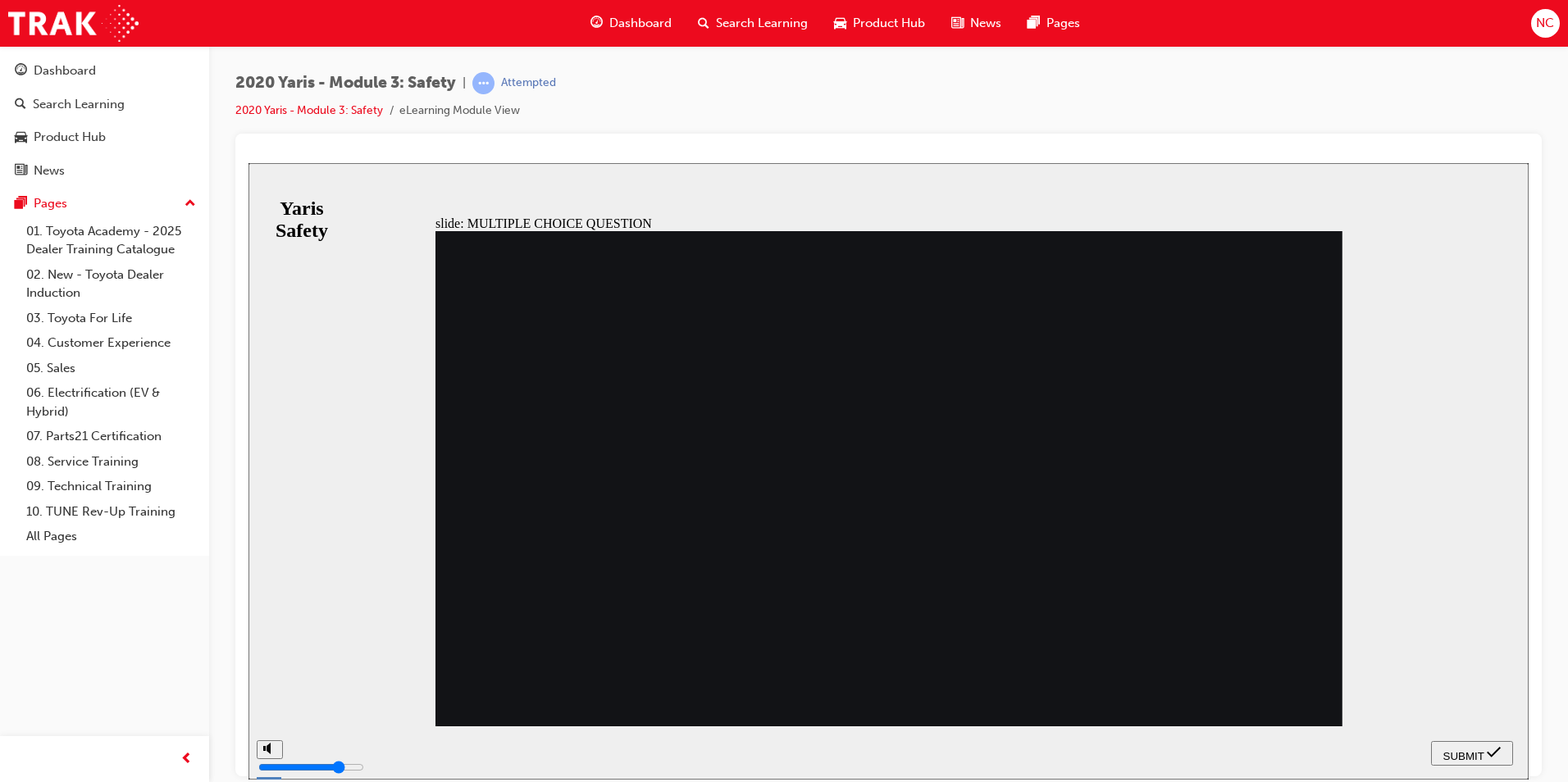
click at [1498, 751] on icon "submit" at bounding box center [1493, 751] width 14 height 11
drag, startPoint x: 613, startPoint y: 443, endPoint x: 706, endPoint y: 456, distance: 93.9
radio input "true"
click at [1484, 744] on div "SUBMIT" at bounding box center [1472, 753] width 69 height 18
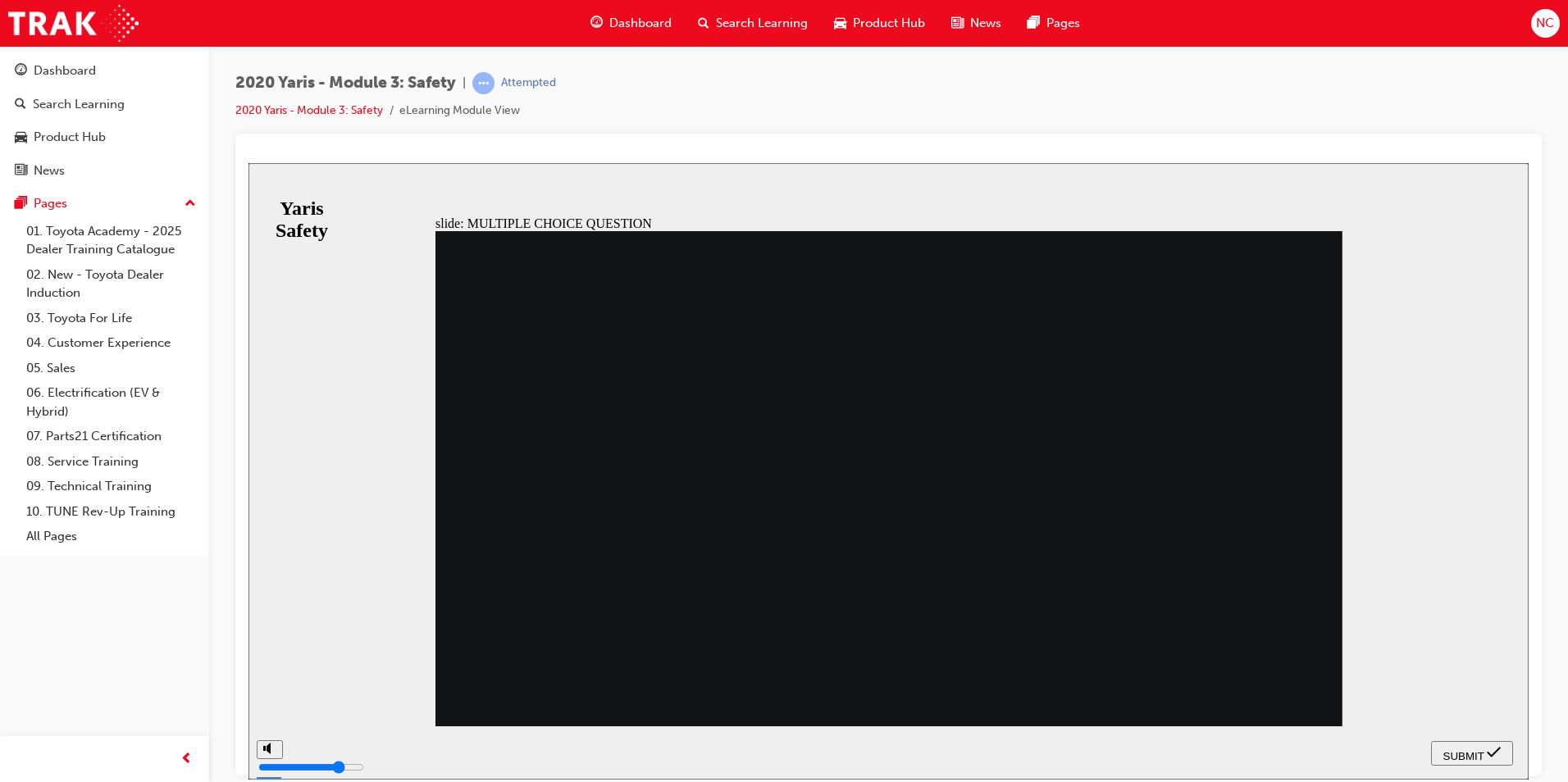
drag, startPoint x: 622, startPoint y: 439, endPoint x: 681, endPoint y: 447, distance: 59.5
radio input "true"
click at [1476, 754] on span "SUBMIT" at bounding box center [1463, 756] width 41 height 12
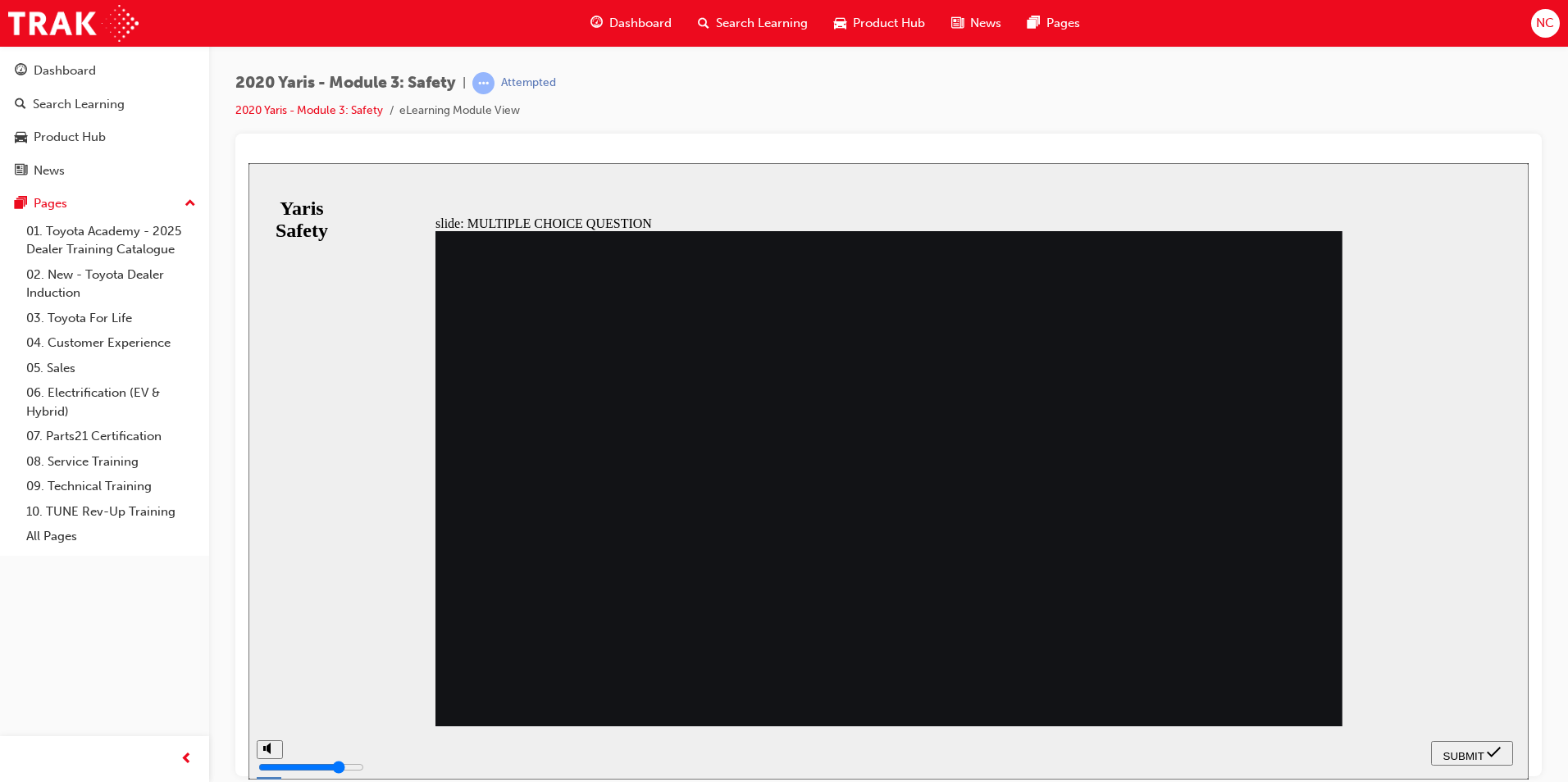
radio input "true"
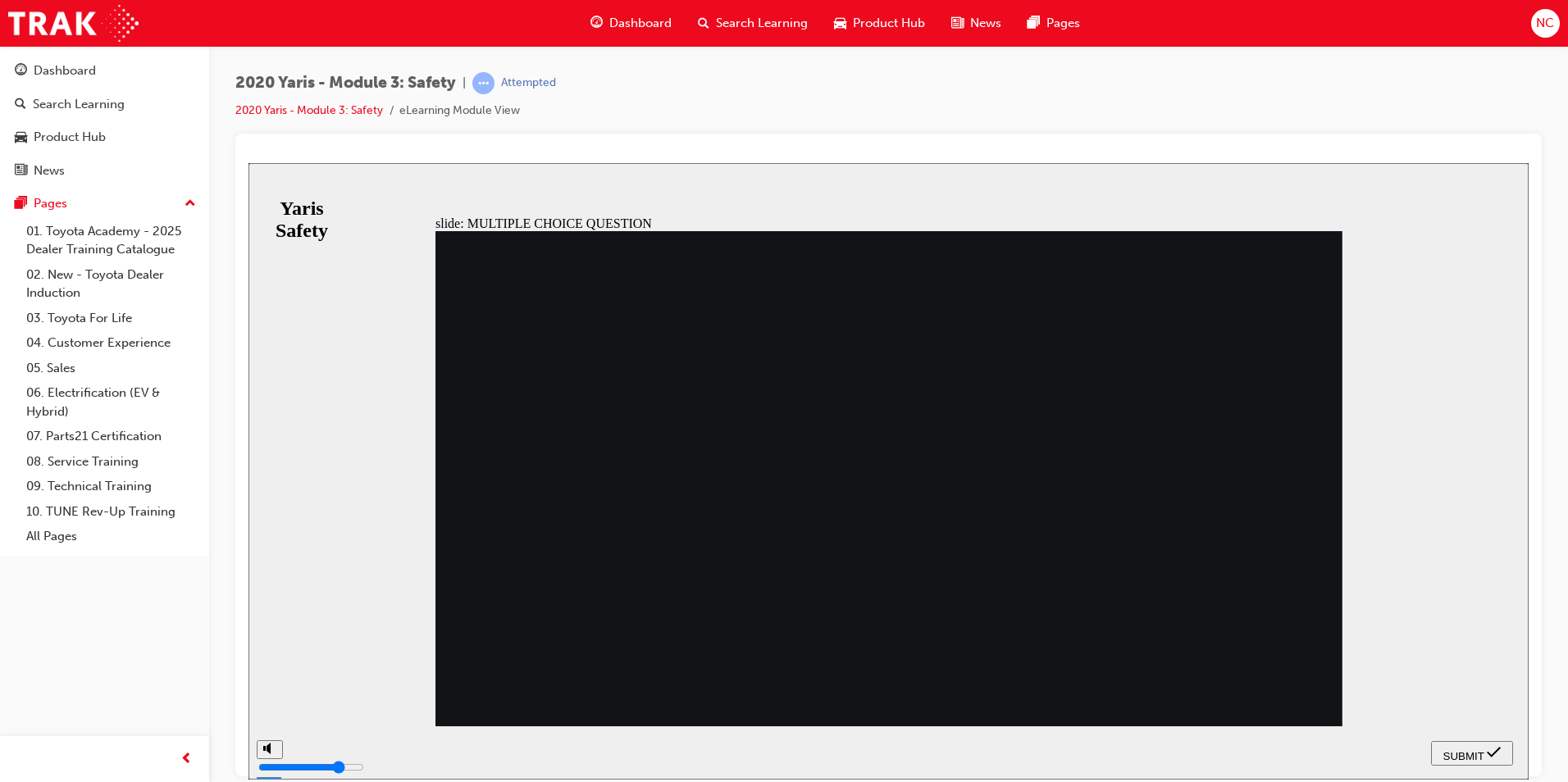
click at [1488, 742] on button "SUBMIT" at bounding box center [1471, 752] width 82 height 25
radio input "false"
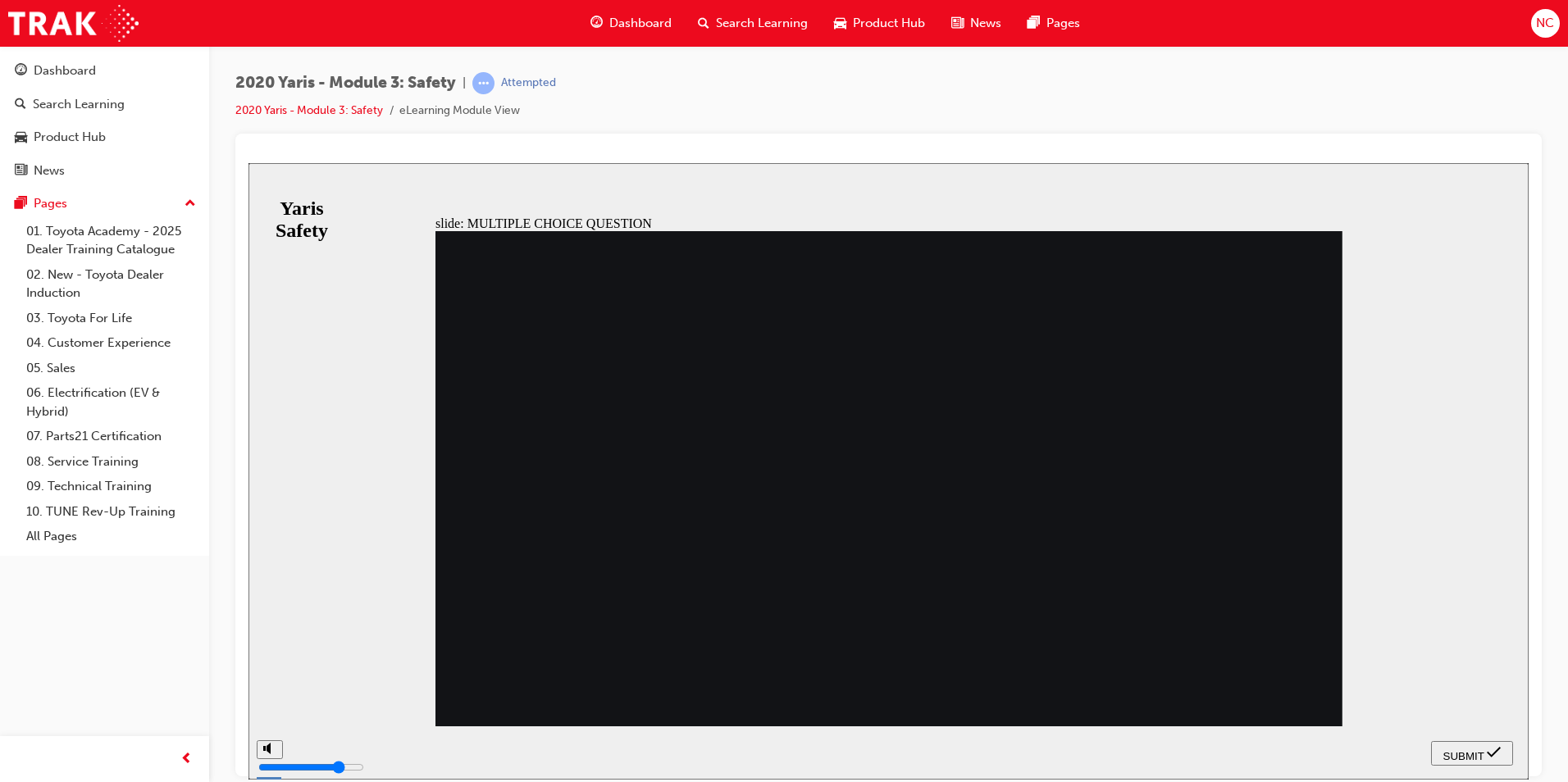
radio input "true"
click at [1485, 758] on div "SUBMIT" at bounding box center [1472, 753] width 69 height 18
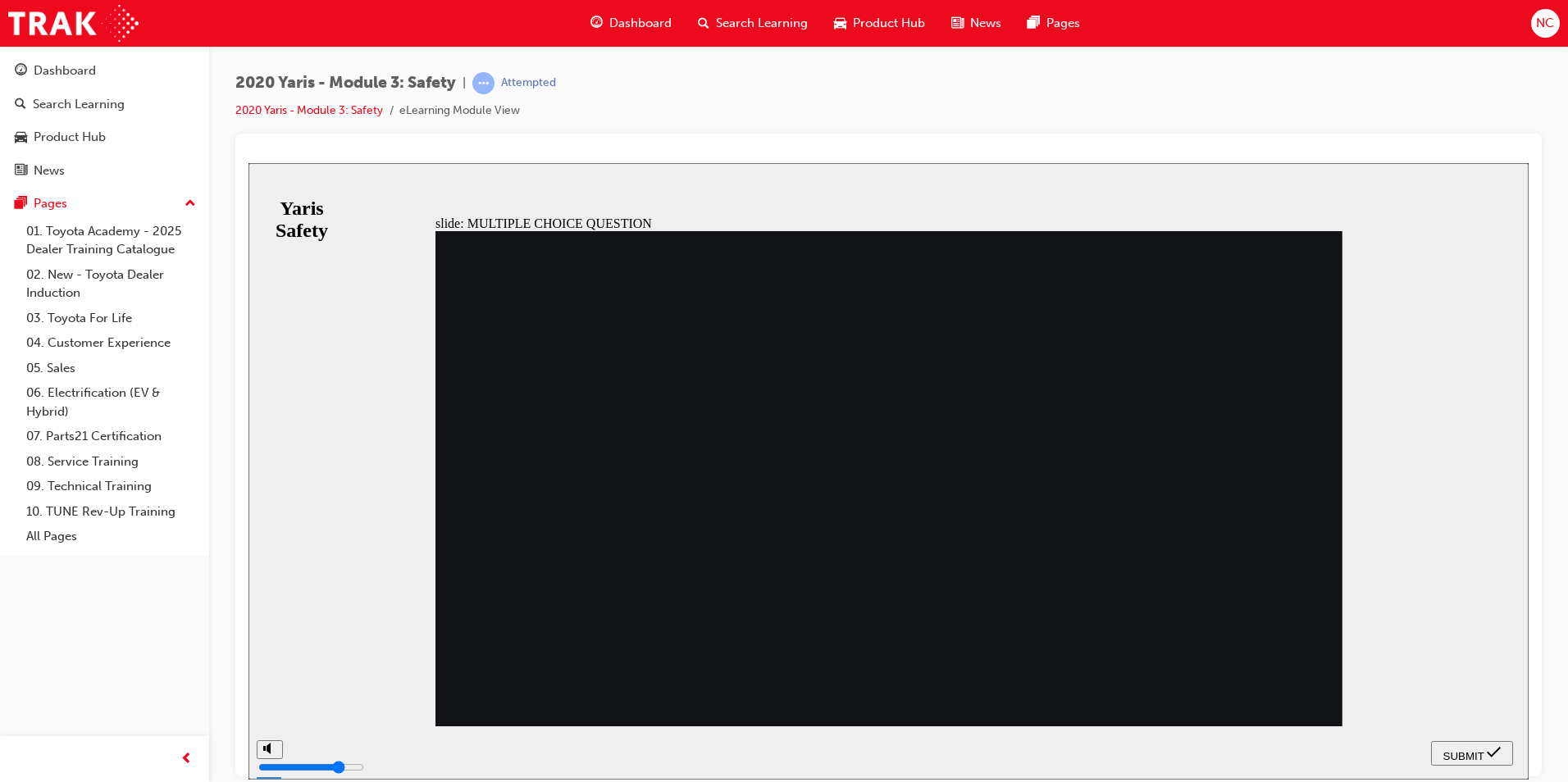
radio input "true"
click at [1476, 749] on span "SUBMIT" at bounding box center [1463, 756] width 41 height 12
checkbox input "true"
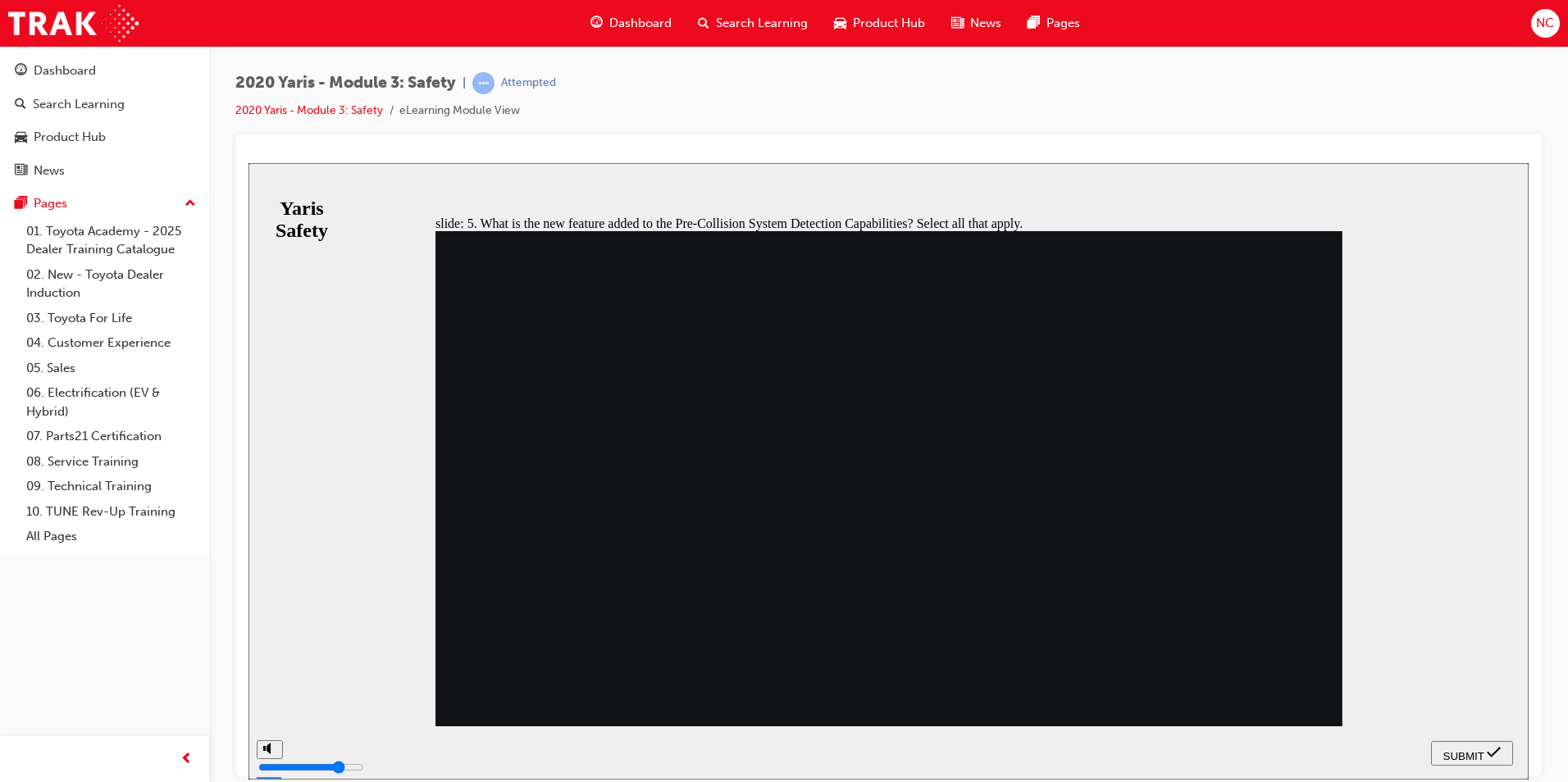
checkbox input "true"
click at [1511, 749] on button "SUBMIT" at bounding box center [1471, 752] width 82 height 25
drag, startPoint x: 587, startPoint y: 558, endPoint x: 610, endPoint y: 563, distance: 23.5
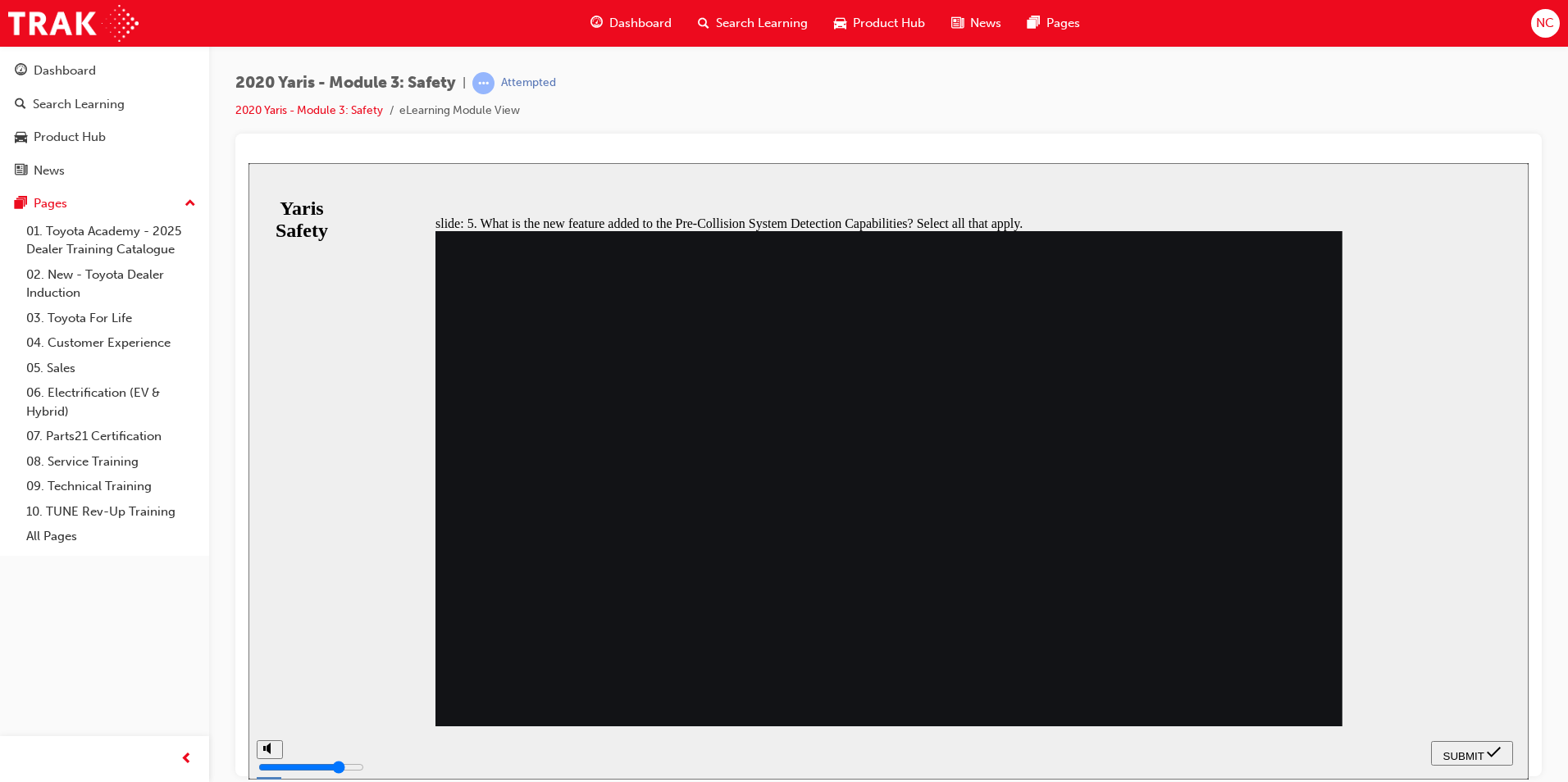
checkbox input "true"
click at [1461, 736] on nav "SUBMIT NEXT PREV" at bounding box center [1471, 752] width 82 height 54
click at [1461, 742] on button "SUBMIT" at bounding box center [1471, 752] width 82 height 25
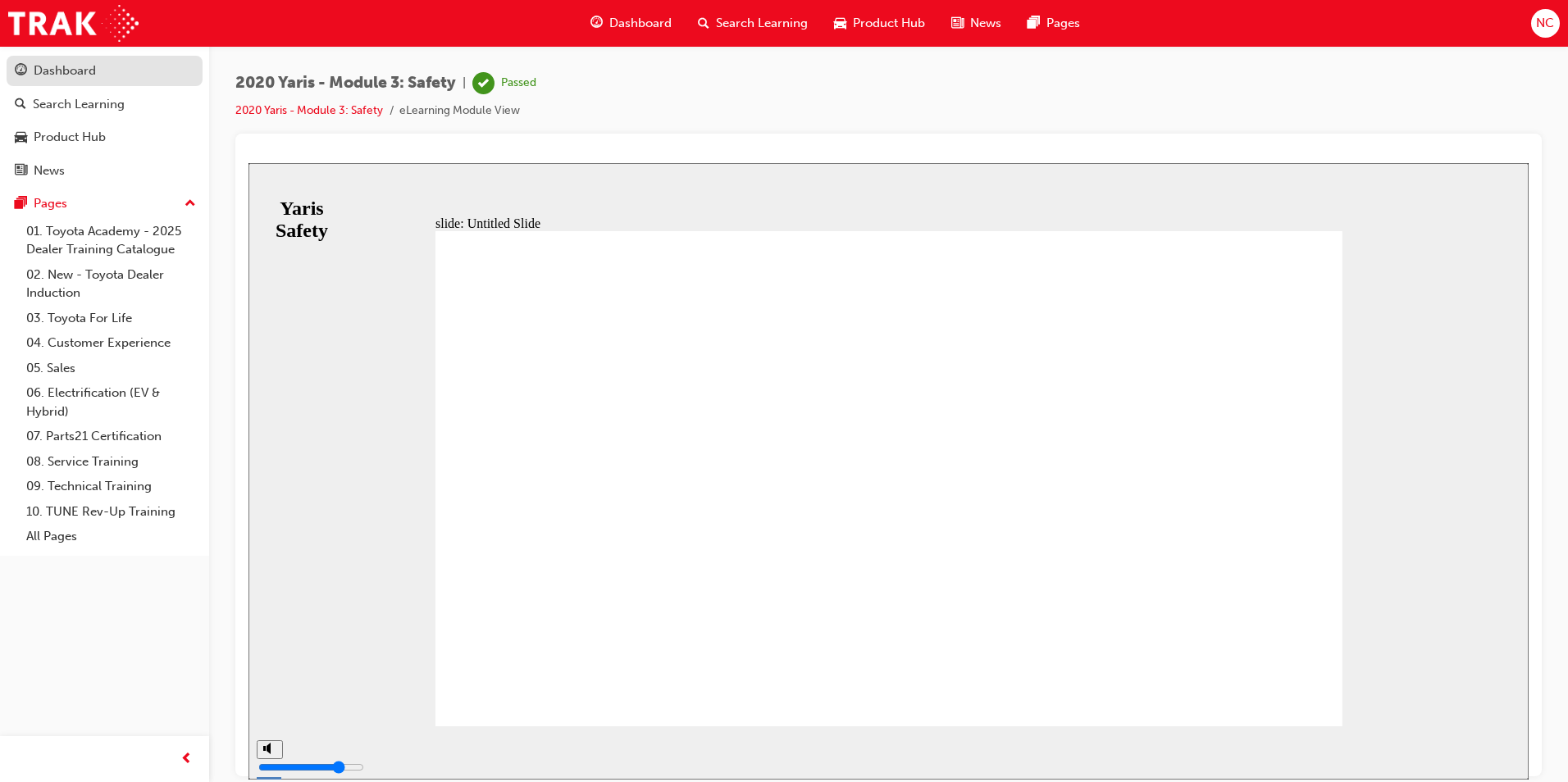
click at [124, 74] on div "Dashboard" at bounding box center [105, 70] width 180 height 20
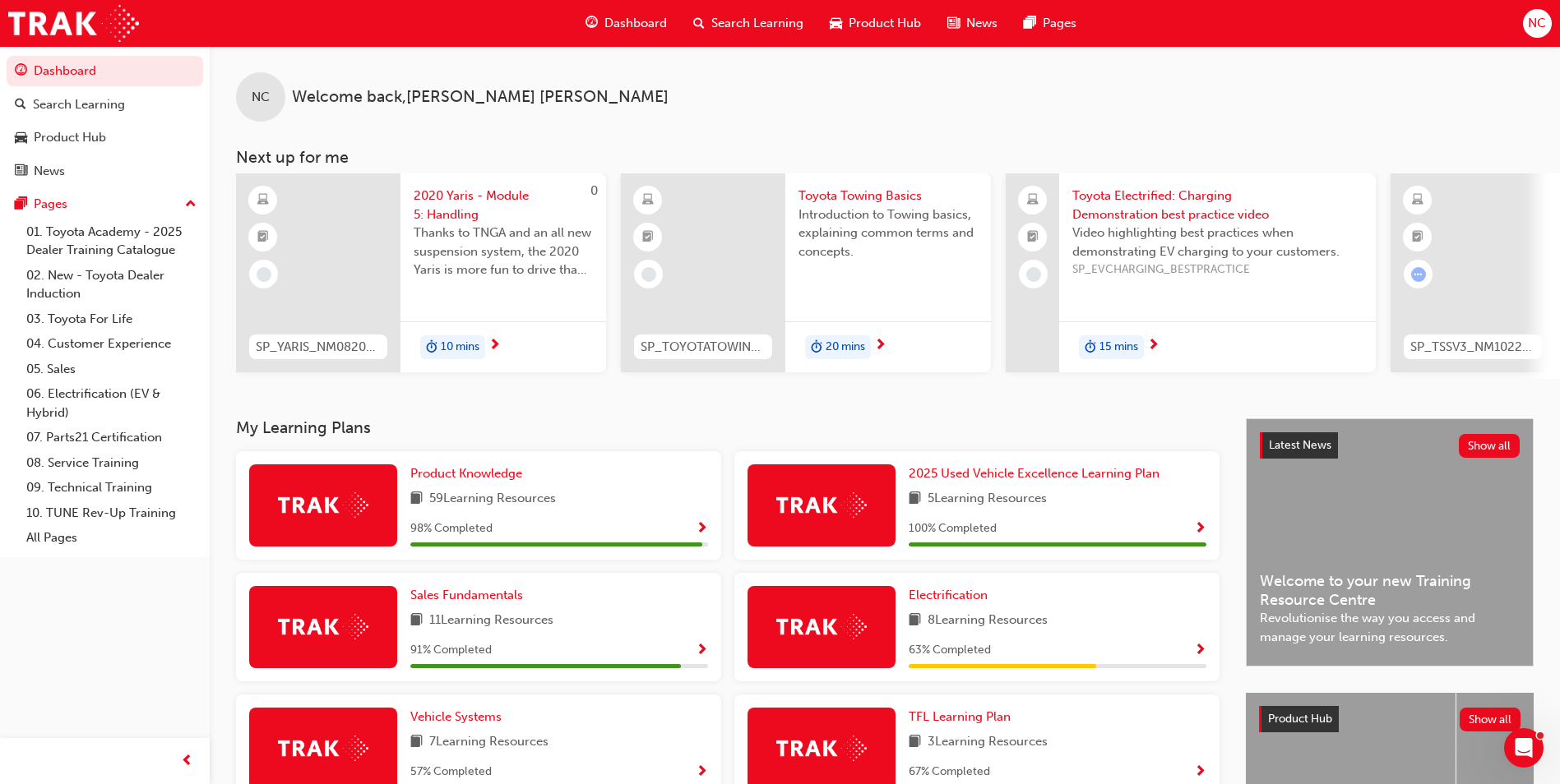
click at [702, 537] on span "Show Progress" at bounding box center [701, 529] width 12 height 15
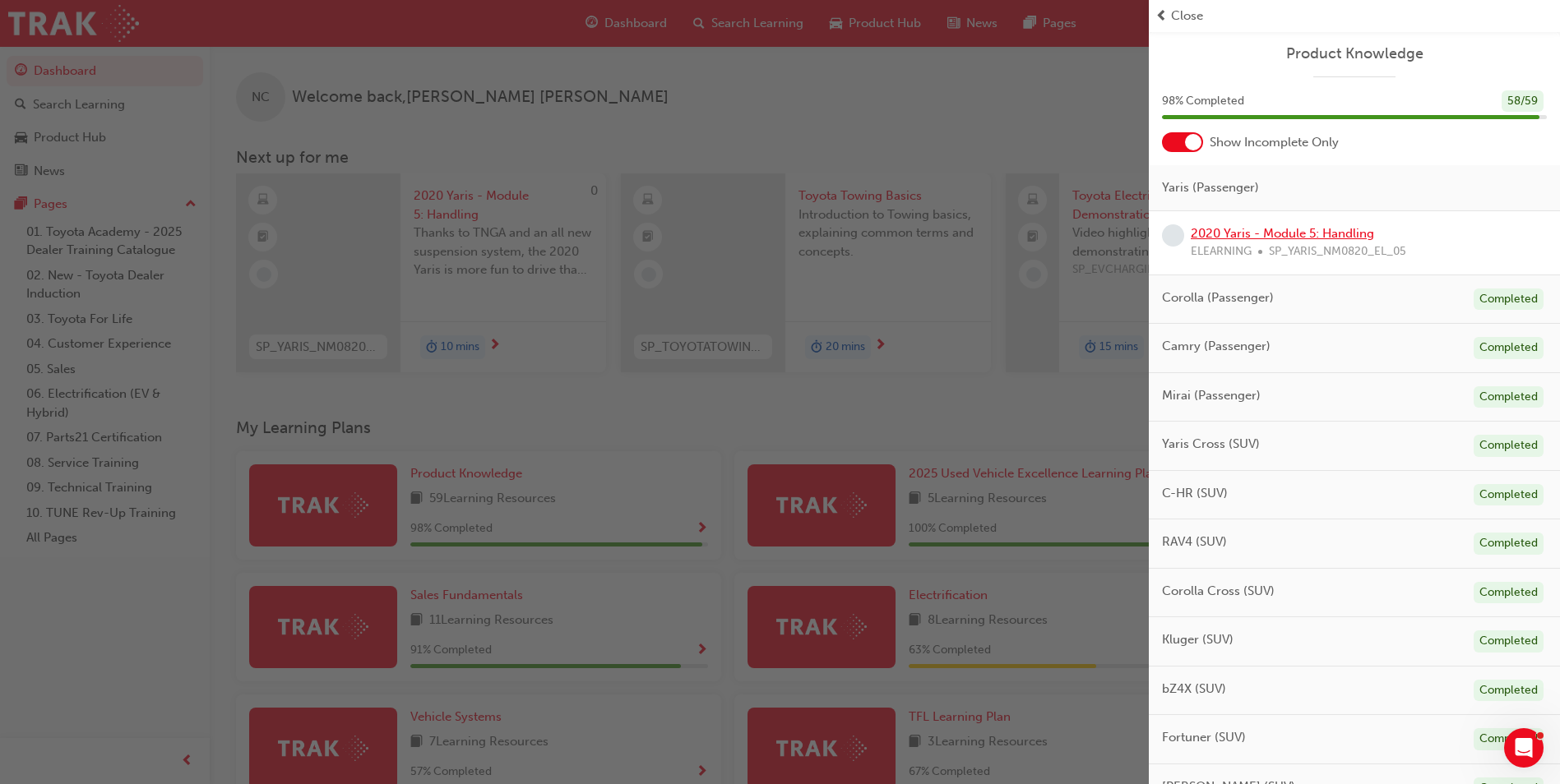
click at [1281, 235] on link "2020 Yaris - Module 5: Handling" at bounding box center [1283, 233] width 184 height 15
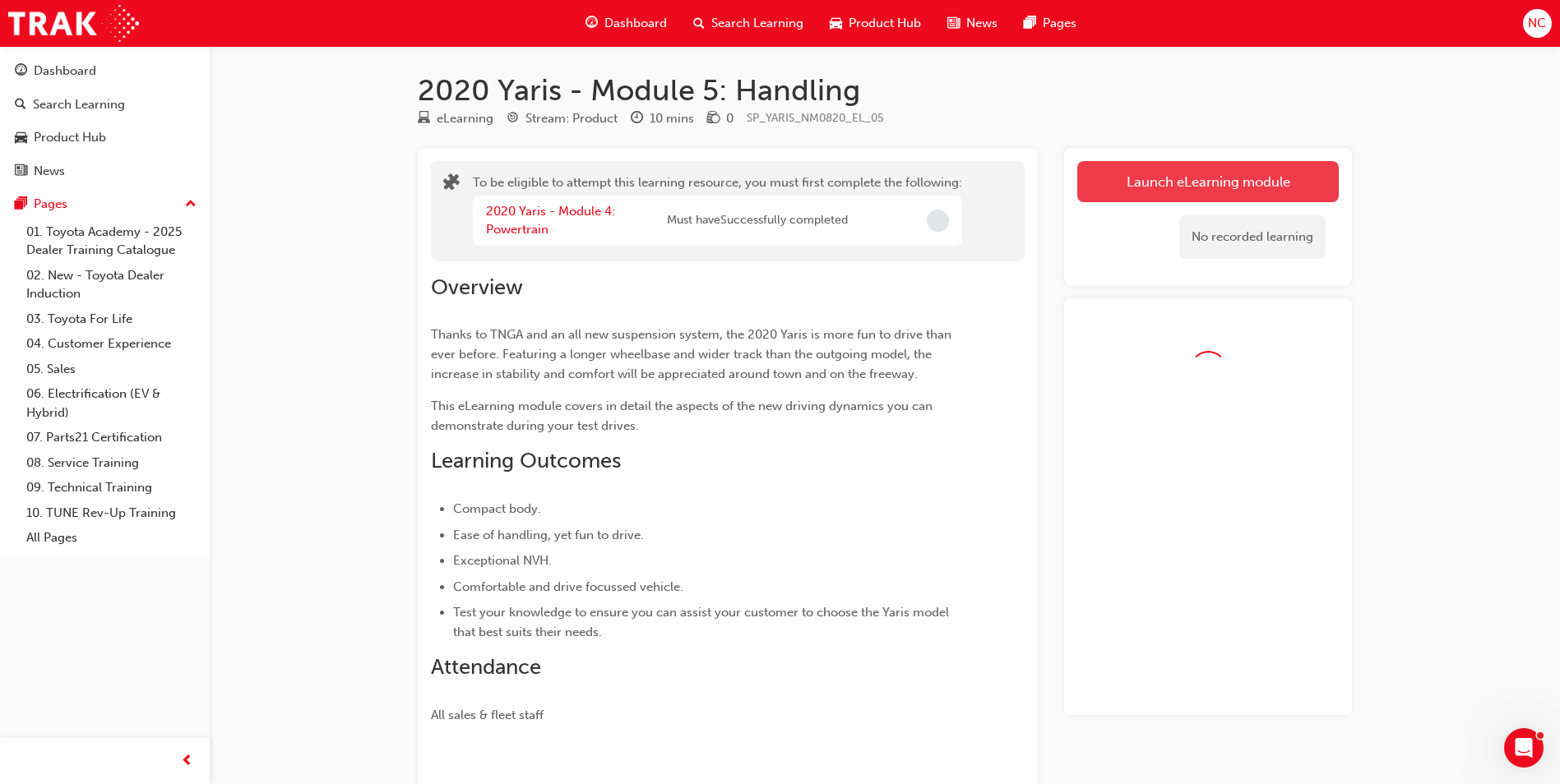
click at [1158, 177] on button "Launch eLearning module" at bounding box center [1208, 181] width 261 height 41
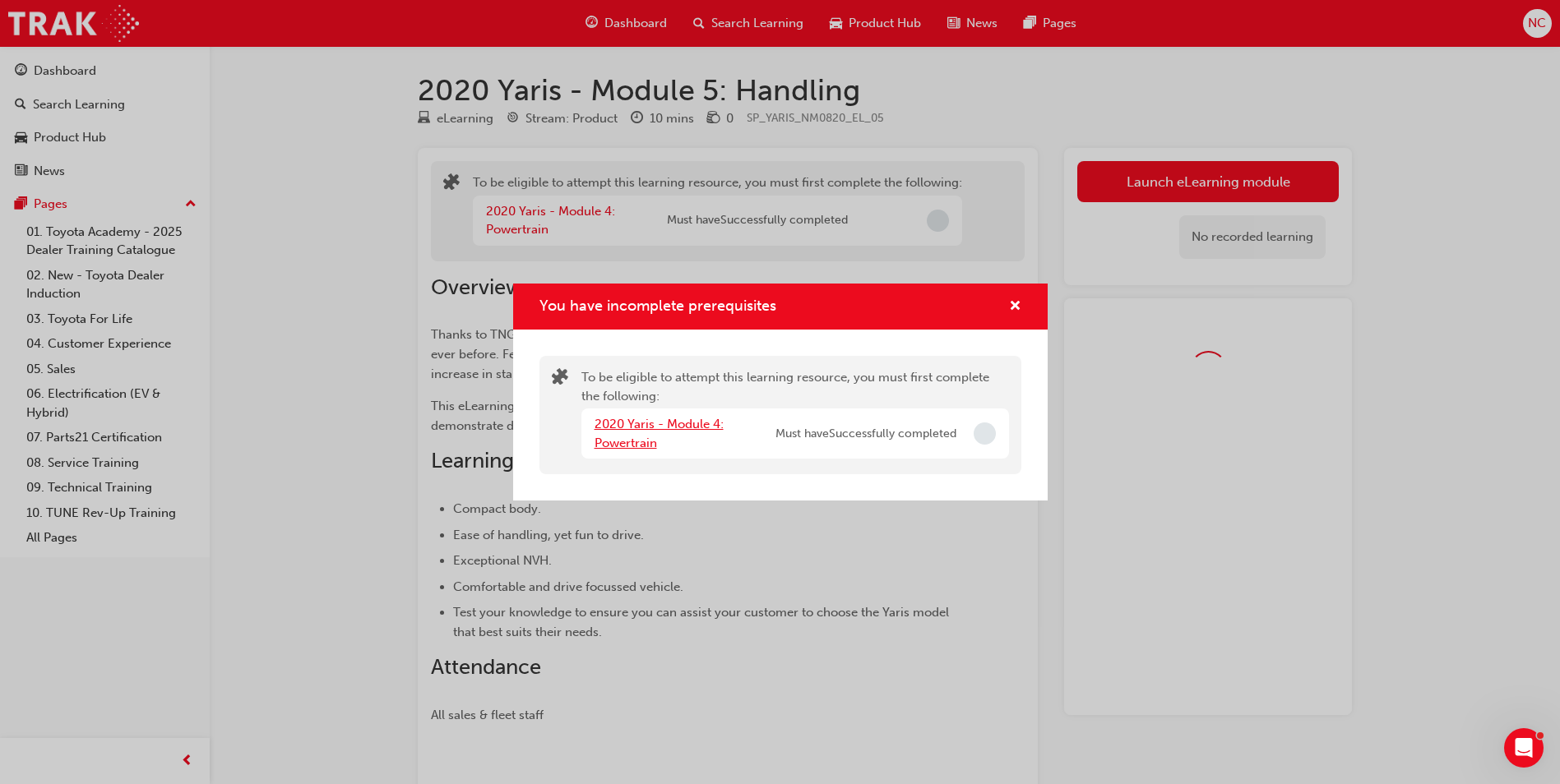
click at [647, 427] on link "2020 Yaris - Module 4: Powertrain" at bounding box center [659, 433] width 129 height 34
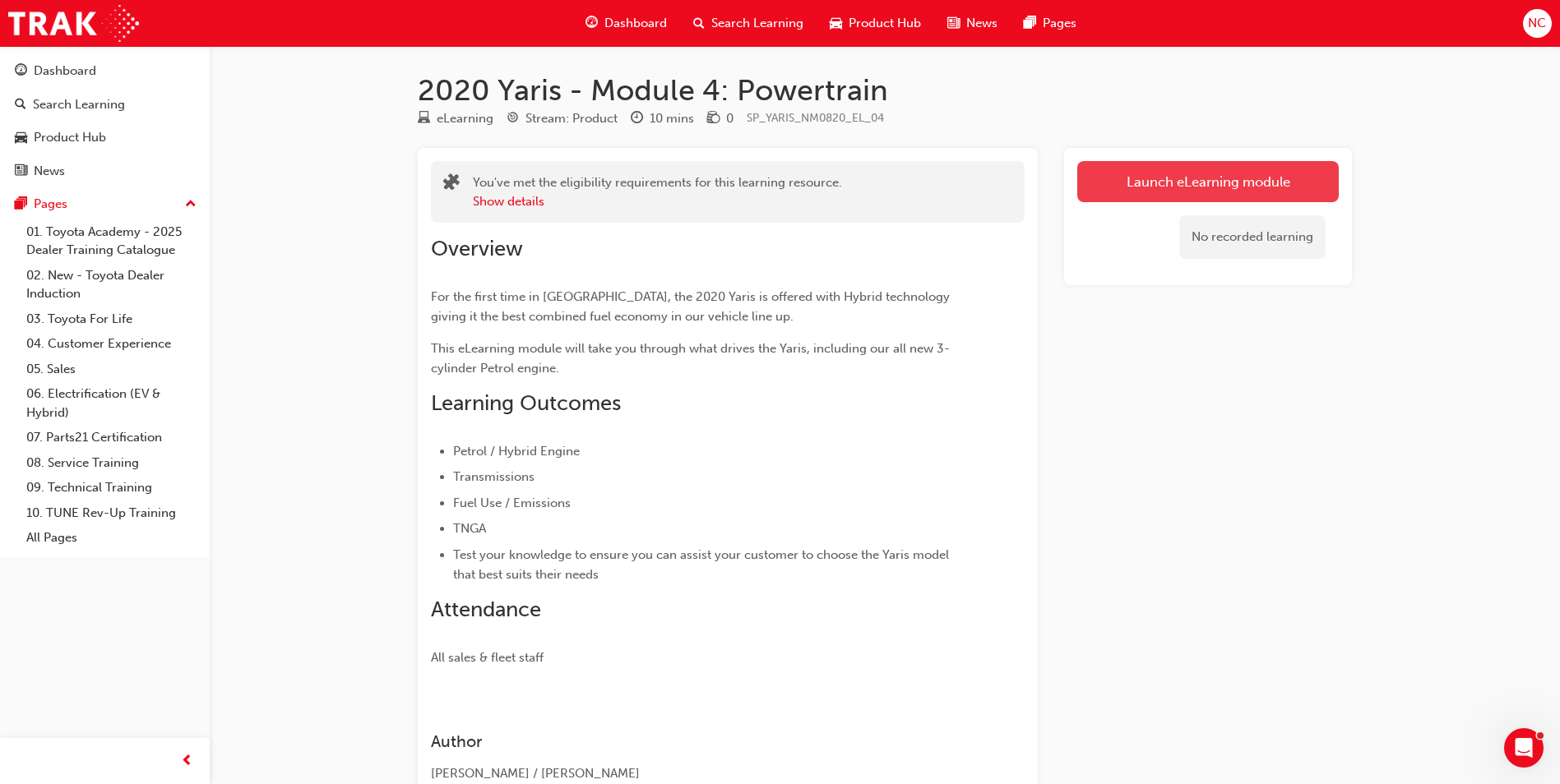
click at [1123, 197] on link "Launch eLearning module" at bounding box center [1208, 181] width 261 height 41
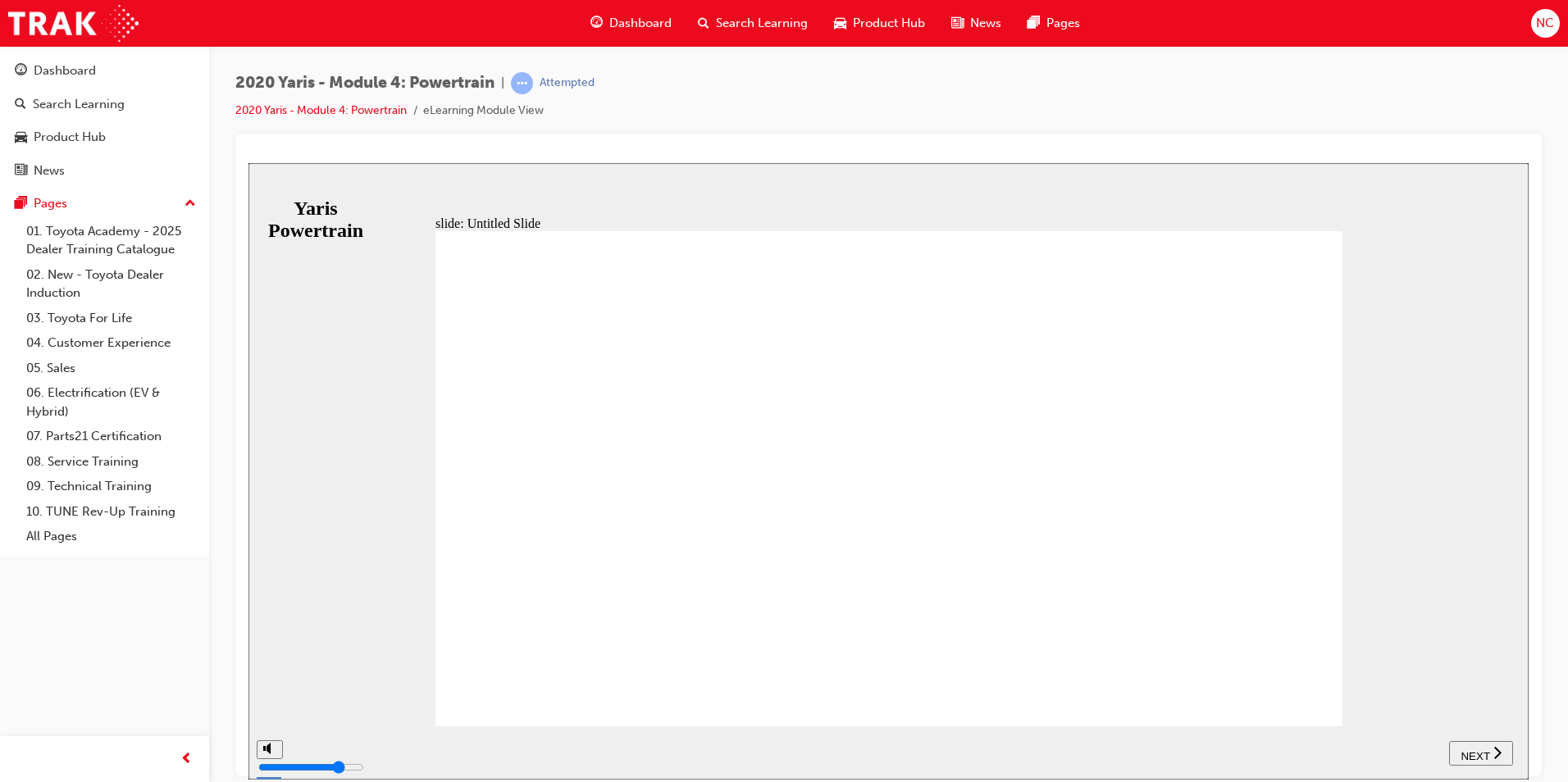
click at [1480, 759] on div "NEXT" at bounding box center [1481, 753] width 51 height 18
click at [1480, 759] on div "NEXT" at bounding box center [1489, 753] width 51 height 18
click at [1482, 759] on div "NEXT" at bounding box center [1481, 753] width 51 height 18
click at [1482, 756] on span "NEXT" at bounding box center [1475, 756] width 29 height 12
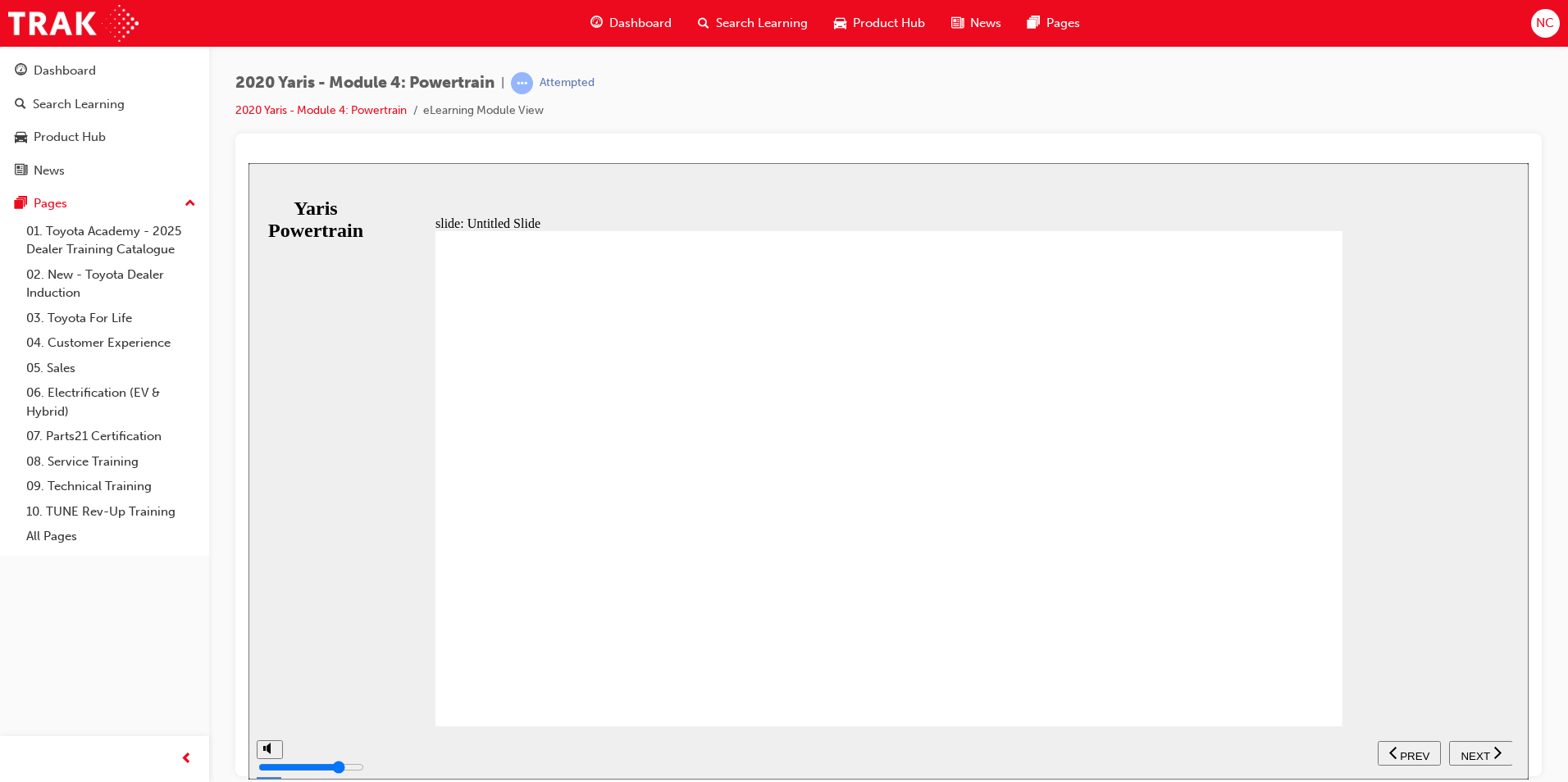
click at [1482, 756] on span "NEXT" at bounding box center [1475, 756] width 29 height 12
click at [1482, 755] on span "NEXT" at bounding box center [1483, 756] width 29 height 12
click at [1482, 755] on span "NEXT" at bounding box center [1475, 756] width 29 height 12
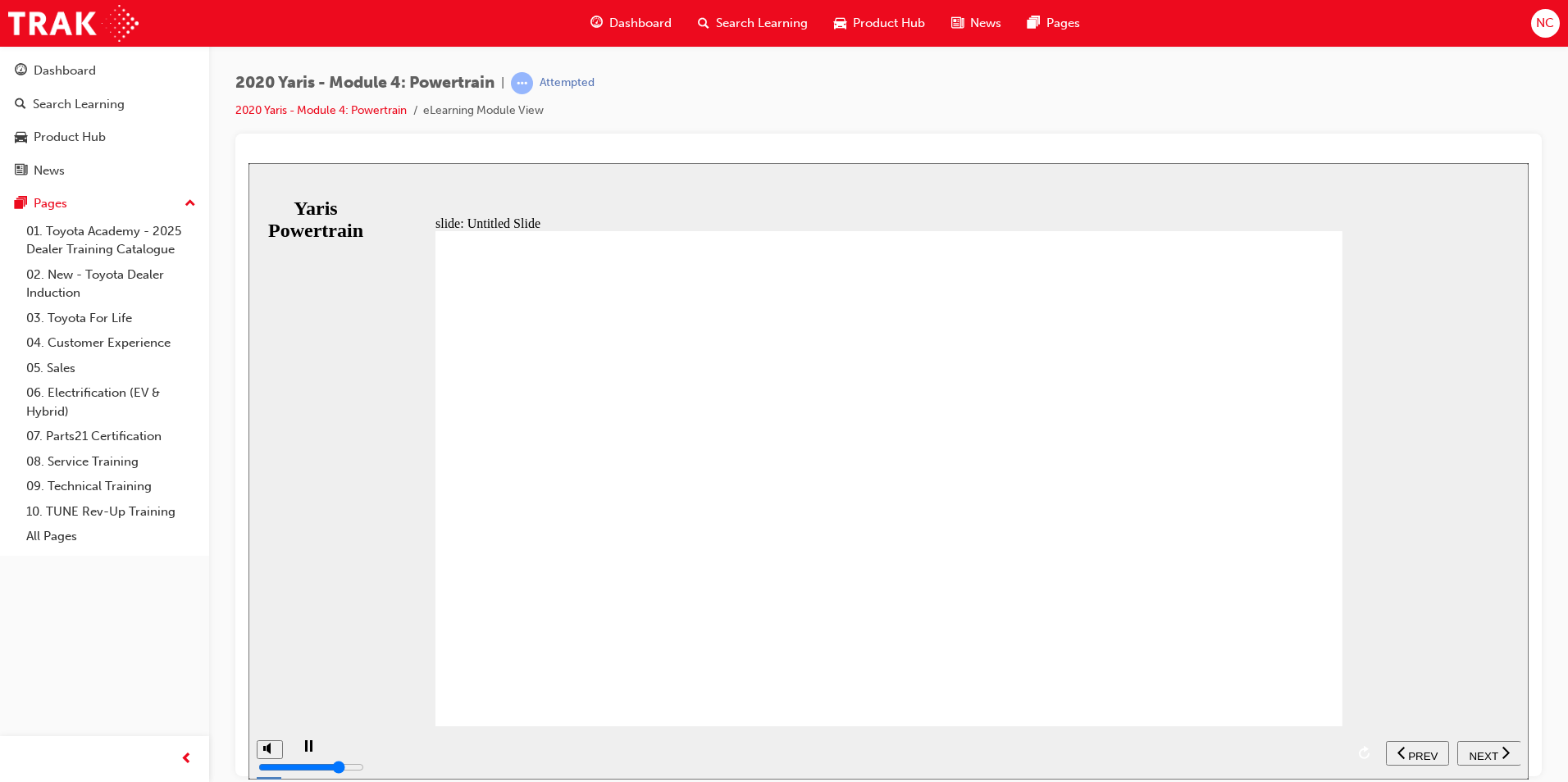
click at [1482, 755] on span "NEXT" at bounding box center [1483, 756] width 29 height 12
click at [1482, 755] on span "NEXT" at bounding box center [1475, 756] width 29 height 12
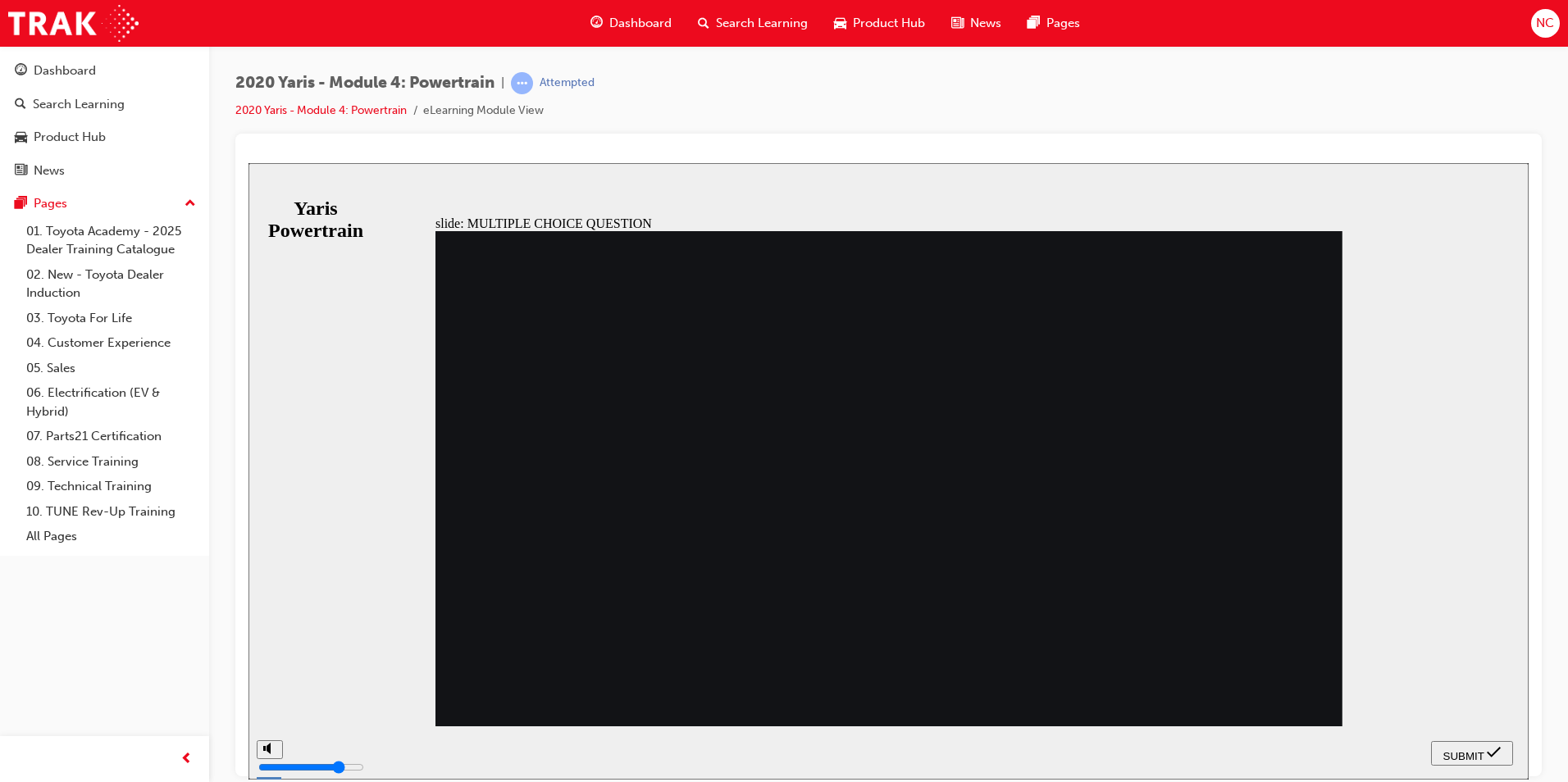
click at [1468, 749] on span "SUBMIT" at bounding box center [1463, 756] width 41 height 12
radio input "false"
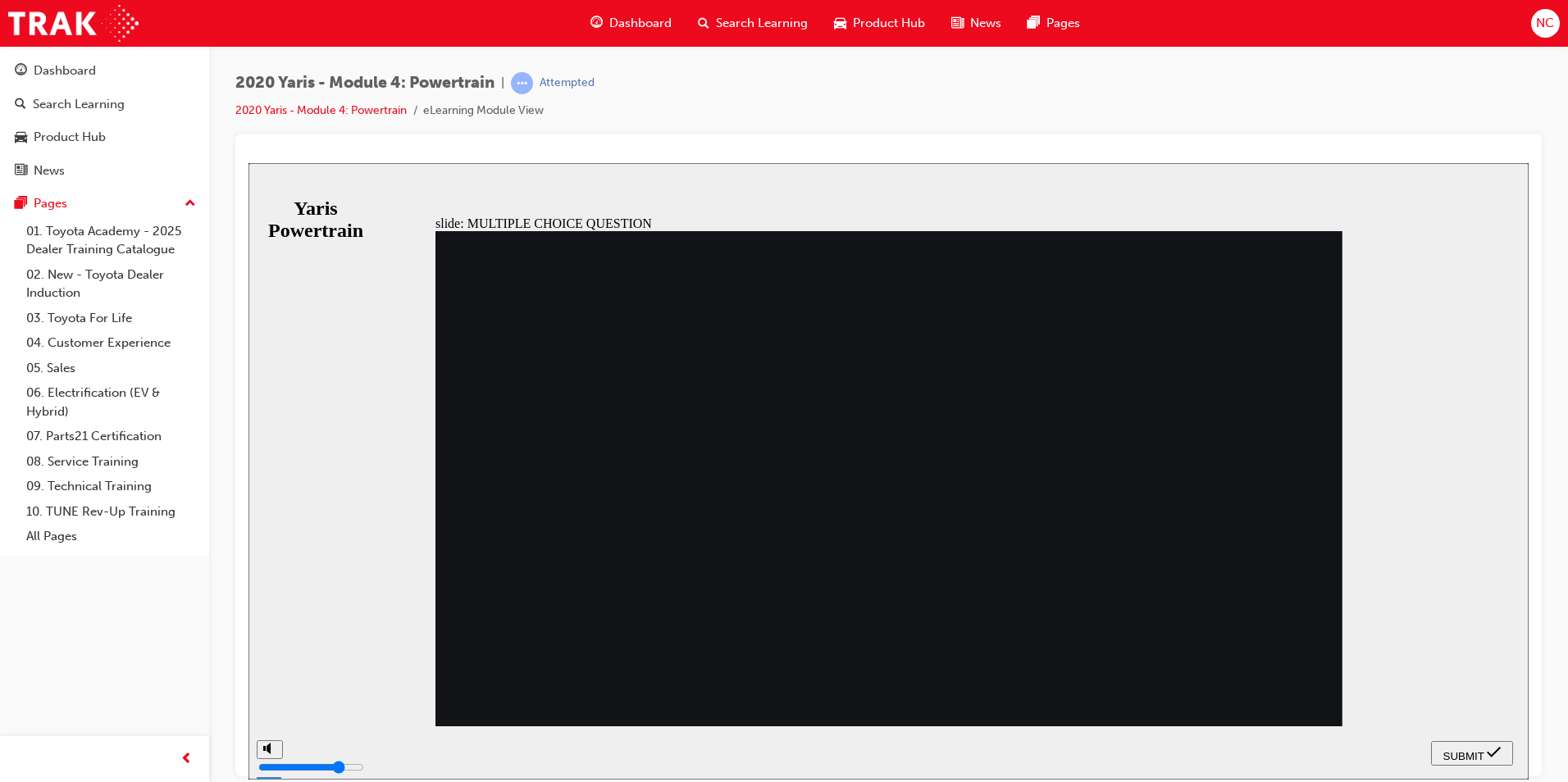
radio input "true"
click at [1503, 754] on div "SUBMIT" at bounding box center [1472, 753] width 69 height 18
radio input "true"
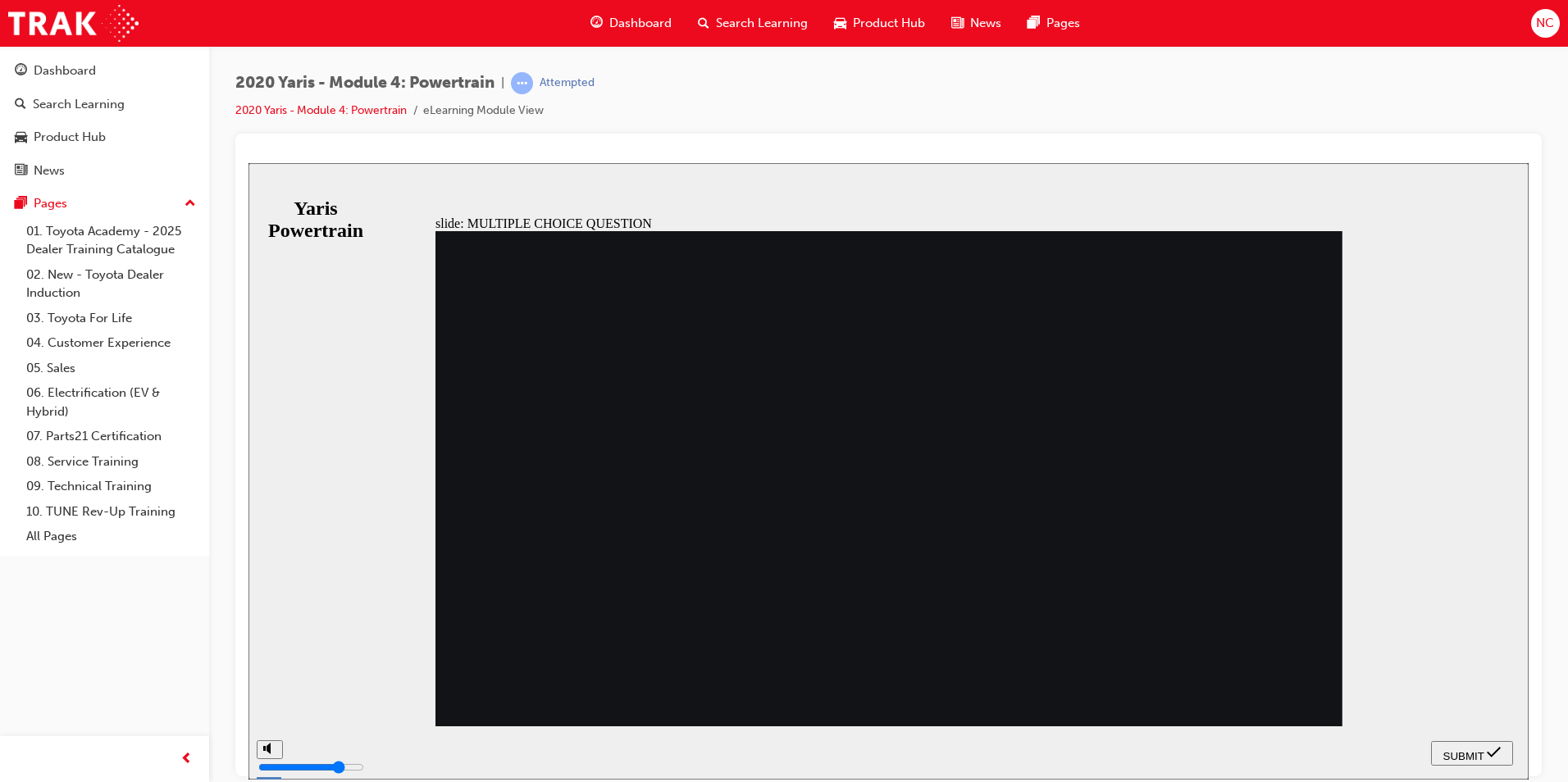
click at [1483, 749] on div "SUBMIT" at bounding box center [1472, 753] width 69 height 18
radio input "true"
click at [1449, 741] on button "SUBMIT" at bounding box center [1471, 752] width 82 height 25
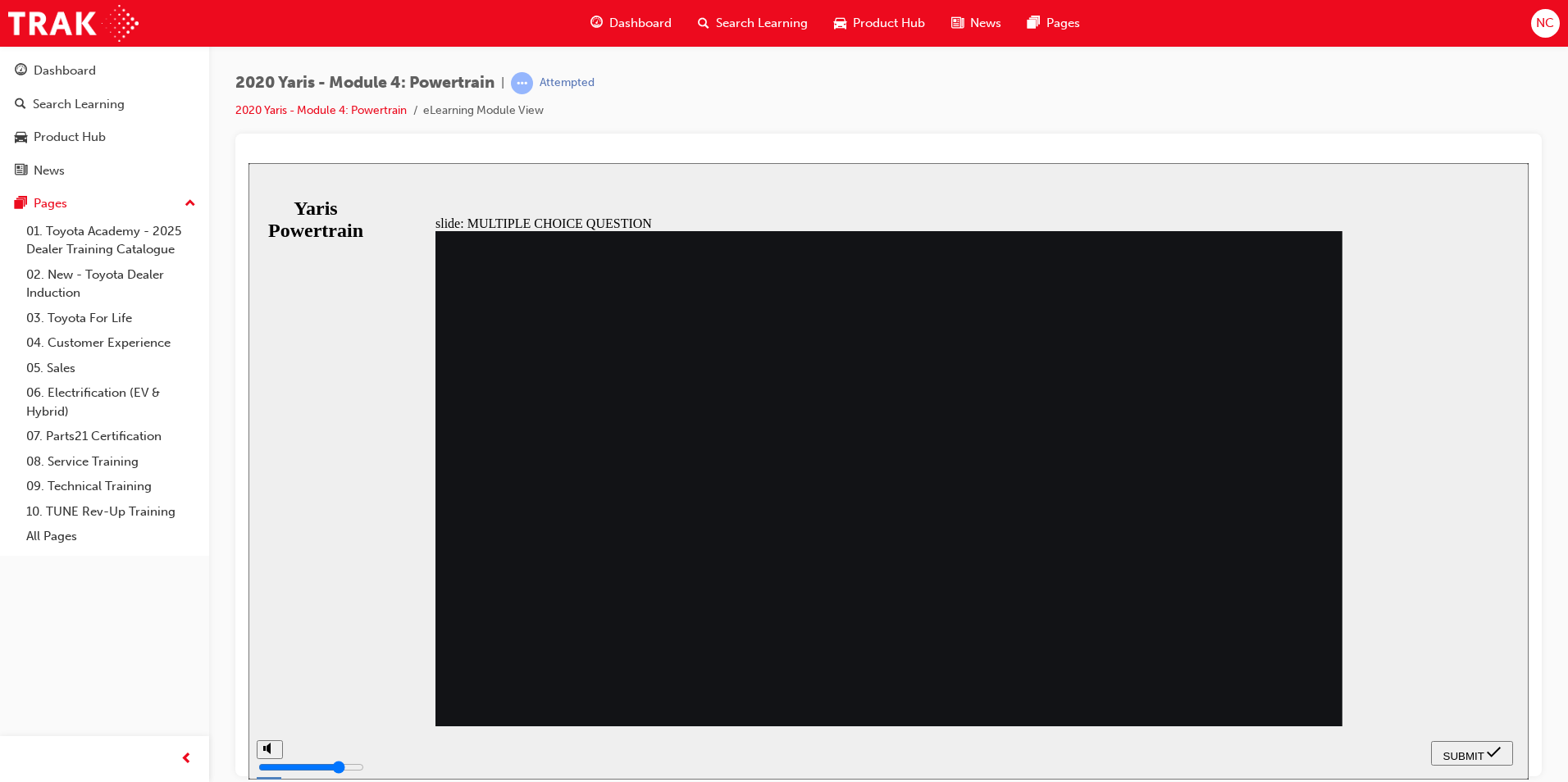
radio input "true"
drag, startPoint x: 1483, startPoint y: 750, endPoint x: 1285, endPoint y: 943, distance: 276.5
click at [1483, 750] on div "SUBMIT" at bounding box center [1472, 753] width 69 height 18
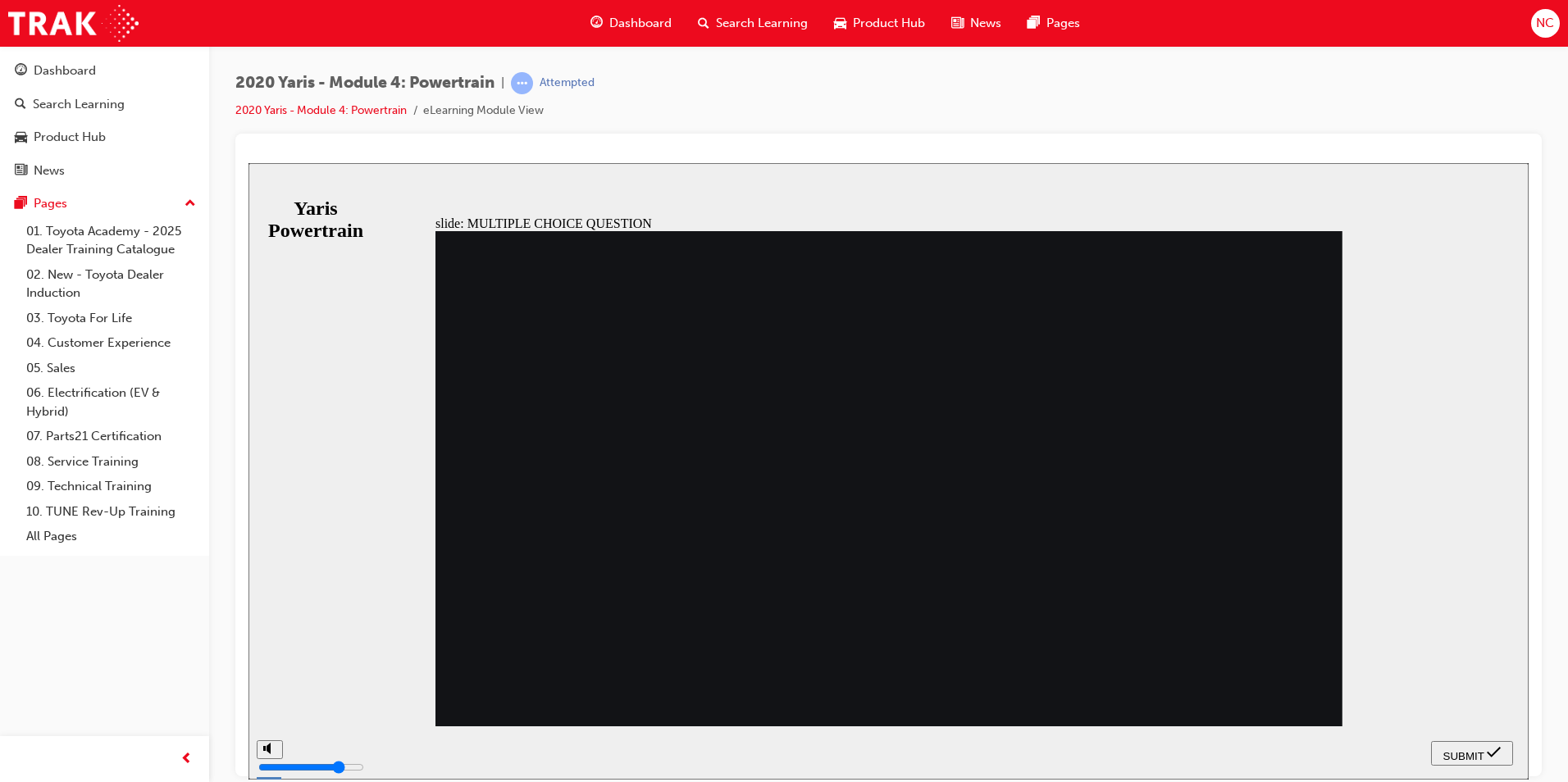
drag, startPoint x: 568, startPoint y: 560, endPoint x: 776, endPoint y: 599, distance: 211.6
radio input "false"
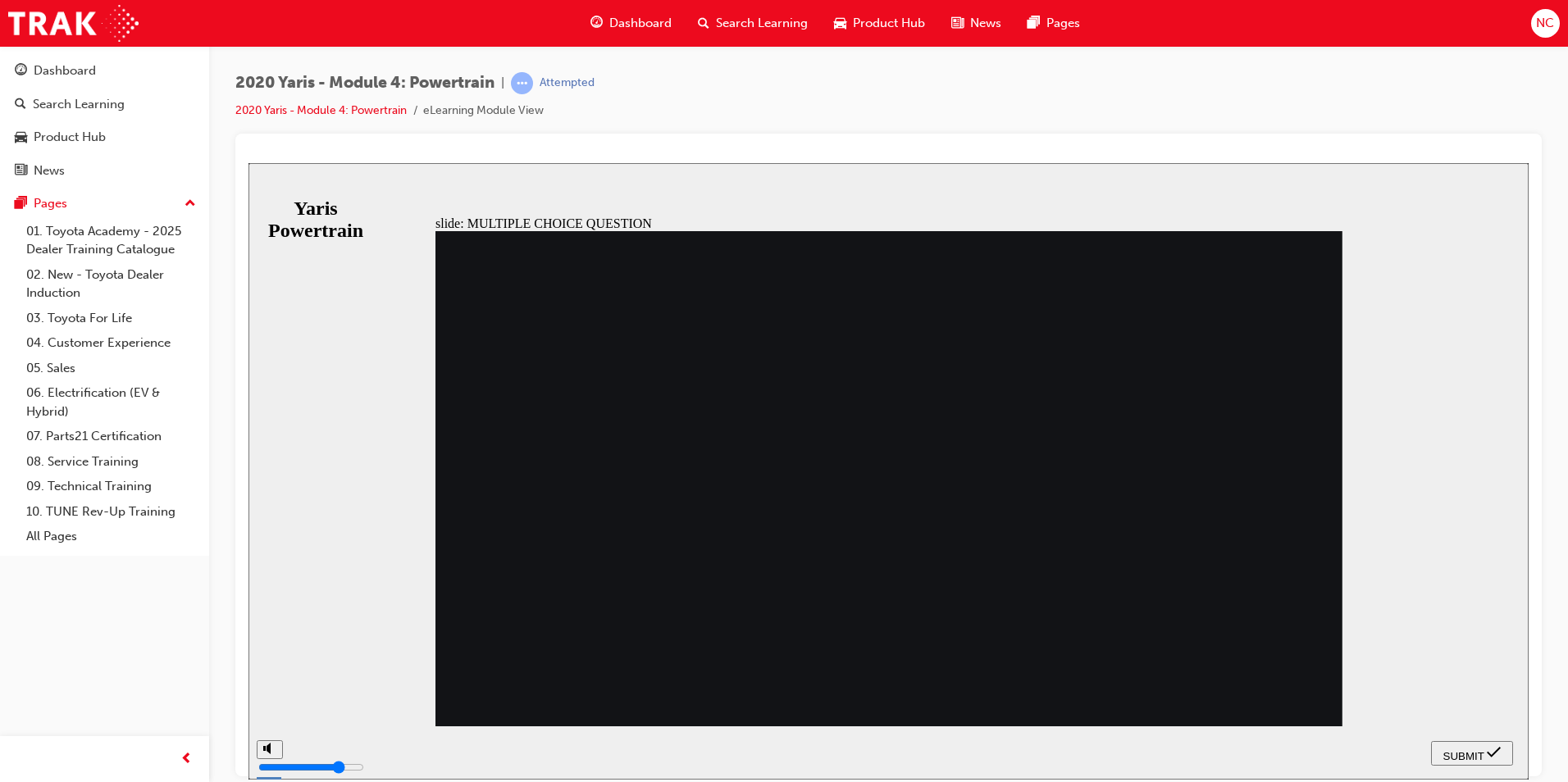
radio input "true"
click at [1477, 764] on button "SUBMIT" at bounding box center [1471, 752] width 82 height 25
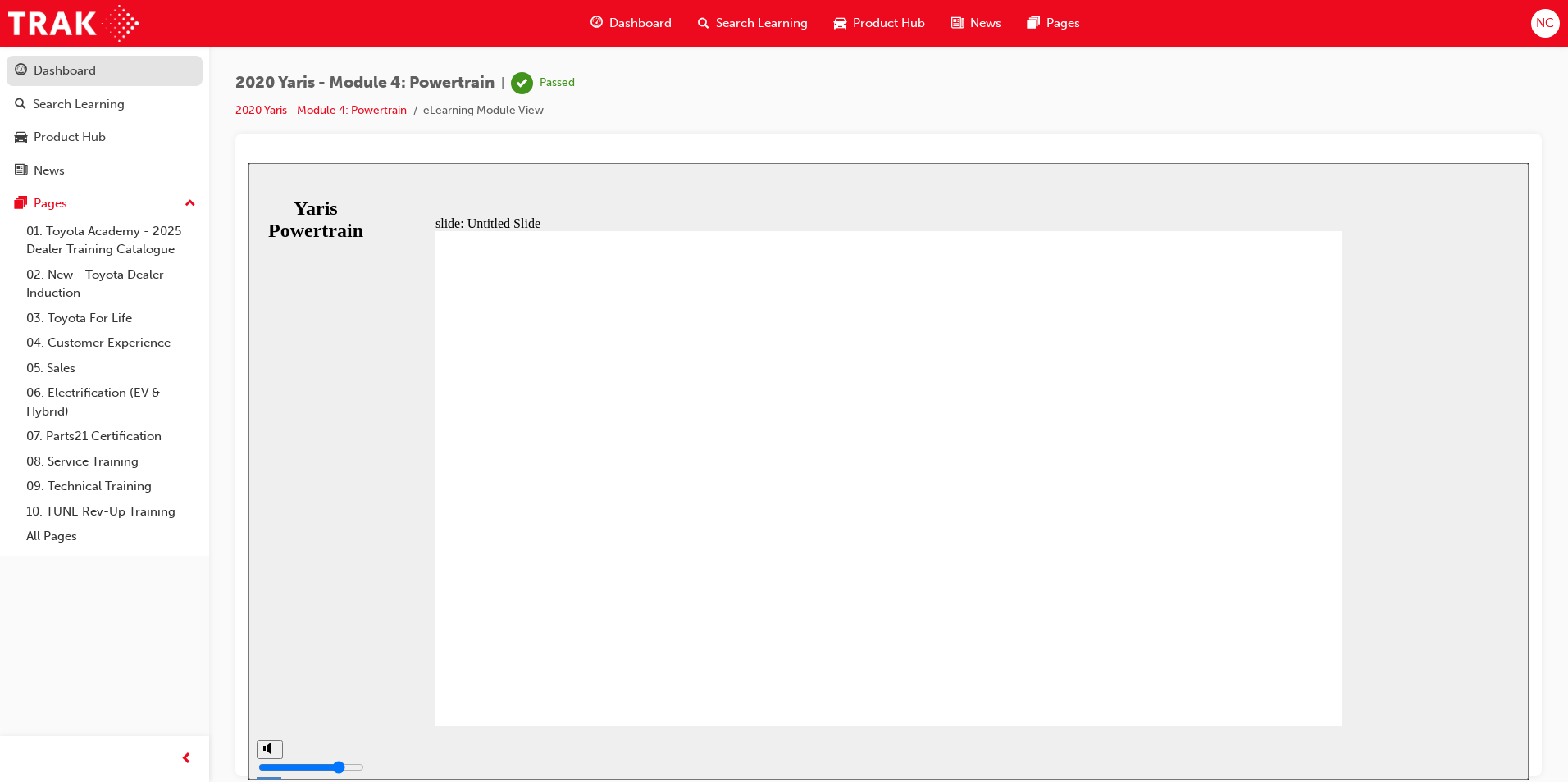
click at [43, 68] on div "Dashboard" at bounding box center [64, 70] width 63 height 18
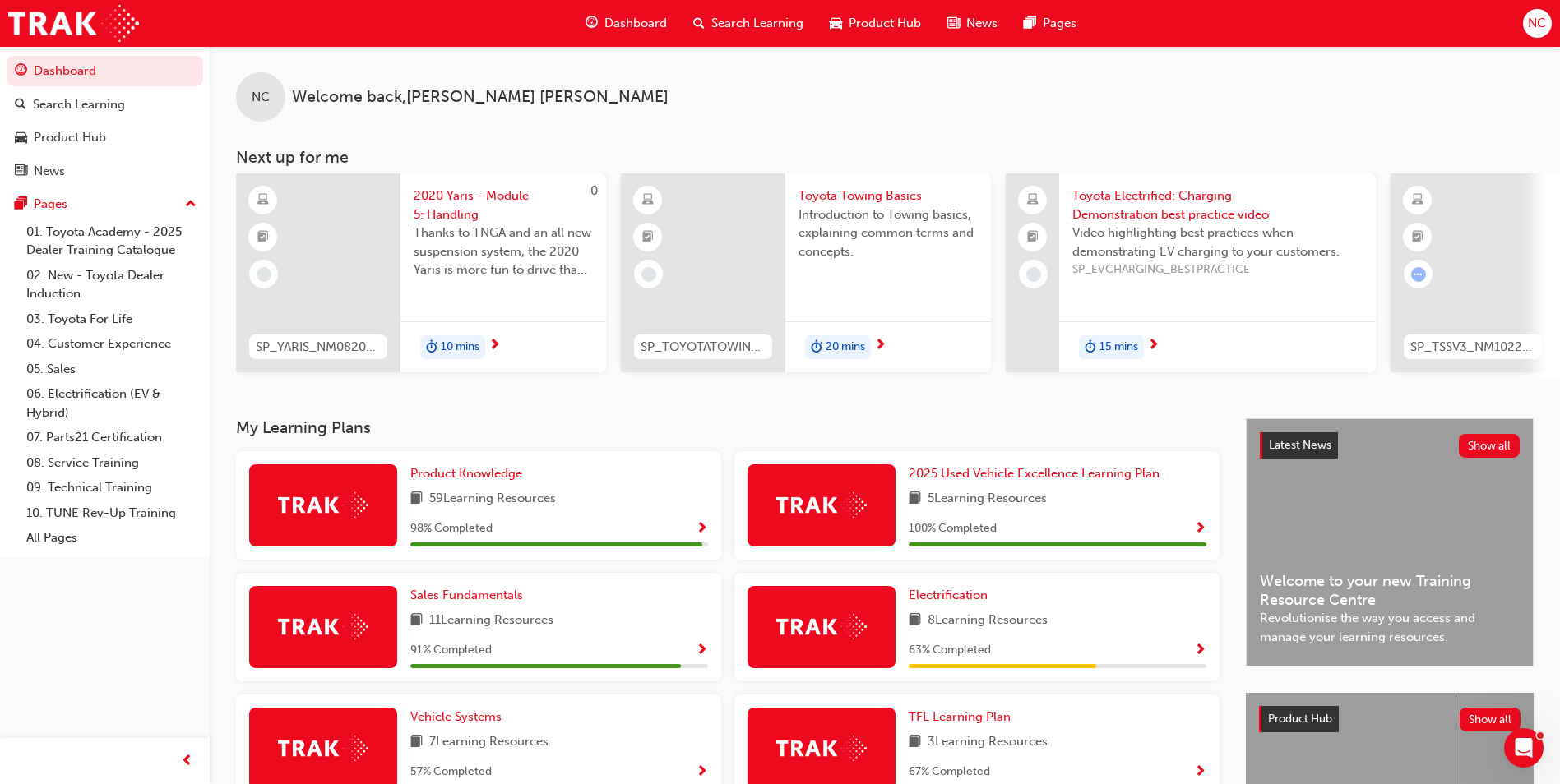
click at [703, 537] on span "Show Progress" at bounding box center [701, 529] width 12 height 15
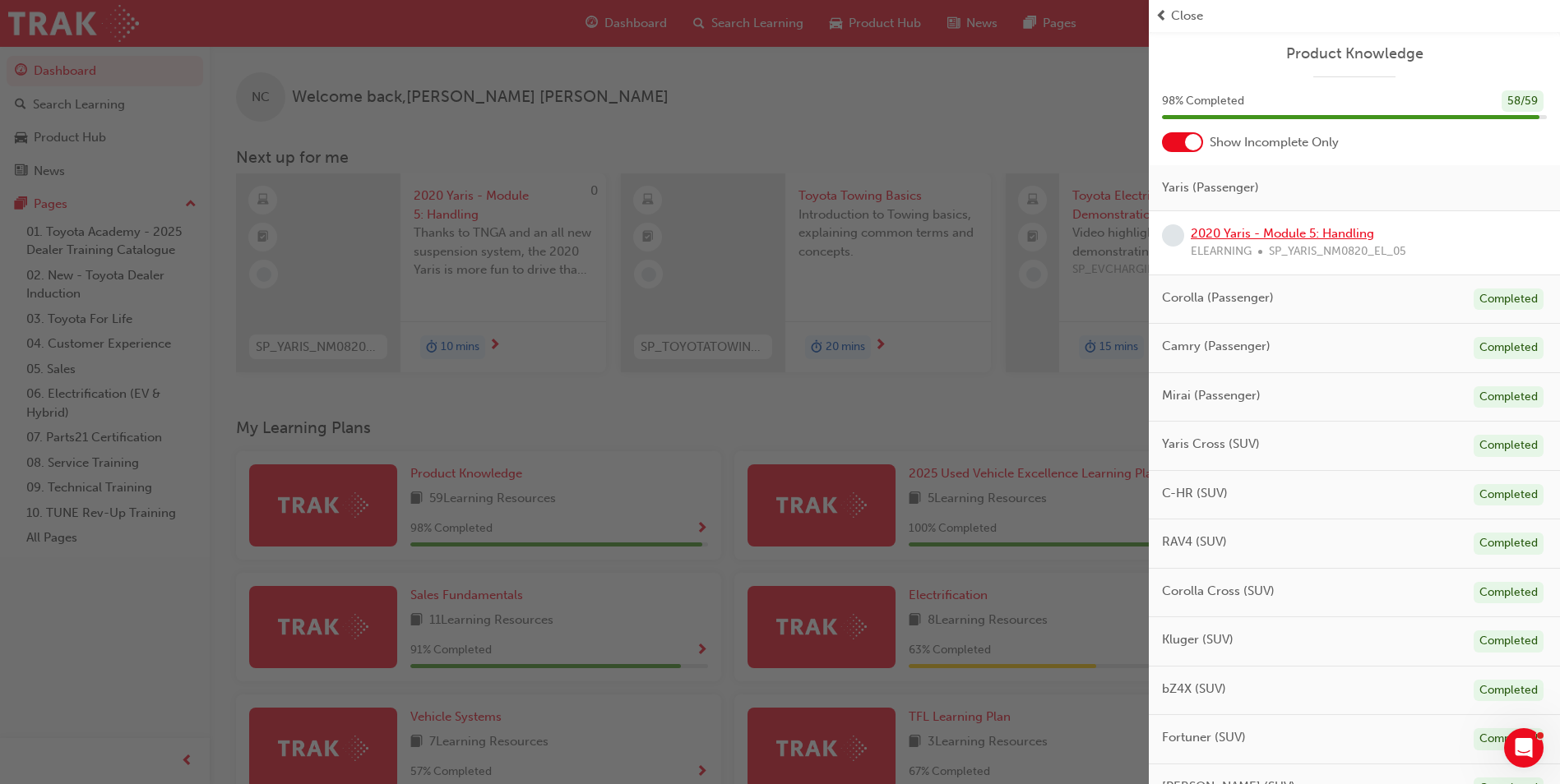
click at [1322, 227] on link "2020 Yaris - Module 5: Handling" at bounding box center [1283, 233] width 184 height 15
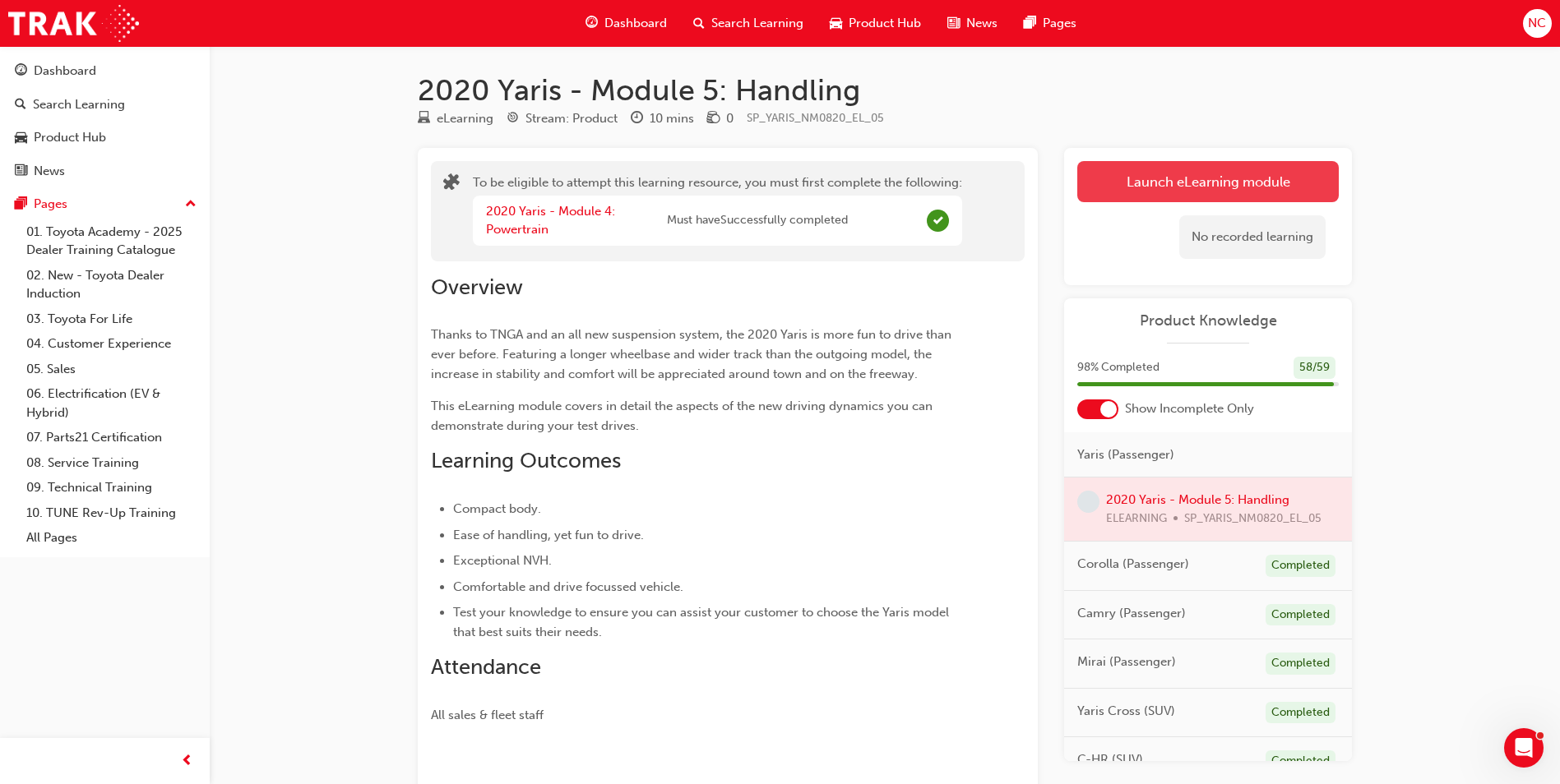
click at [1208, 192] on button "Launch eLearning module" at bounding box center [1208, 181] width 261 height 41
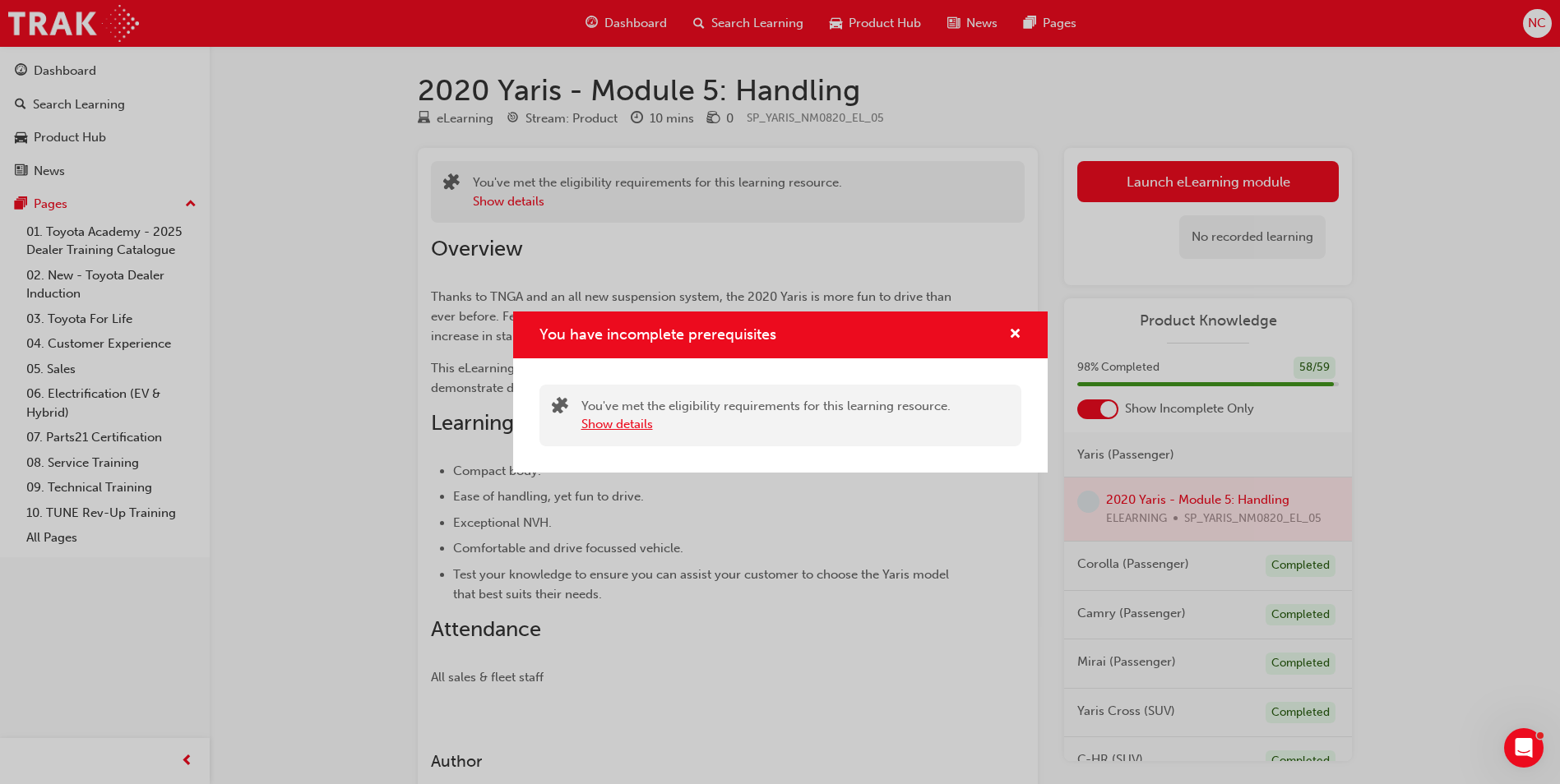
click at [623, 424] on button "Show details" at bounding box center [617, 424] width 72 height 19
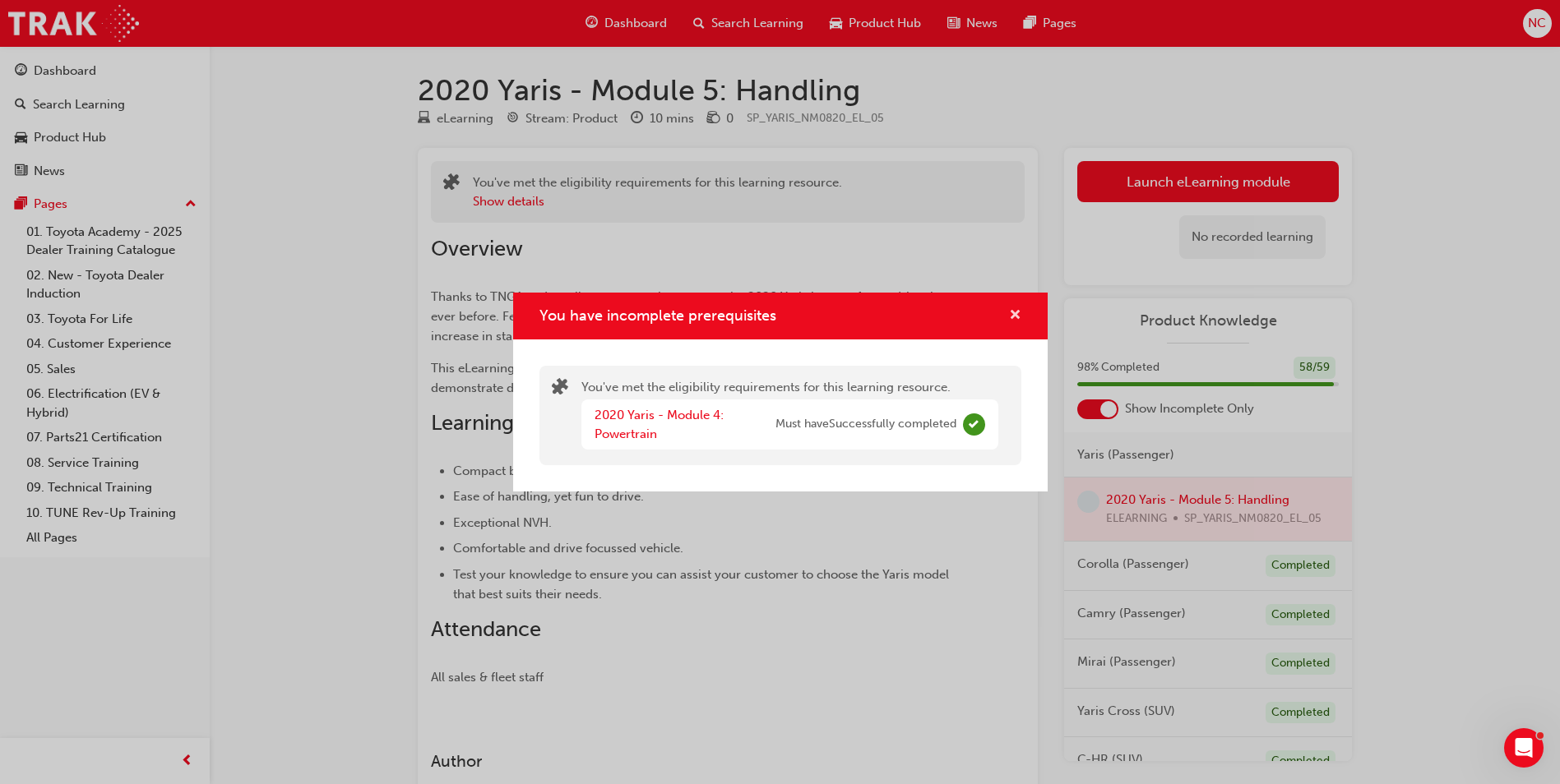
click at [1011, 317] on span "cross-icon" at bounding box center [1015, 316] width 12 height 15
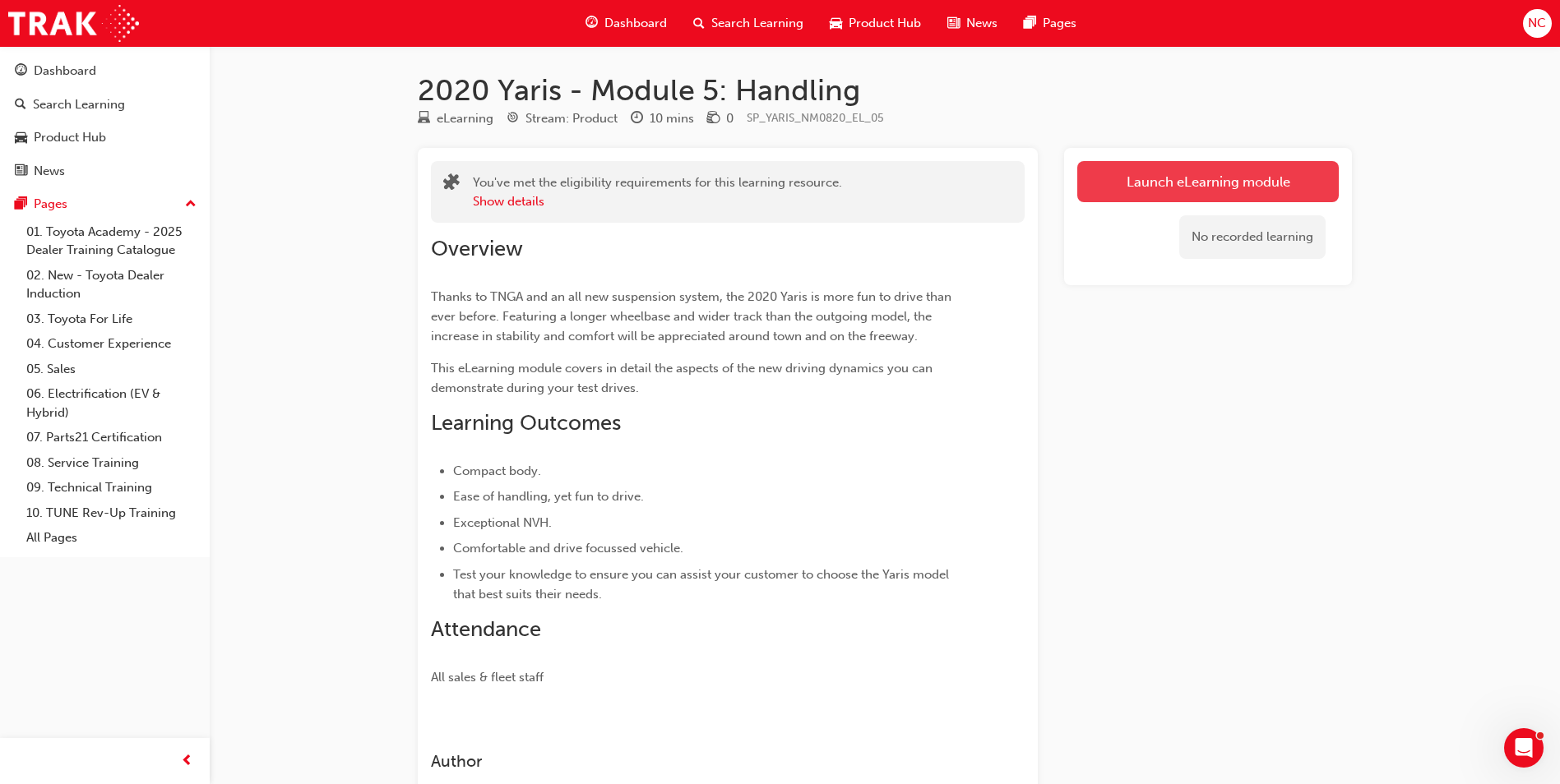
click at [1142, 179] on link "Launch eLearning module" at bounding box center [1208, 181] width 261 height 41
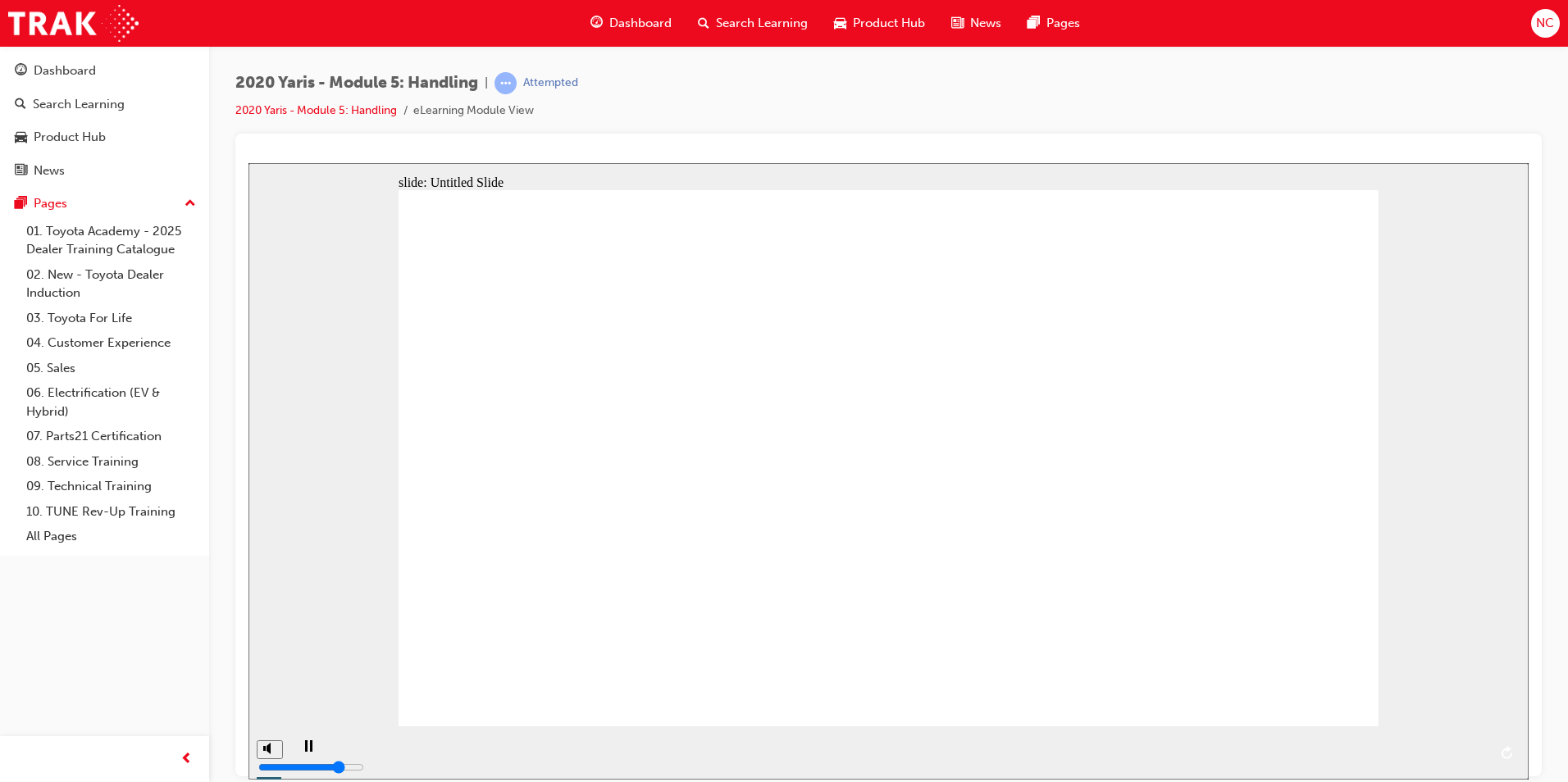
click at [1476, 740] on div "playback controls" at bounding box center [906, 740] width 1162 height 0
click at [1503, 751] on icon "next" at bounding box center [1505, 751] width 8 height 15
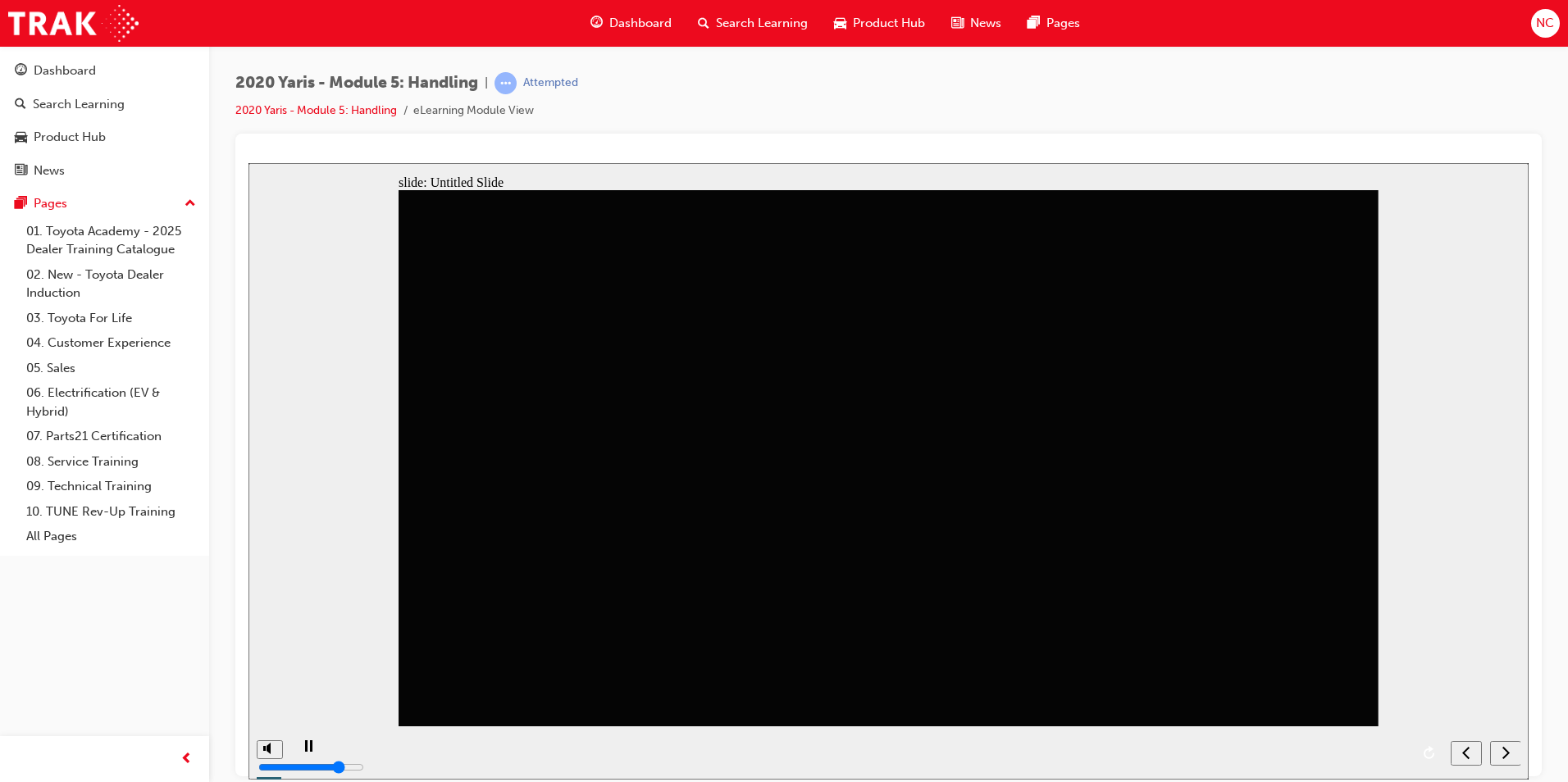
click at [1505, 751] on icon "next" at bounding box center [1505, 751] width 8 height 15
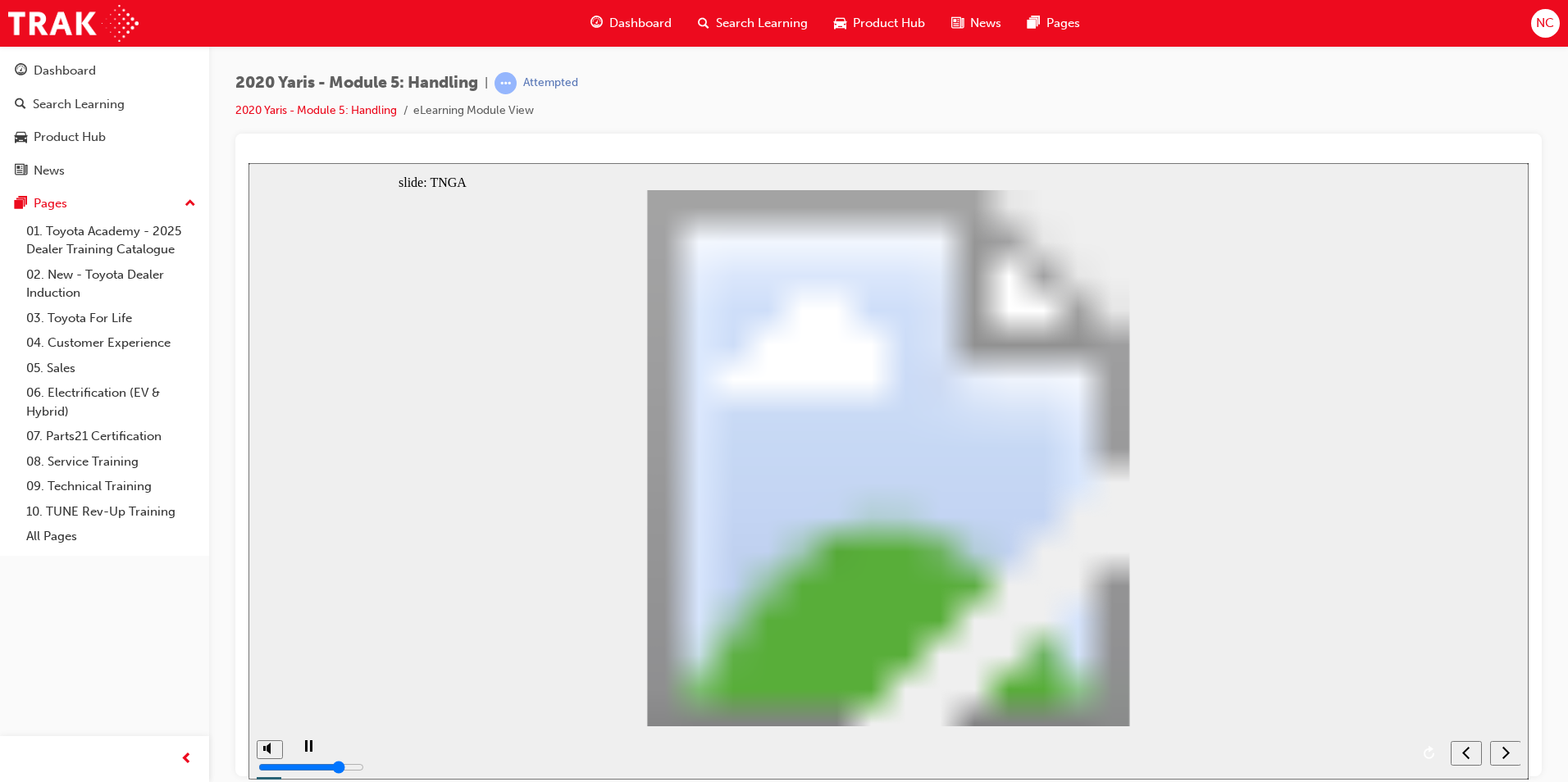
click at [1505, 751] on icon "next" at bounding box center [1505, 751] width 8 height 15
click at [1505, 753] on icon "next" at bounding box center [1505, 751] width 8 height 15
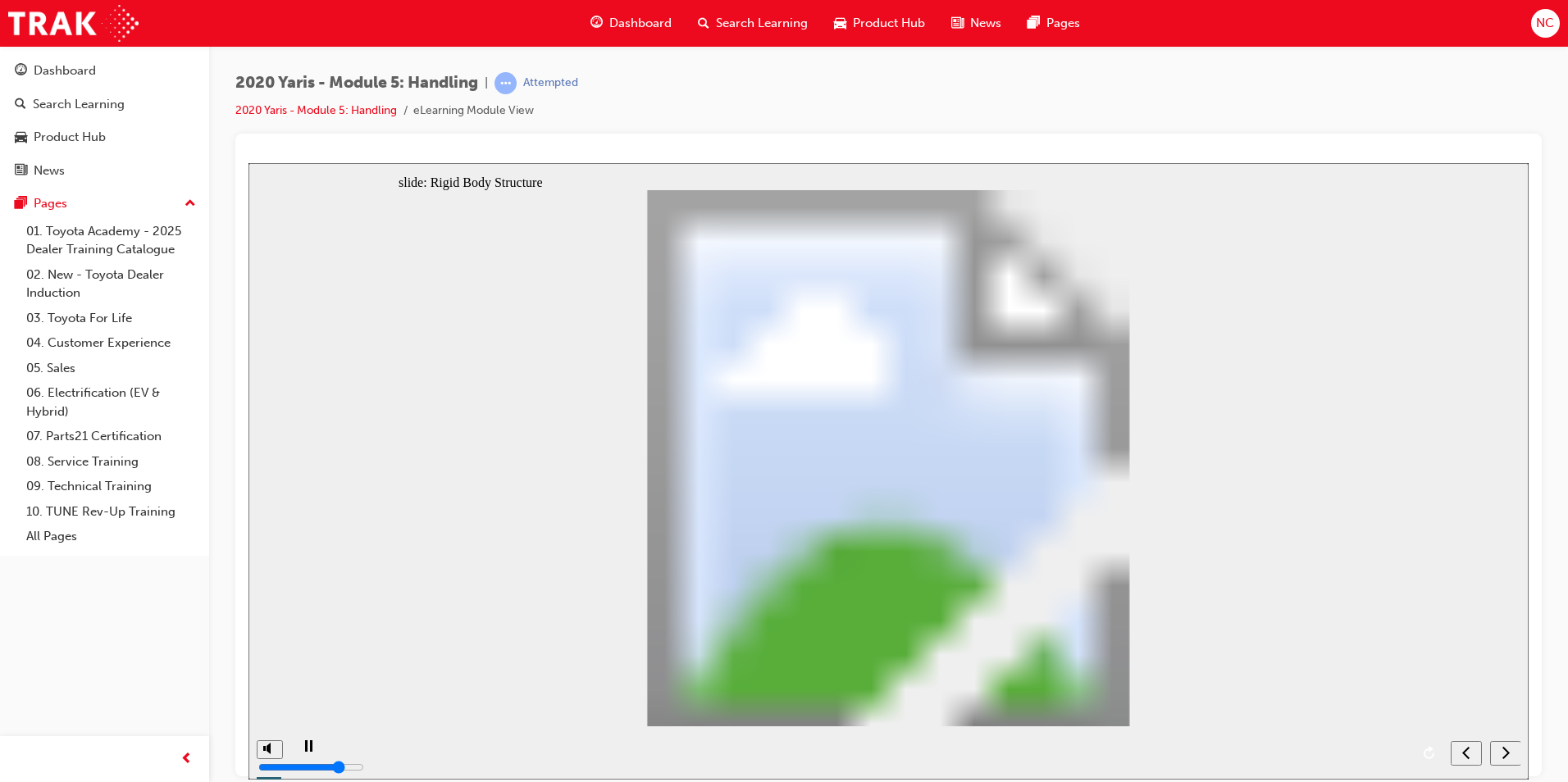
click at [1506, 753] on icon "next" at bounding box center [1505, 751] width 8 height 15
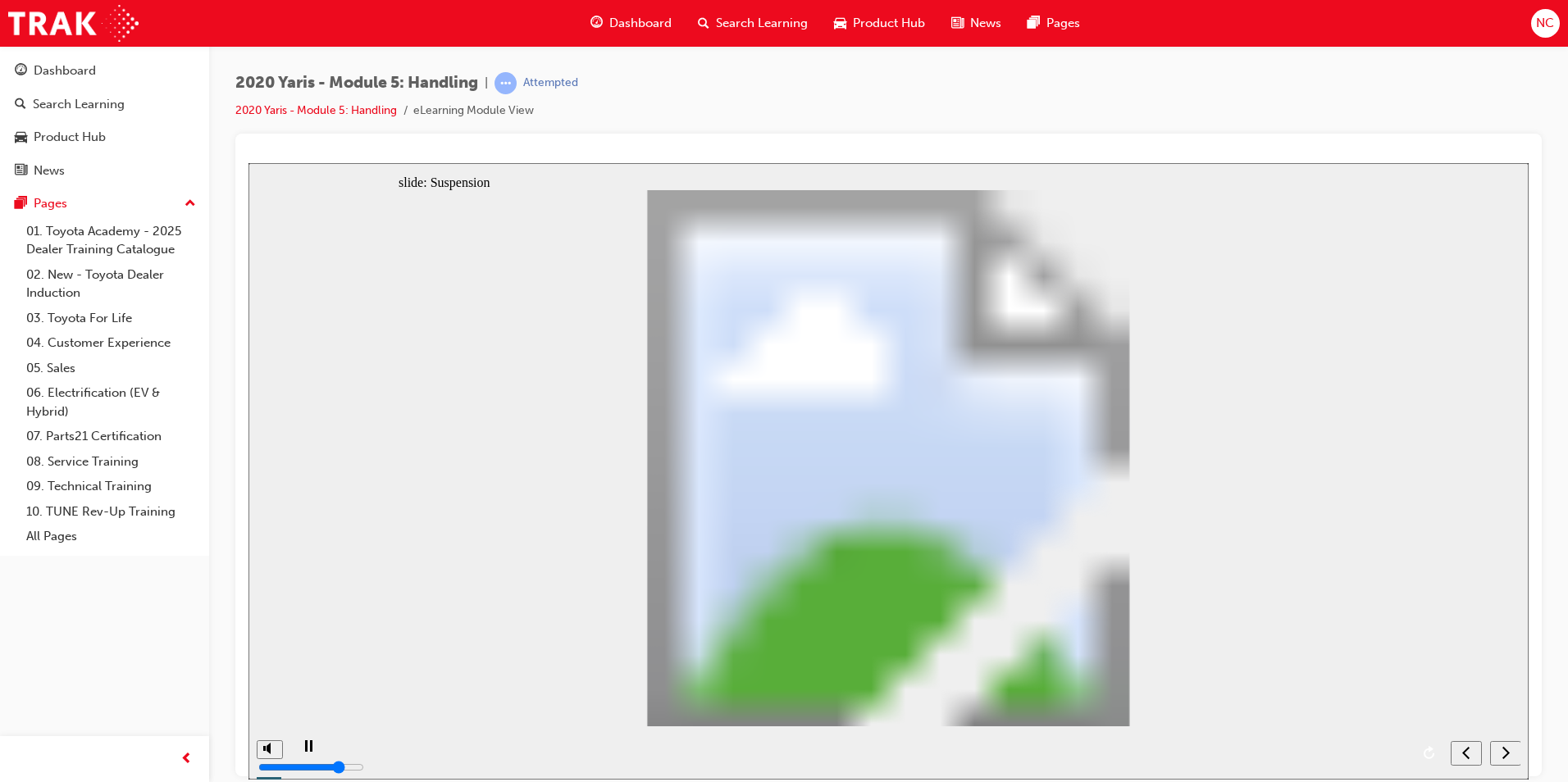
click at [1506, 753] on icon "next" at bounding box center [1505, 751] width 8 height 15
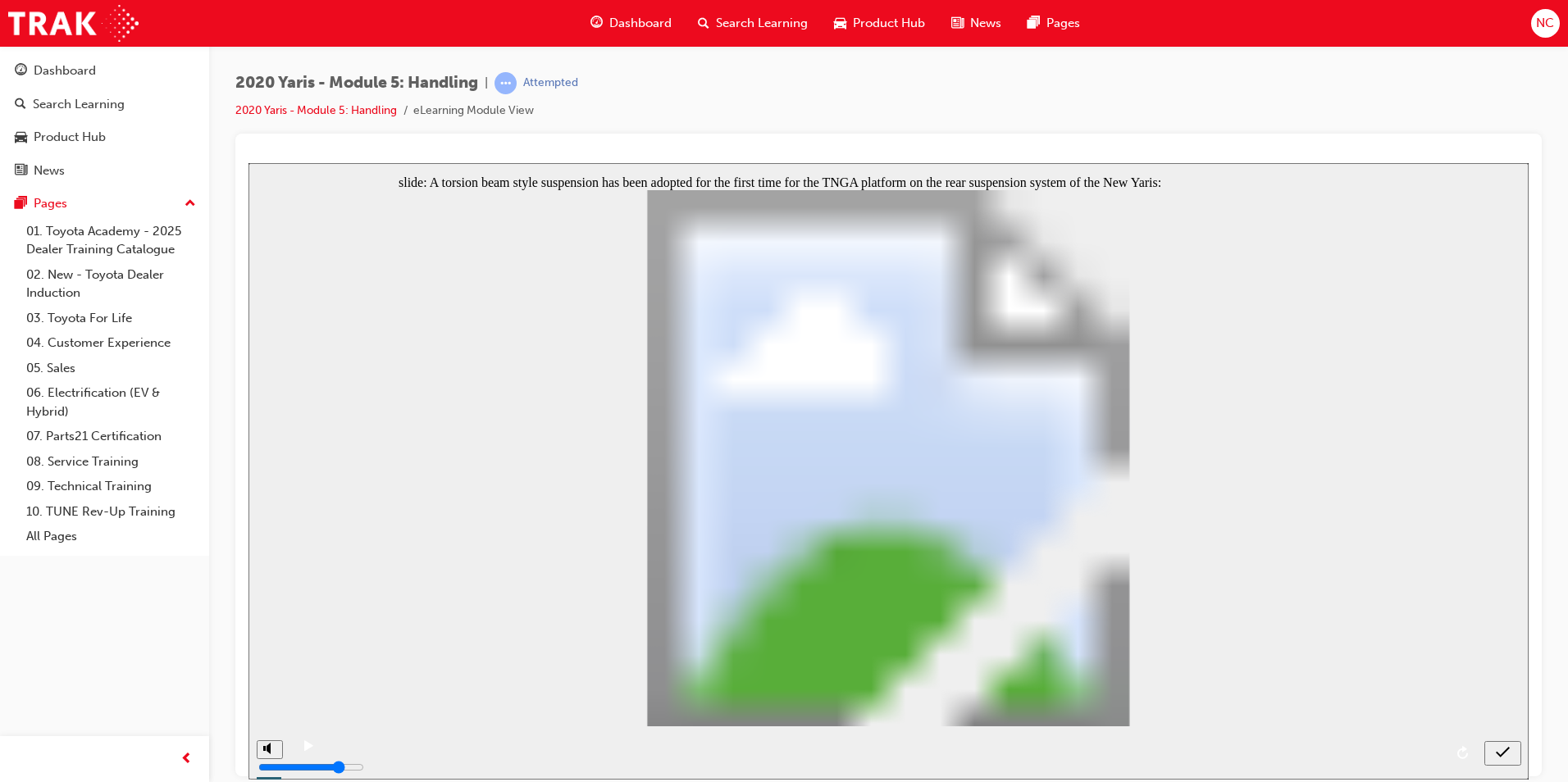
drag, startPoint x: 536, startPoint y: 374, endPoint x: 602, endPoint y: 509, distance: 150.3
radio input "true"
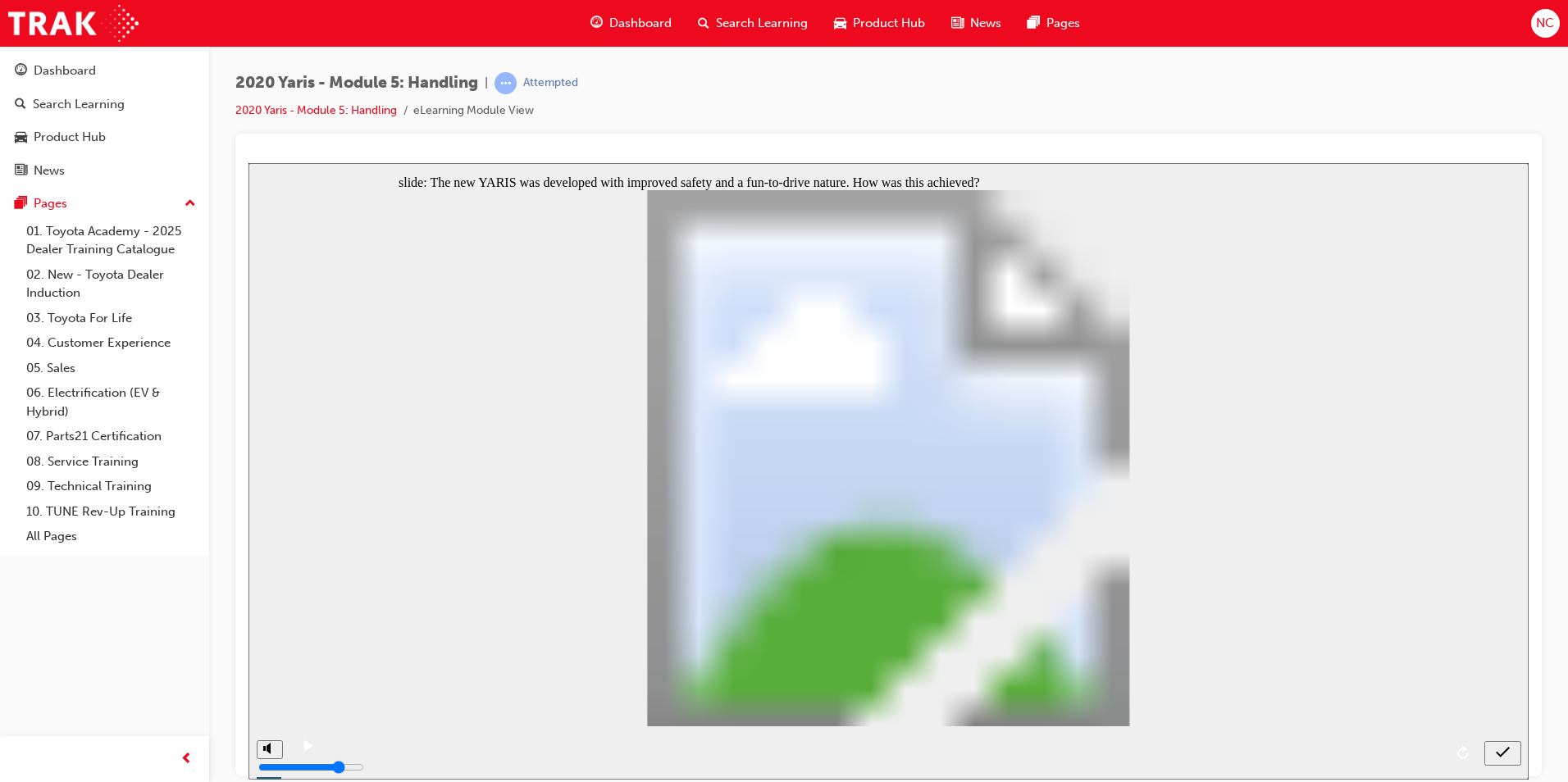
drag, startPoint x: 605, startPoint y: 527, endPoint x: 612, endPoint y: 488, distance: 39.6
radio input "false"
radio input "true"
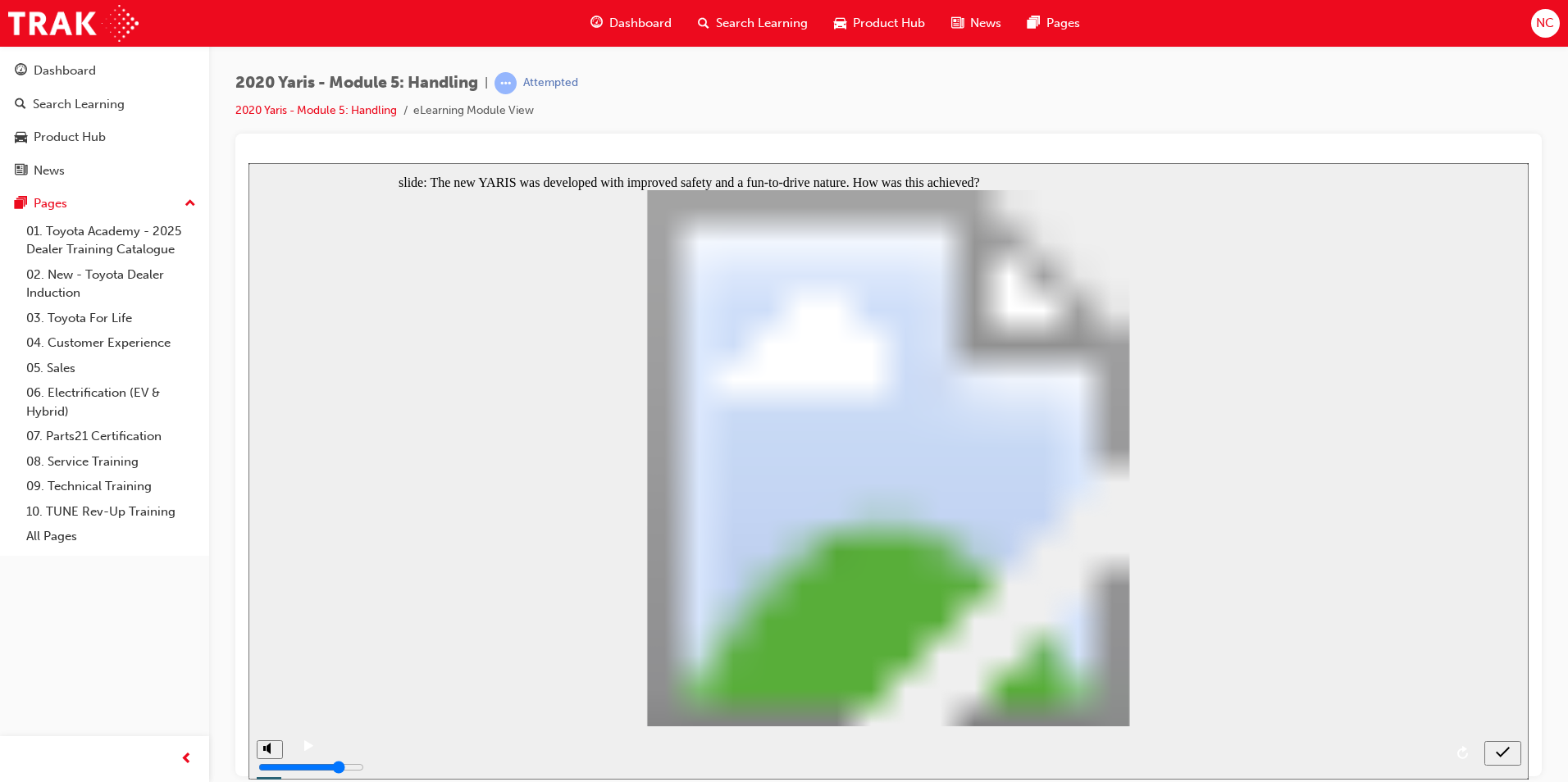
radio input "false"
radio input "true"
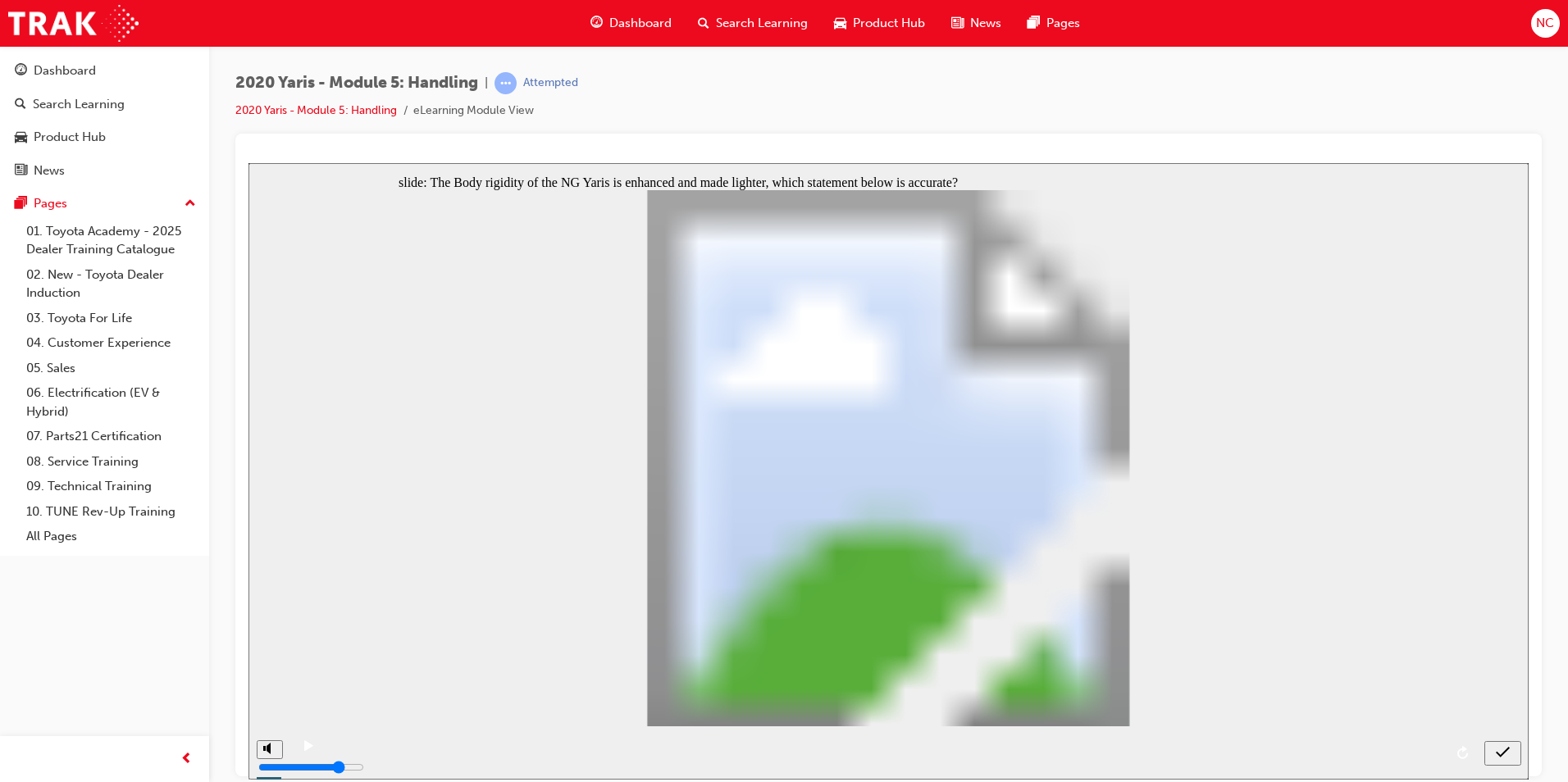
radio input "false"
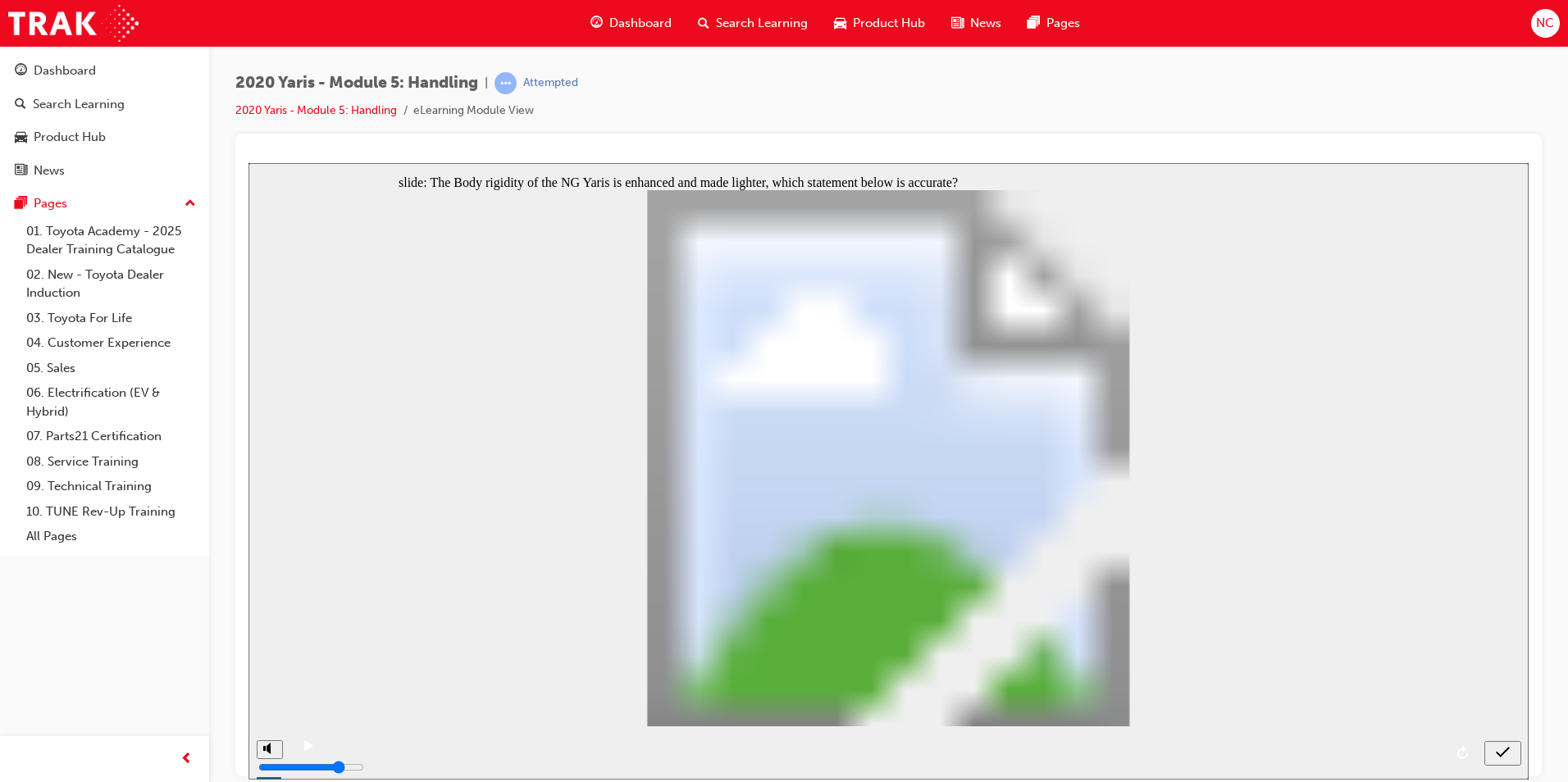
radio input "true"
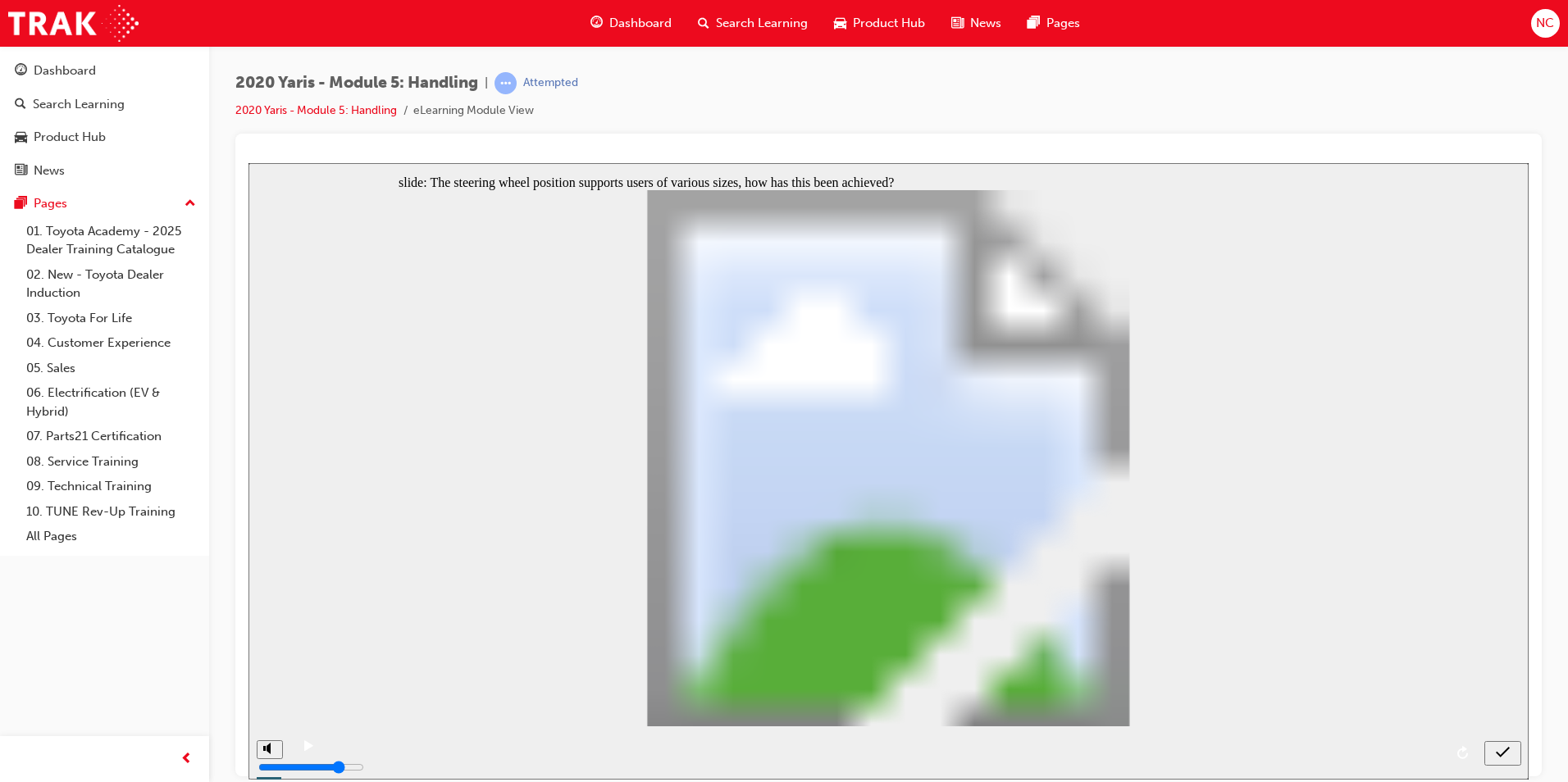
radio input "true"
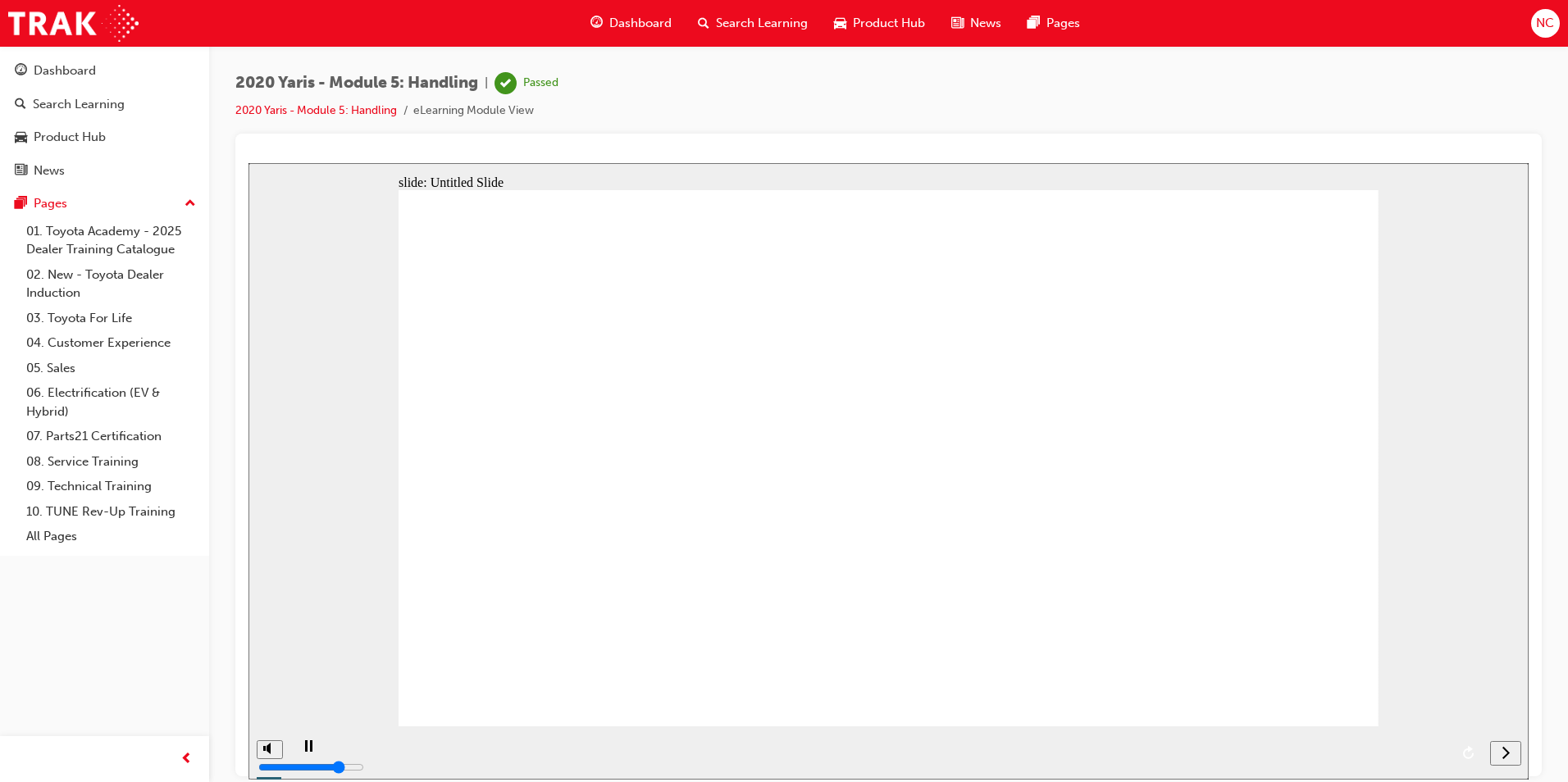
click at [1508, 748] on icon "next" at bounding box center [1505, 751] width 8 height 15
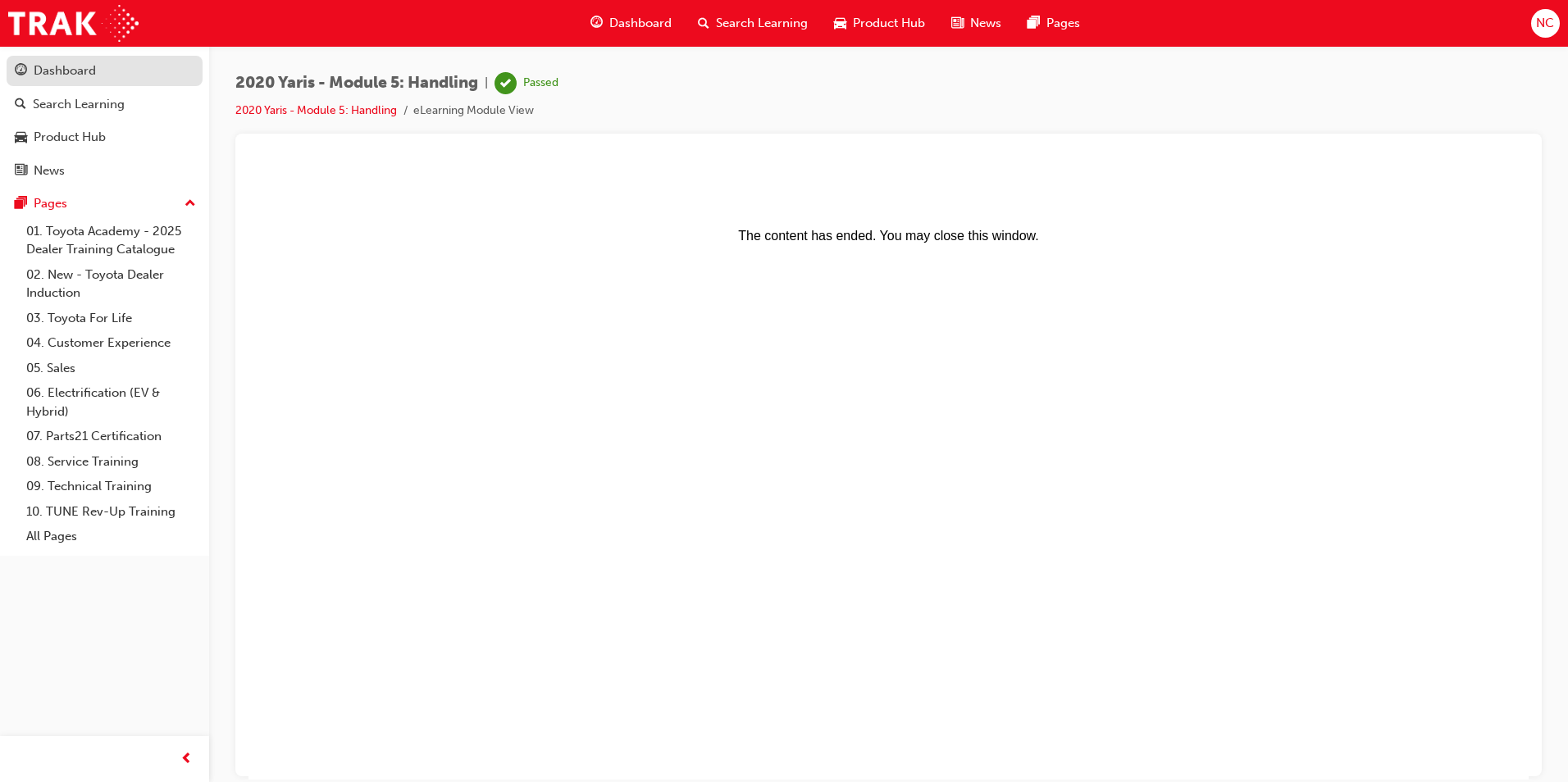
click at [49, 57] on link "Dashboard" at bounding box center [104, 70] width 196 height 30
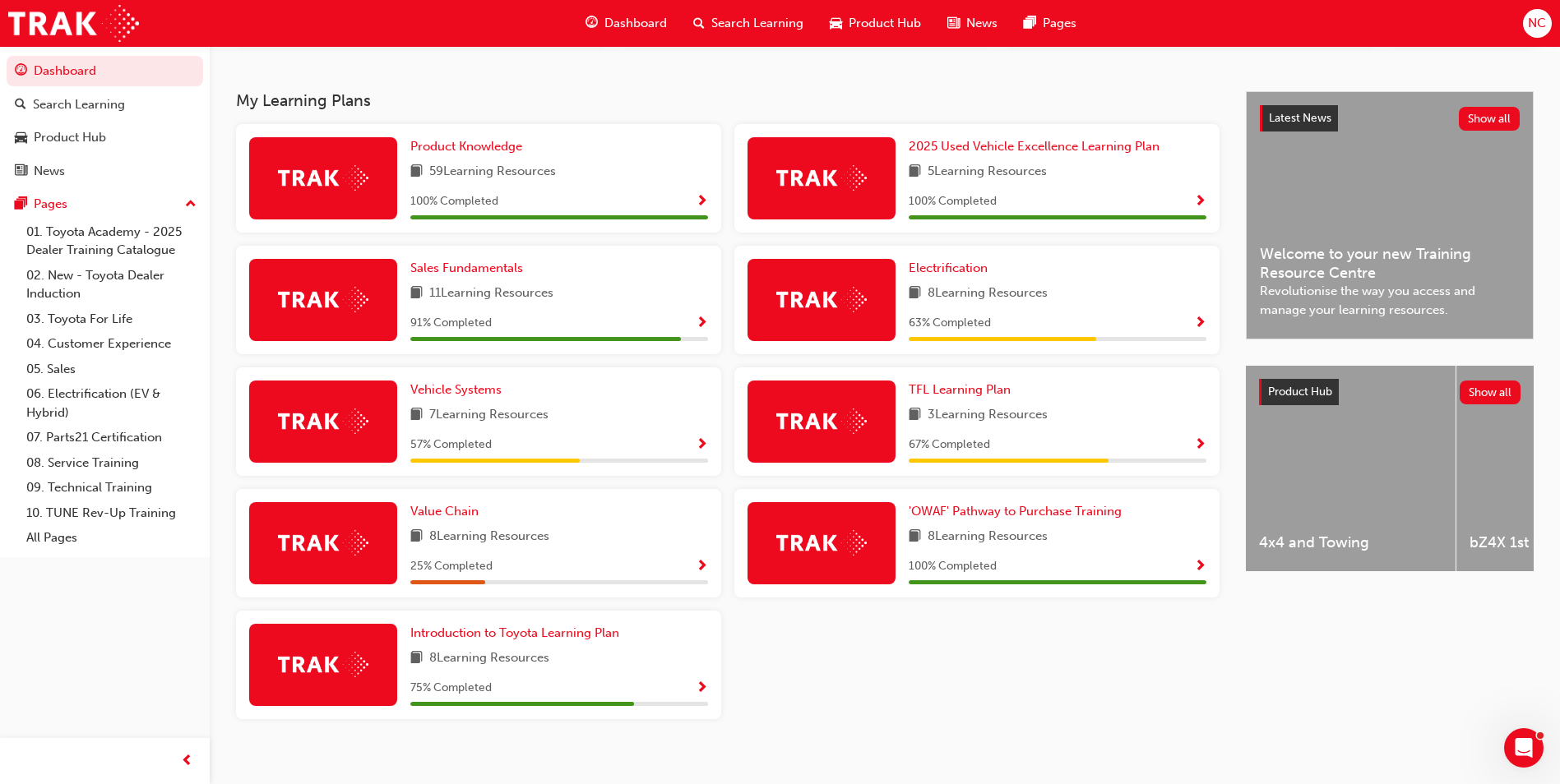
scroll to position [328, 0]
